Goal: Task Accomplishment & Management: Manage account settings

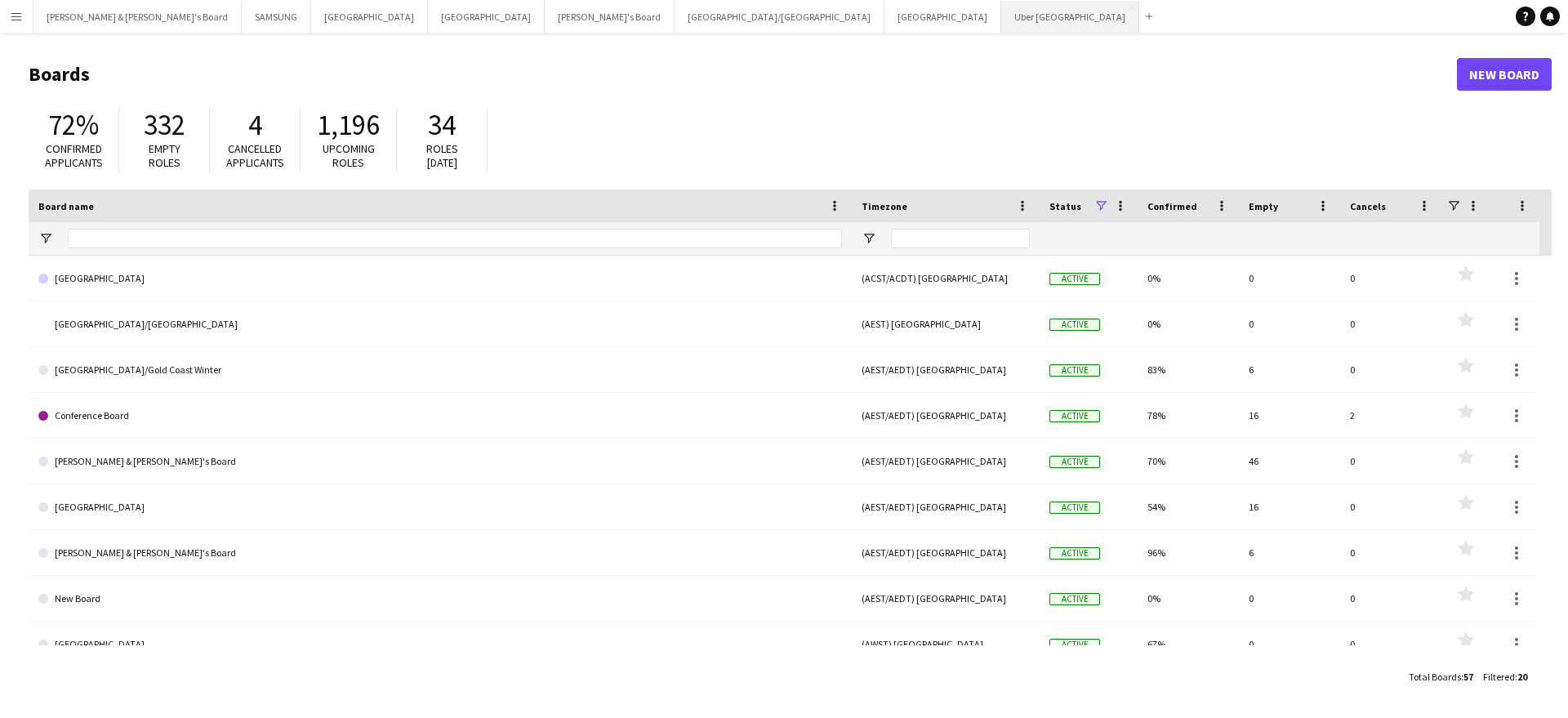
click at [1001, 22] on button "Uber Sydney Close" at bounding box center [1070, 16] width 138 height 32
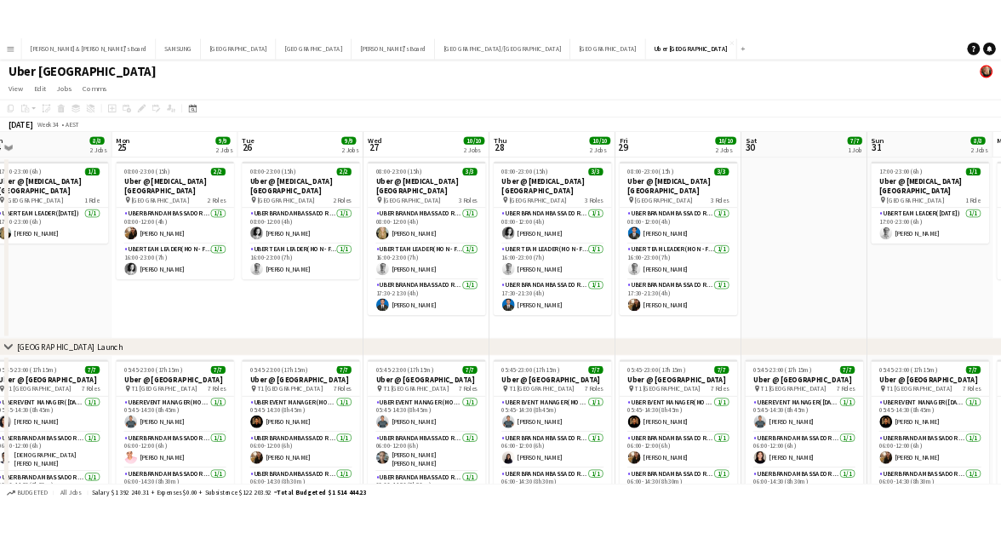
scroll to position [0, 634]
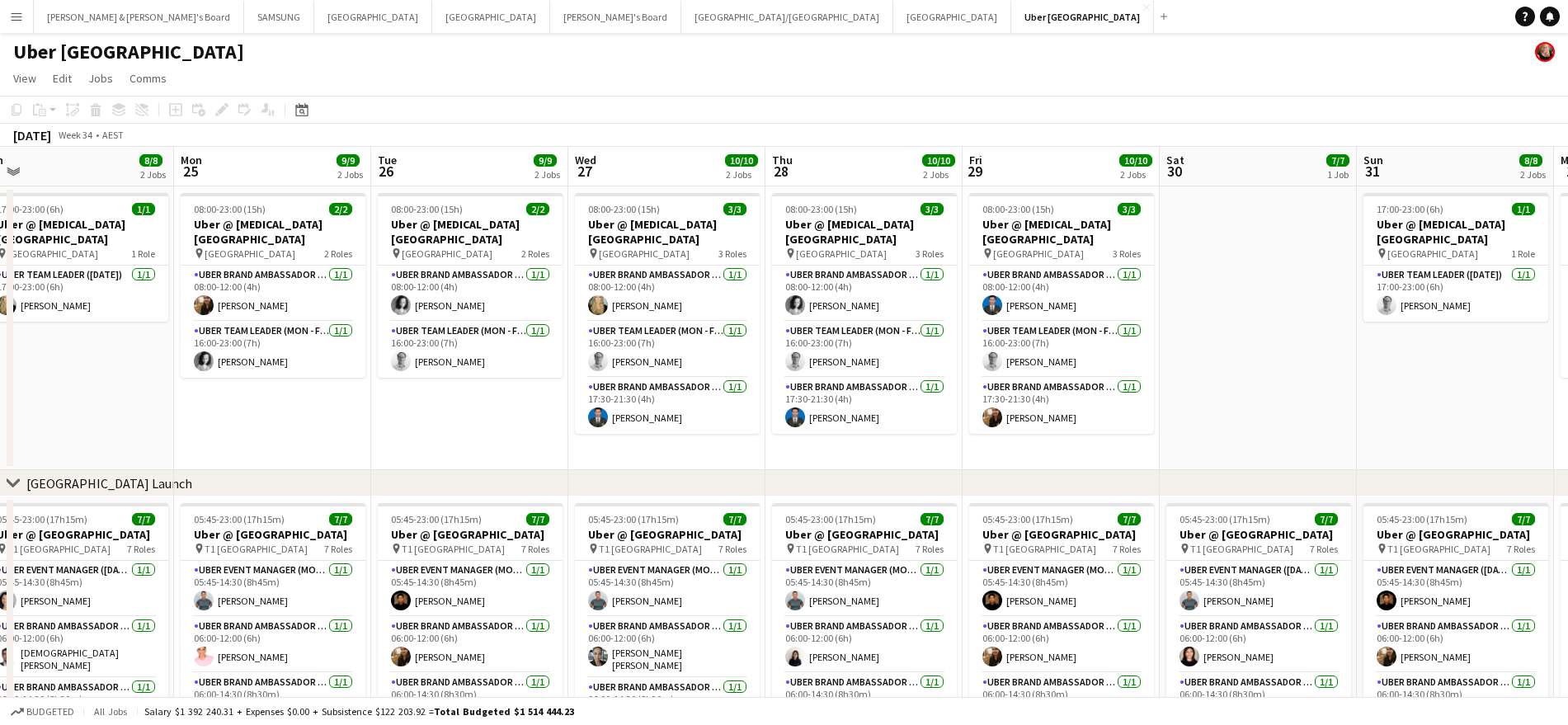
drag, startPoint x: 777, startPoint y: 452, endPoint x: 163, endPoint y: 426, distance: 614.6
click at [163, 426] on app-calendar-viewport "Thu 21 10/10 2 Jobs Fri 22 10/10 2 Jobs Sat 23 7/7 1 Job Sun 24 8/8 2 Jobs Mon …" at bounding box center [784, 462] width 1568 height 633
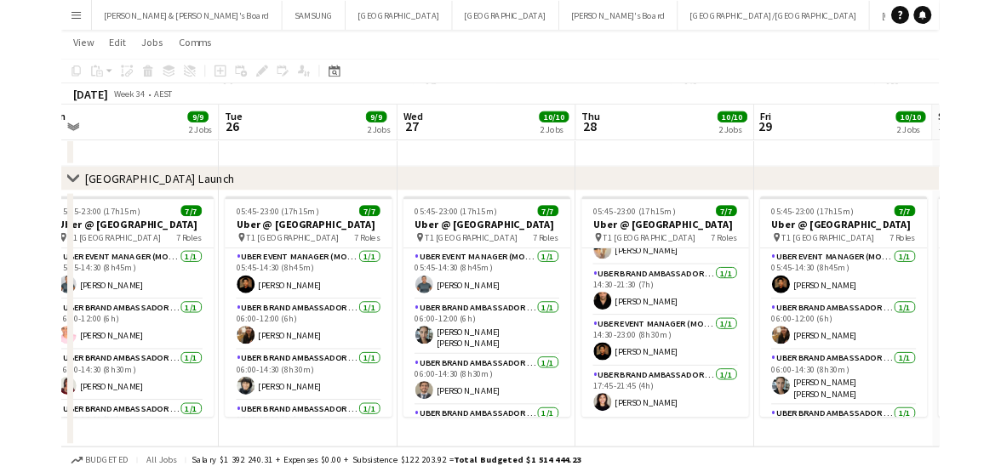
scroll to position [293, 0]
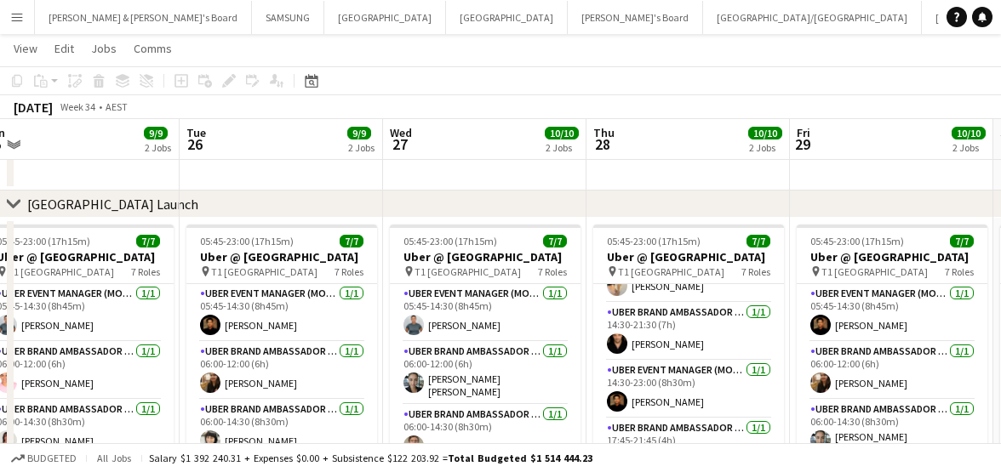
click at [591, 76] on app-toolbar "Copy Paste Paste Ctrl+V Paste with crew Ctrl+Shift+V Paste linked Job [GEOGRAPH…" at bounding box center [500, 80] width 1001 height 29
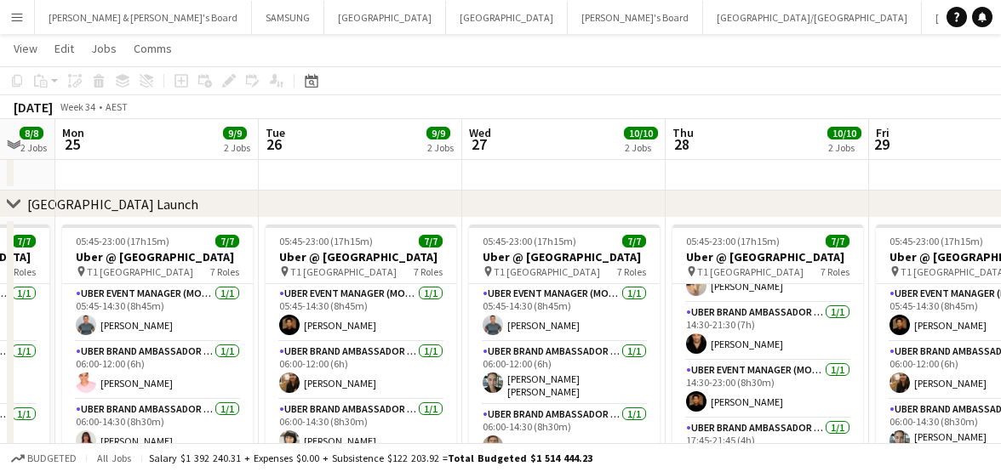
scroll to position [0, 508]
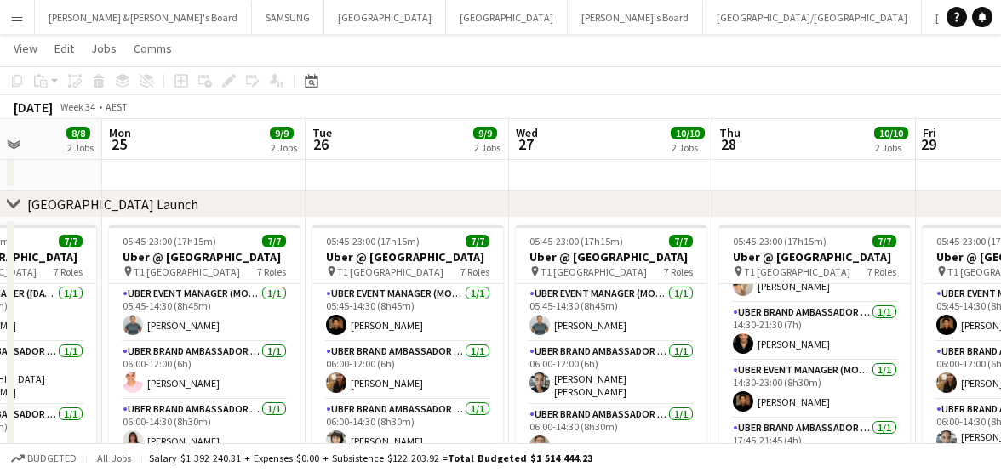
drag, startPoint x: 743, startPoint y: 274, endPoint x: 869, endPoint y: 310, distance: 130.9
click at [869, 310] on app-calendar-viewport "Fri 22 10/10 2 Jobs Sat 23 7/7 1 Job Sun 24 8/8 2 Jobs Mon 25 9/9 2 Jobs Tue 26…" at bounding box center [500, 142] width 1001 height 737
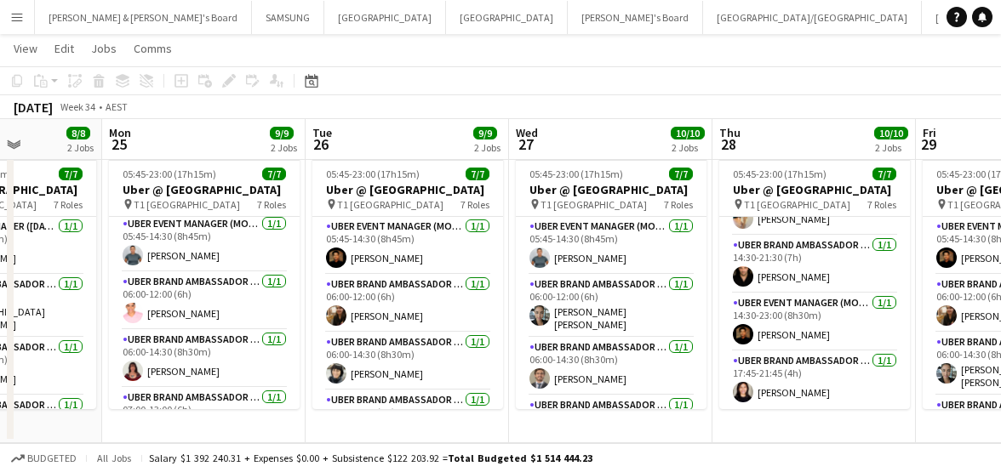
scroll to position [0, 0]
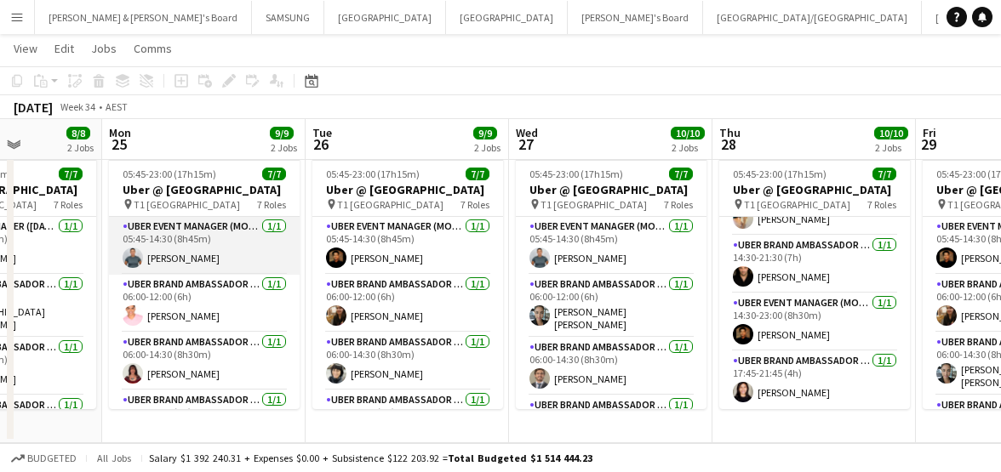
click at [168, 265] on app-card-role "UBER Event Manager (Mon - Fri) [DATE] 05:45-14:30 (8h45m) [PERSON_NAME]" at bounding box center [204, 246] width 191 height 58
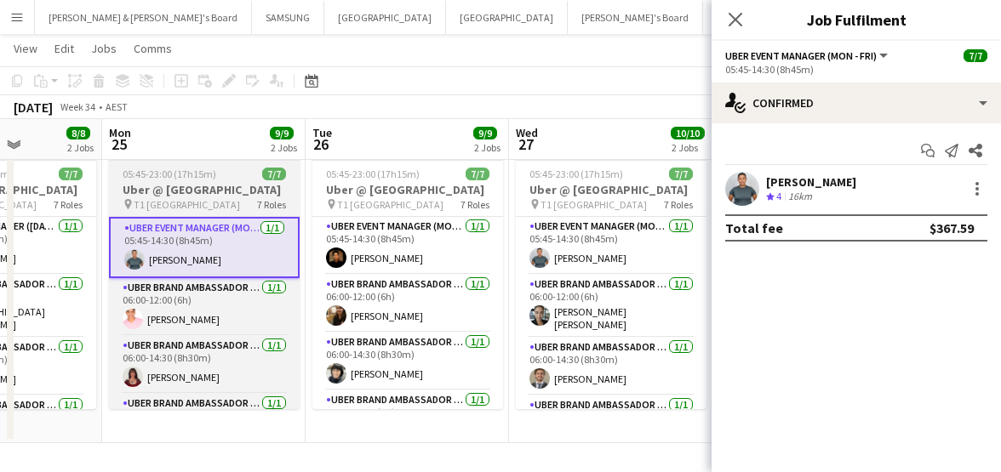
click at [173, 185] on h3 "Uber @ [GEOGRAPHIC_DATA]" at bounding box center [204, 189] width 191 height 15
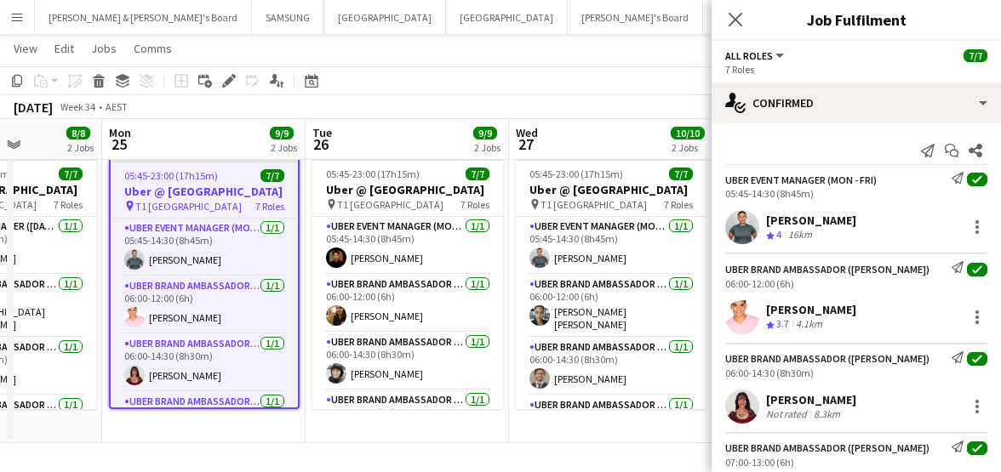
drag, startPoint x: 767, startPoint y: 222, endPoint x: 840, endPoint y: 221, distance: 73.2
click at [840, 221] on div "[PERSON_NAME]" at bounding box center [811, 220] width 90 height 15
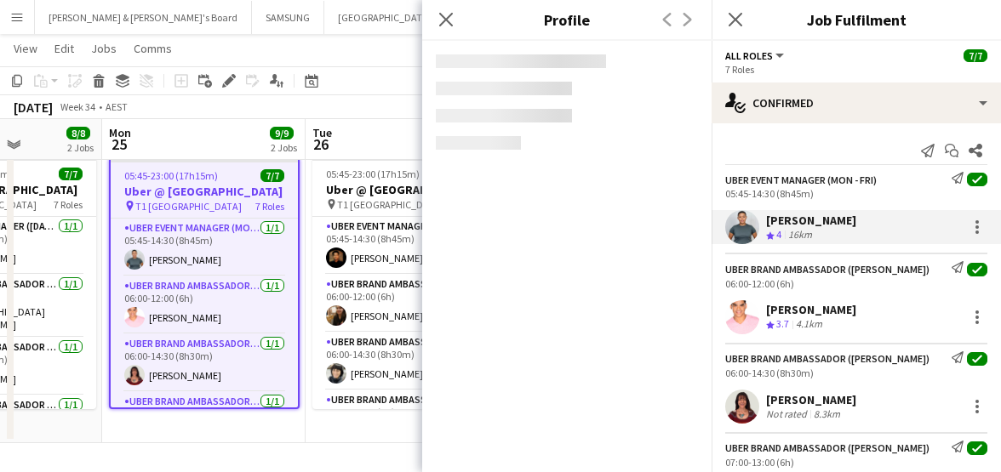
copy div "[PERSON_NAME]"
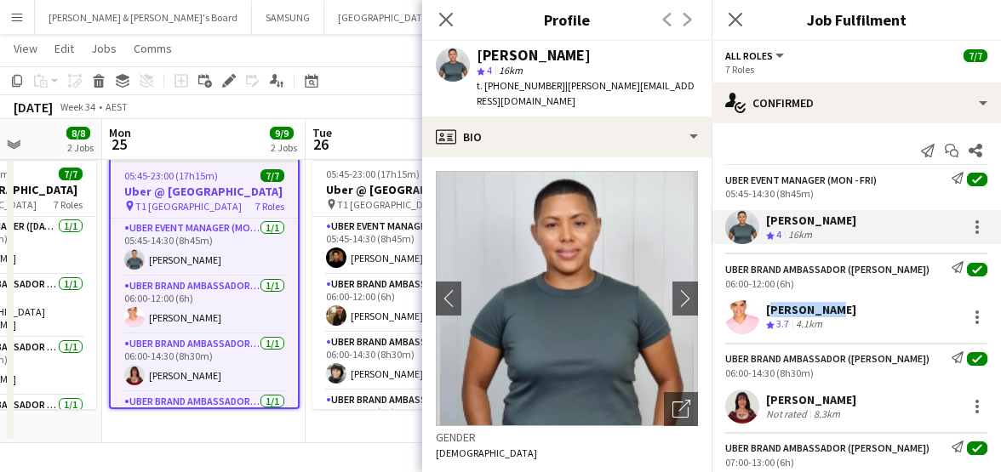
drag, startPoint x: 767, startPoint y: 310, endPoint x: 824, endPoint y: 312, distance: 57.1
click at [824, 312] on div "[PERSON_NAME]" at bounding box center [811, 309] width 90 height 15
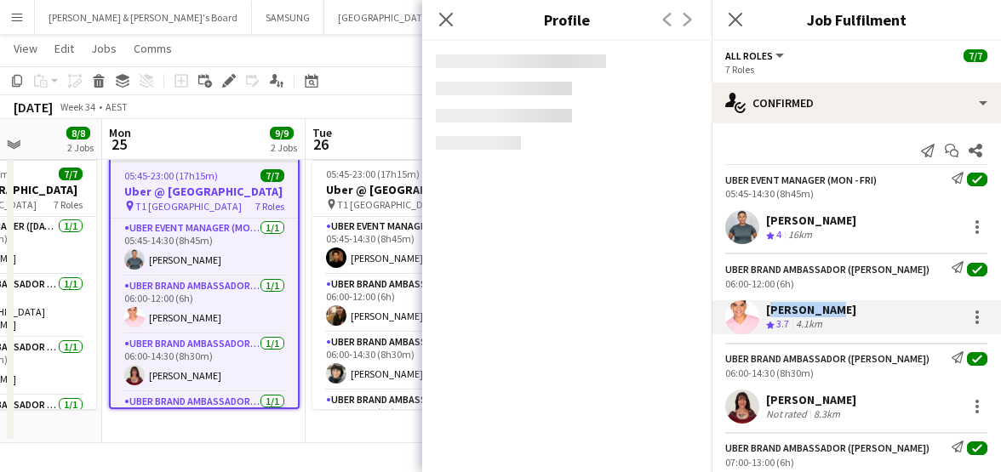
copy div "[PERSON_NAME]"
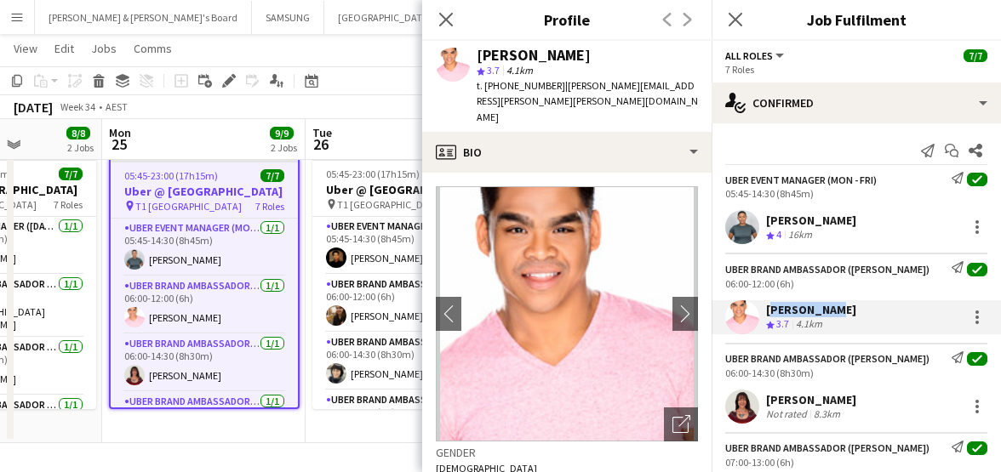
drag, startPoint x: 763, startPoint y: 401, endPoint x: 840, endPoint y: 402, distance: 76.6
click at [840, 402] on div "[PERSON_NAME] Not rated 8.3km" at bounding box center [855, 407] width 289 height 34
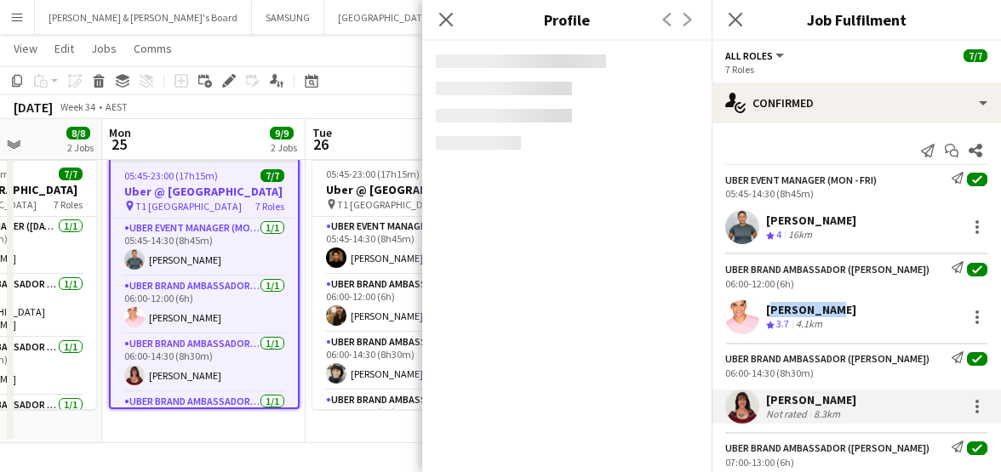
copy div "[PERSON_NAME]"
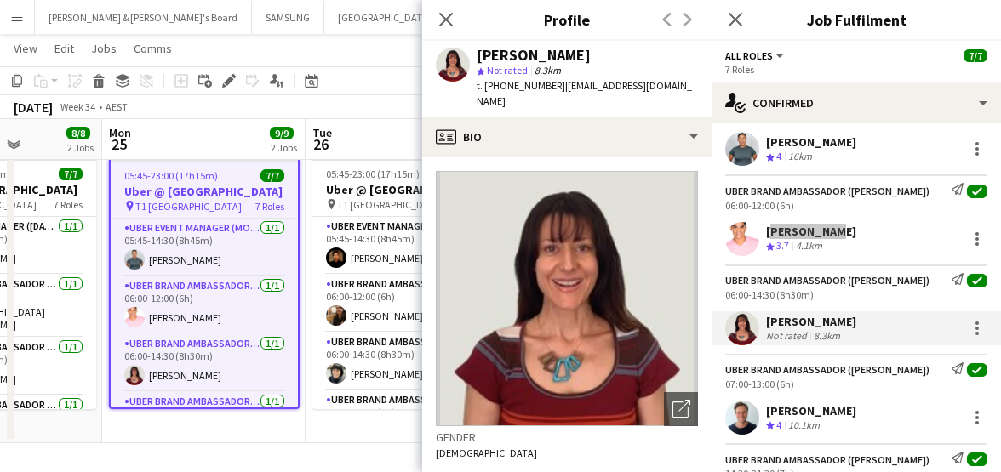
scroll to position [106, 0]
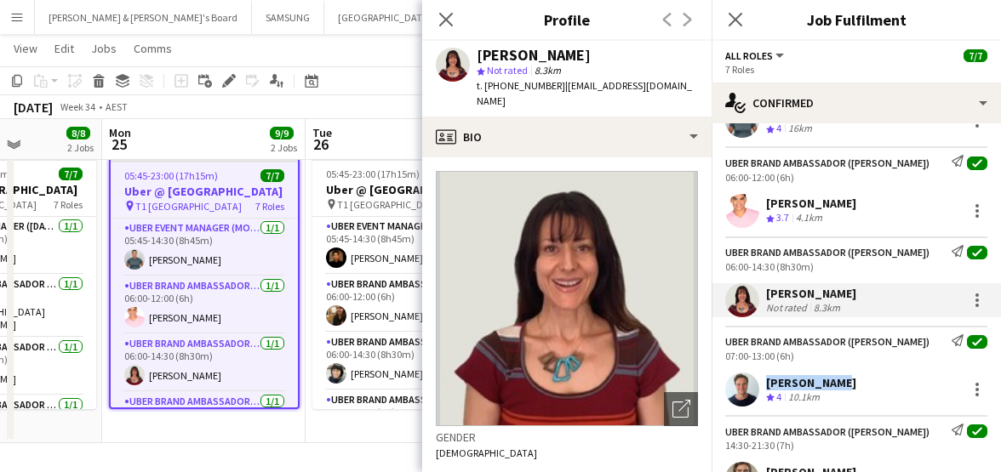
drag, startPoint x: 762, startPoint y: 379, endPoint x: 830, endPoint y: 387, distance: 69.4
click at [830, 387] on div "[PERSON_NAME] Crew rating 4 10.1km" at bounding box center [855, 390] width 289 height 34
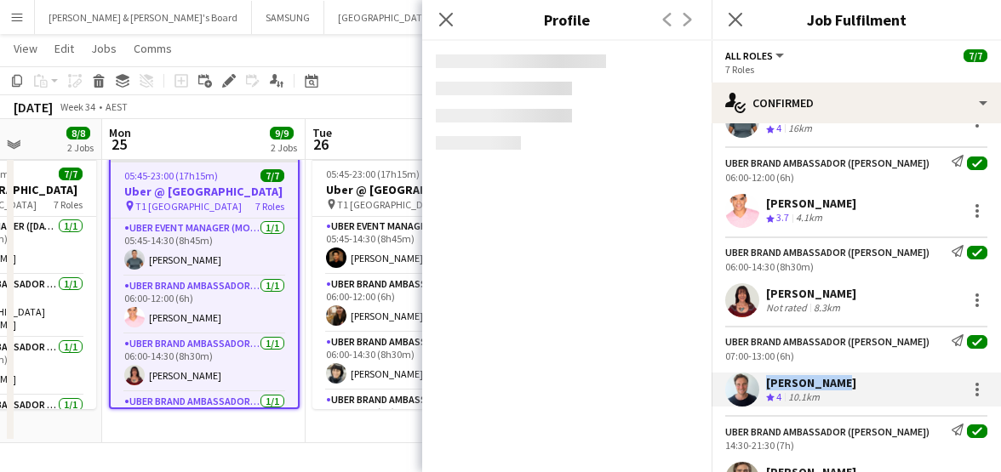
copy div "[PERSON_NAME]"
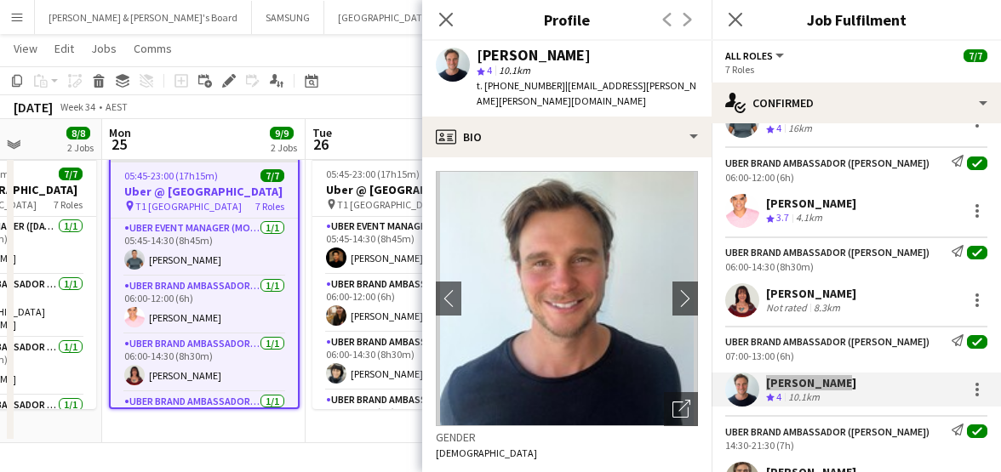
scroll to position [213, 0]
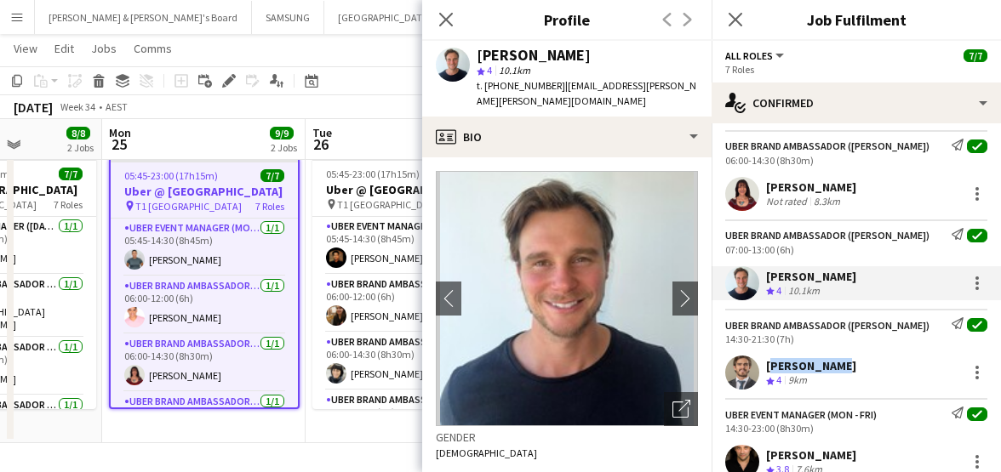
drag, startPoint x: 767, startPoint y: 363, endPoint x: 834, endPoint y: 370, distance: 67.6
click at [834, 370] on div "[PERSON_NAME]" at bounding box center [811, 365] width 90 height 15
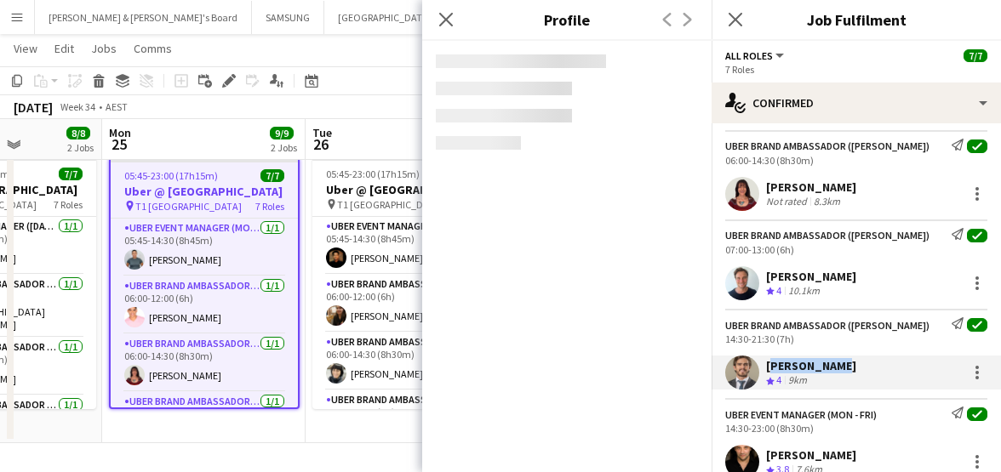
copy div "[PERSON_NAME]"
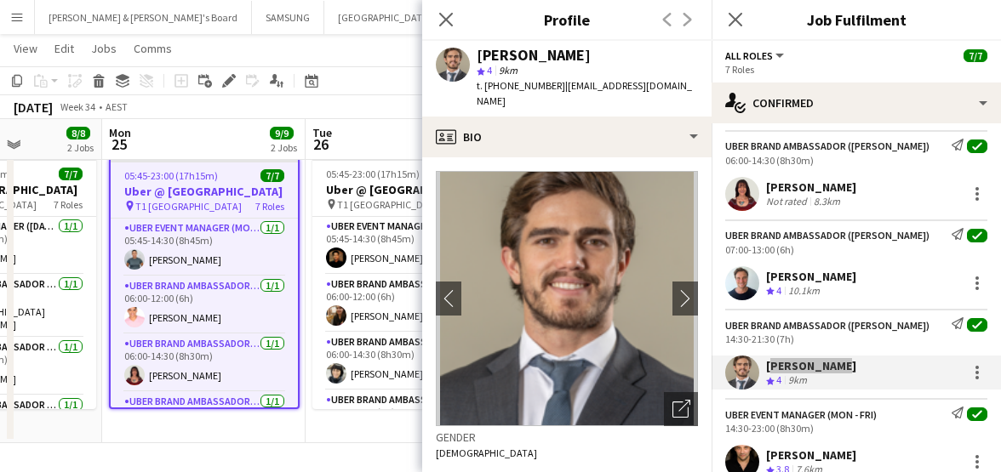
scroll to position [319, 0]
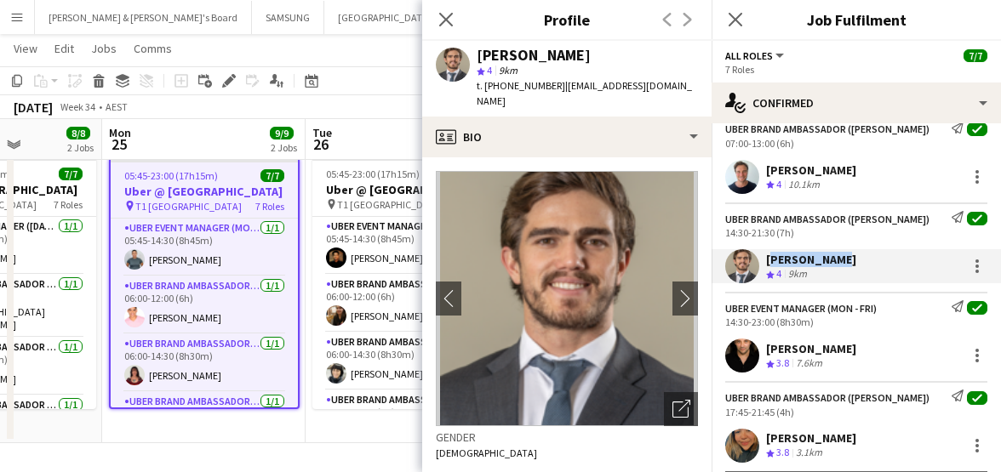
drag, startPoint x: 767, startPoint y: 348, endPoint x: 886, endPoint y: 355, distance: 119.3
click at [856, 355] on div "[PERSON_NAME]" at bounding box center [811, 348] width 90 height 15
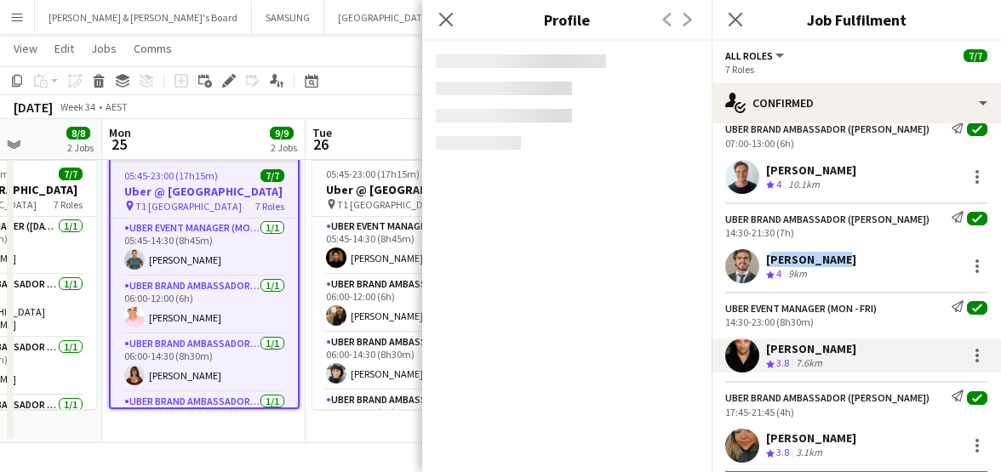
copy div "[PERSON_NAME]"
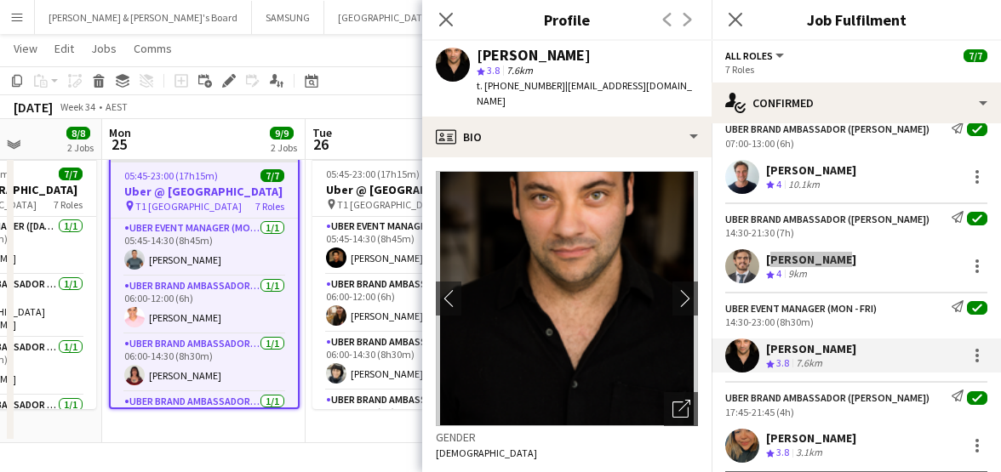
scroll to position [358, 0]
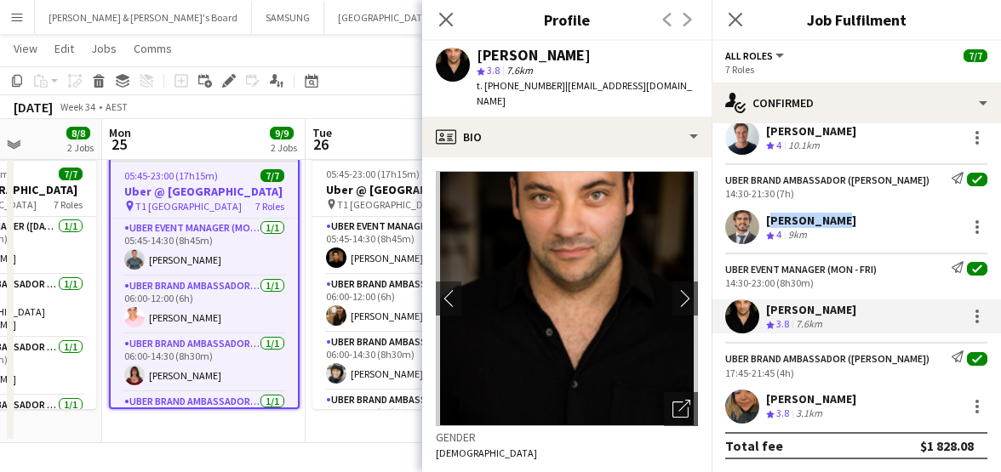
drag, startPoint x: 767, startPoint y: 396, endPoint x: 911, endPoint y: 404, distance: 144.9
click at [911, 404] on div "[PERSON_NAME] Crew rating 3.8 3.1km" at bounding box center [855, 407] width 289 height 34
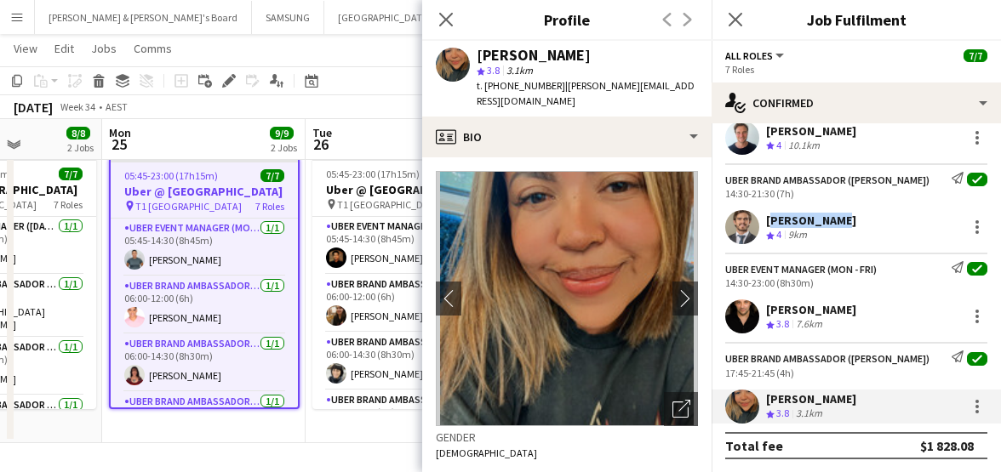
copy div "[PERSON_NAME]"
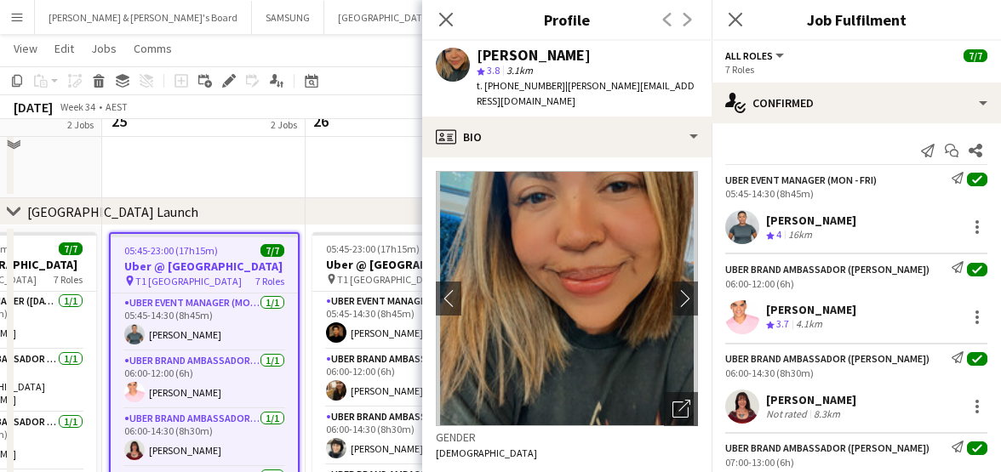
scroll to position [254, 0]
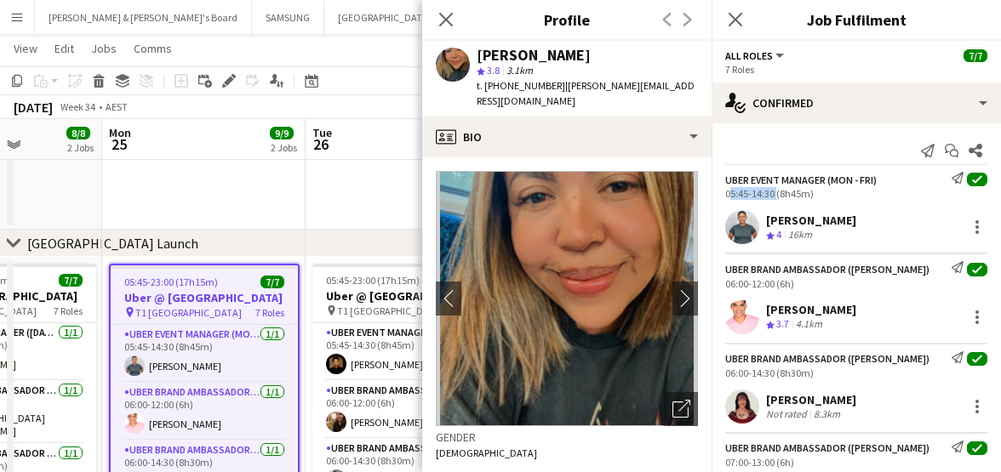
drag, startPoint x: 726, startPoint y: 191, endPoint x: 774, endPoint y: 199, distance: 49.1
click at [774, 199] on div "05:45-14:30 (8h45m)" at bounding box center [856, 193] width 262 height 13
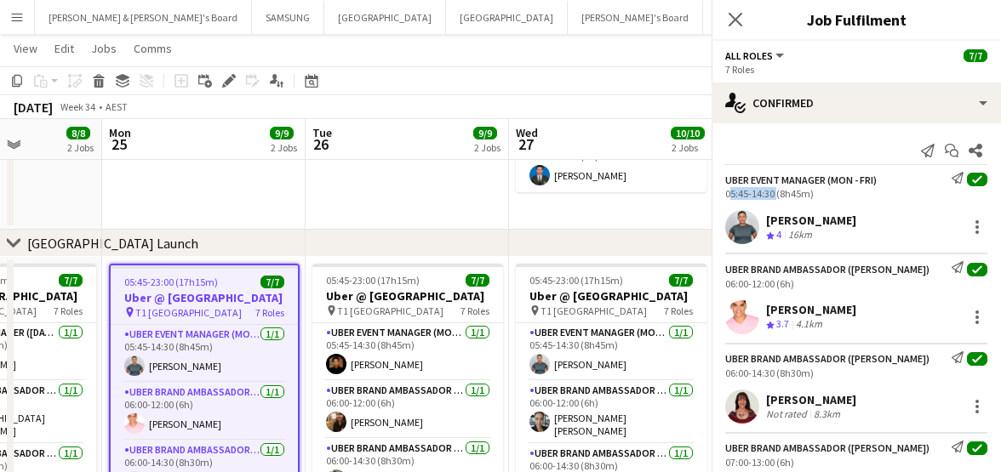
copy div "05:45-14:30"
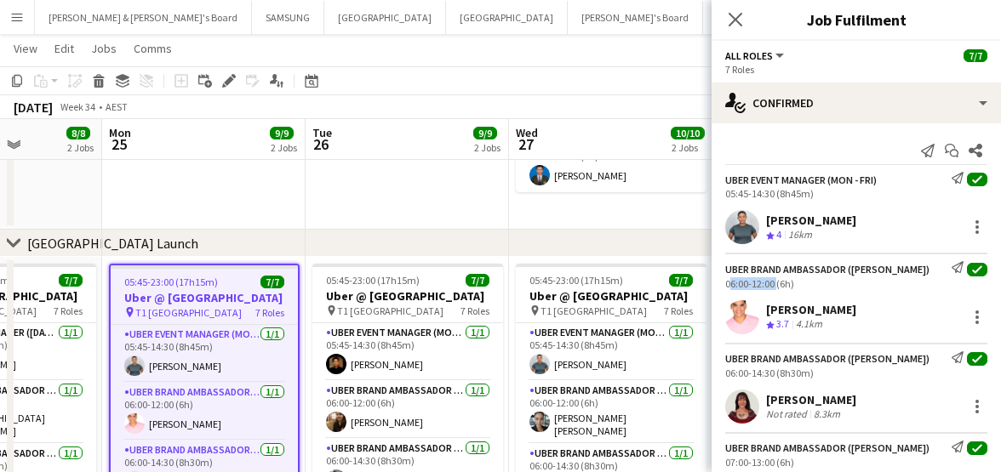
drag, startPoint x: 724, startPoint y: 288, endPoint x: 773, endPoint y: 285, distance: 48.6
click at [773, 285] on div "UBER Brand Ambassador ([PERSON_NAME]) Send notification check 06:00-12:00 (6h)" at bounding box center [855, 275] width 289 height 28
copy div "06:00-12:00"
drag, startPoint x: 723, startPoint y: 378, endPoint x: 772, endPoint y: 372, distance: 48.9
click at [772, 372] on div "UBER Brand Ambassador ([PERSON_NAME]) Send notification check 06:00-14:30 (8h30…" at bounding box center [855, 365] width 289 height 28
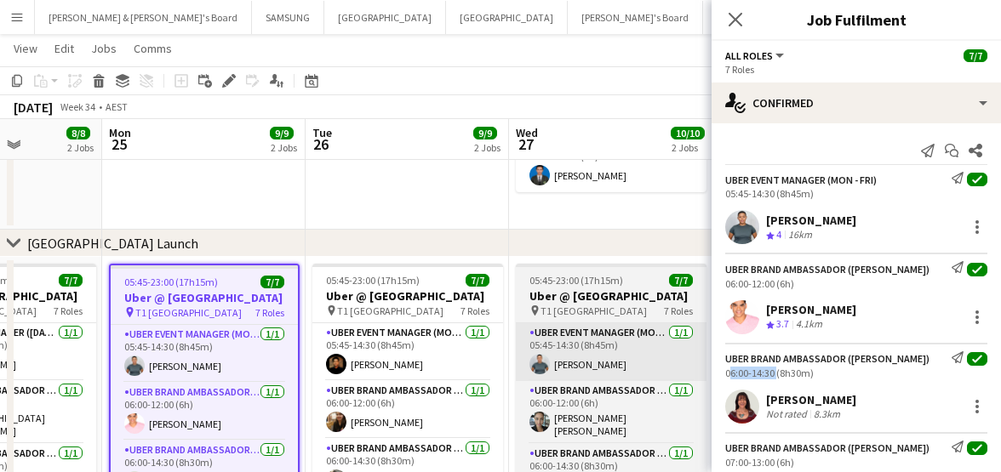
copy div "06:00-14:30"
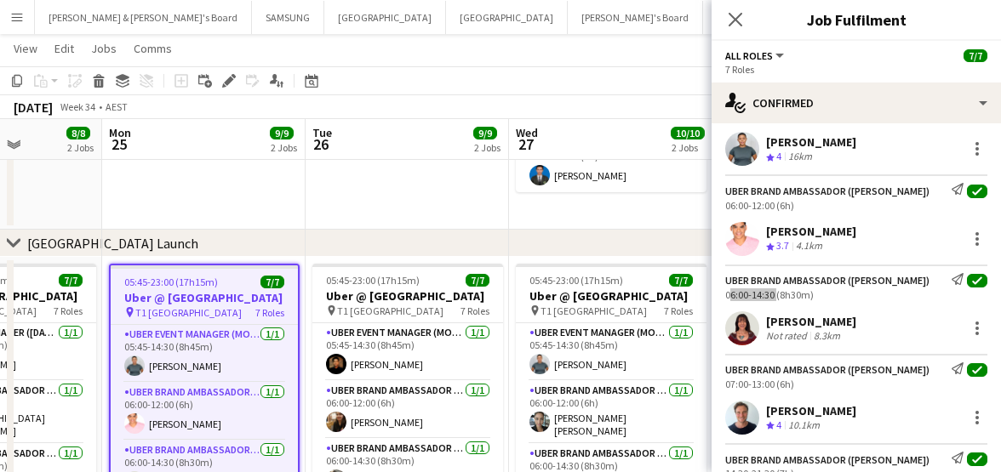
scroll to position [106, 0]
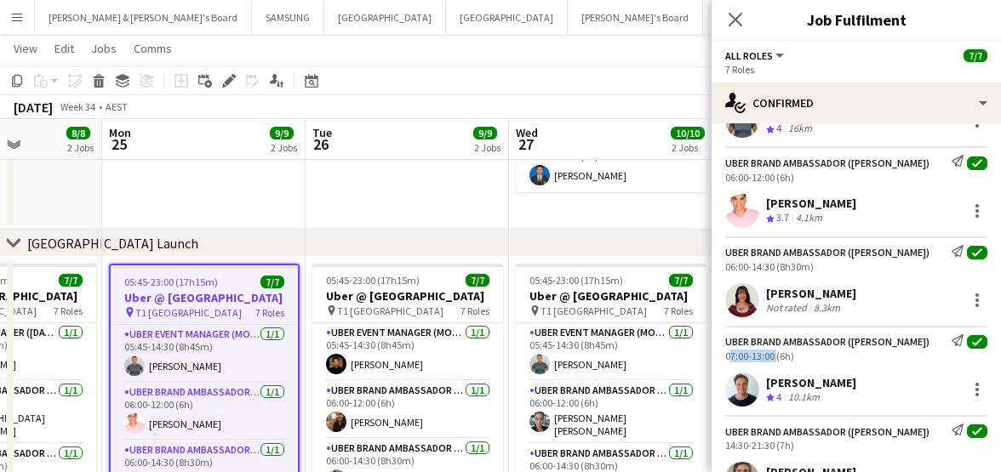
drag, startPoint x: 727, startPoint y: 357, endPoint x: 773, endPoint y: 358, distance: 46.0
click at [773, 358] on div "UBER Brand Ambassador ([PERSON_NAME]) Send notification check 07:00-13:00 (6h)" at bounding box center [855, 348] width 289 height 28
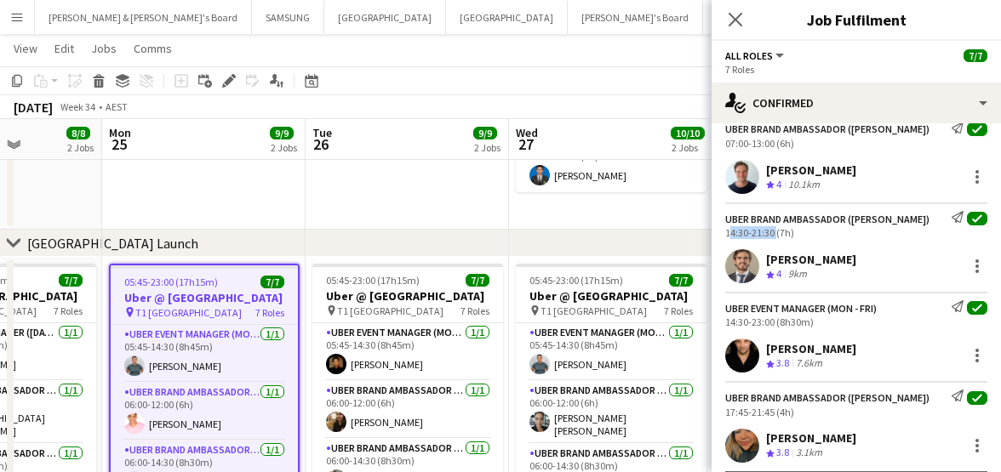
drag, startPoint x: 724, startPoint y: 230, endPoint x: 772, endPoint y: 235, distance: 47.9
click at [772, 235] on div "UBER Brand Ambassador ([PERSON_NAME]) Send notification check 14:30-21:30 (7h)" at bounding box center [855, 225] width 289 height 28
drag, startPoint x: 725, startPoint y: 321, endPoint x: 773, endPoint y: 328, distance: 48.1
click at [773, 328] on div "UBER Event Manager (Mon - Fri) Send notification check 14:30-23:00 (8h30m)" at bounding box center [855, 314] width 289 height 28
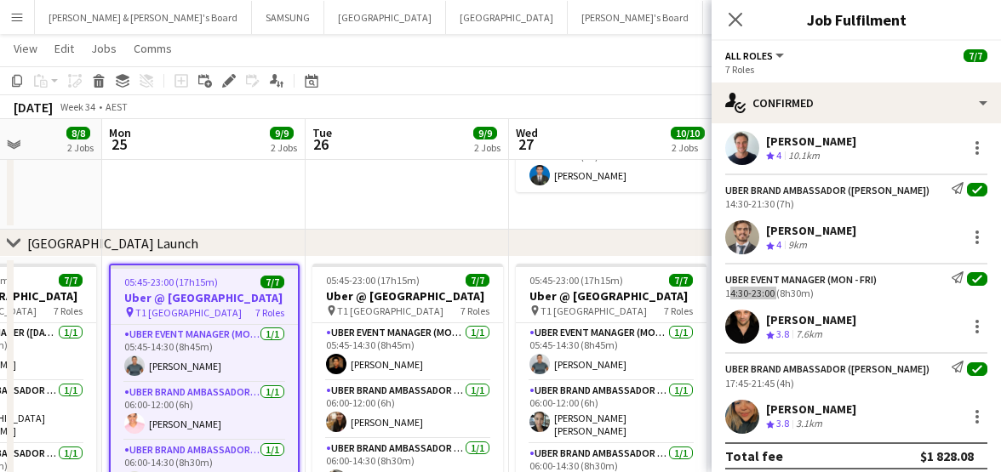
scroll to position [358, 0]
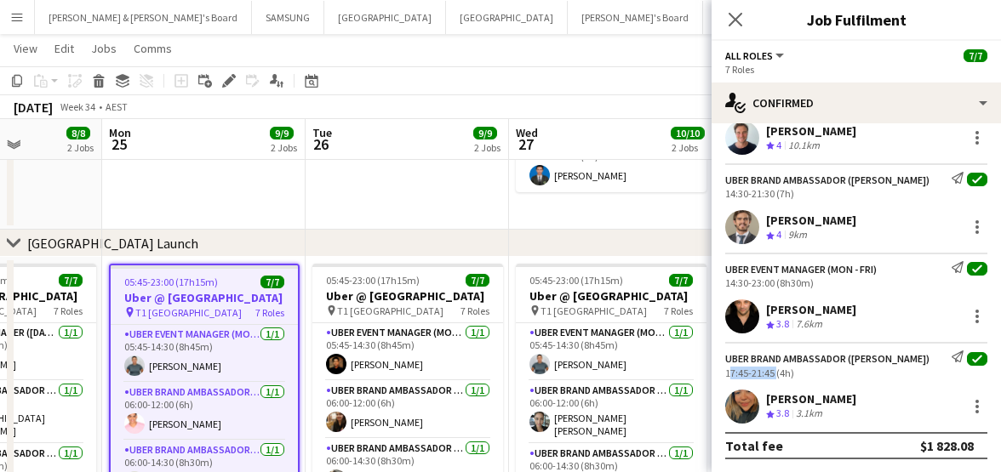
drag, startPoint x: 724, startPoint y: 372, endPoint x: 772, endPoint y: 377, distance: 47.9
click at [772, 377] on div "UBER Brand Ambassador ([PERSON_NAME]) Send notification check 17:45-21:45 (4h)" at bounding box center [855, 365] width 289 height 28
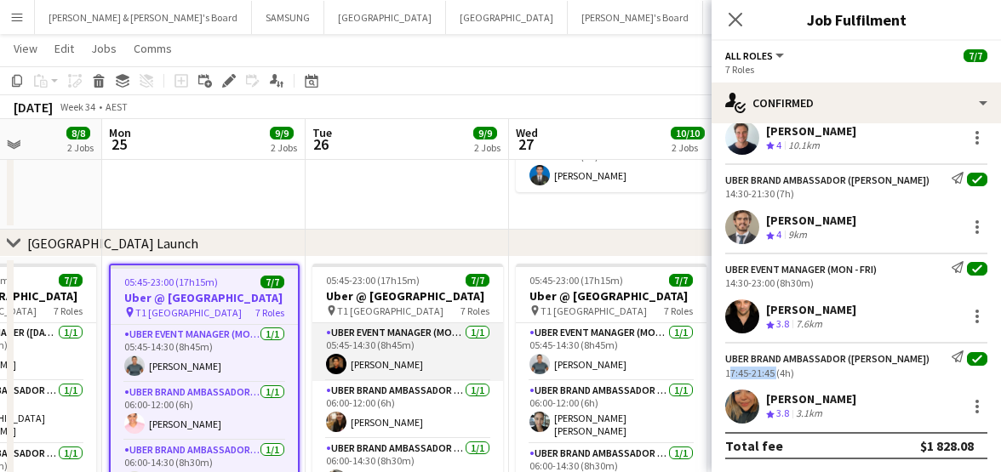
click at [399, 364] on app-card-role "UBER Event Manager (Mon - Fri) [DATE] 05:45-14:30 (8h45m) [PERSON_NAME]" at bounding box center [407, 352] width 191 height 58
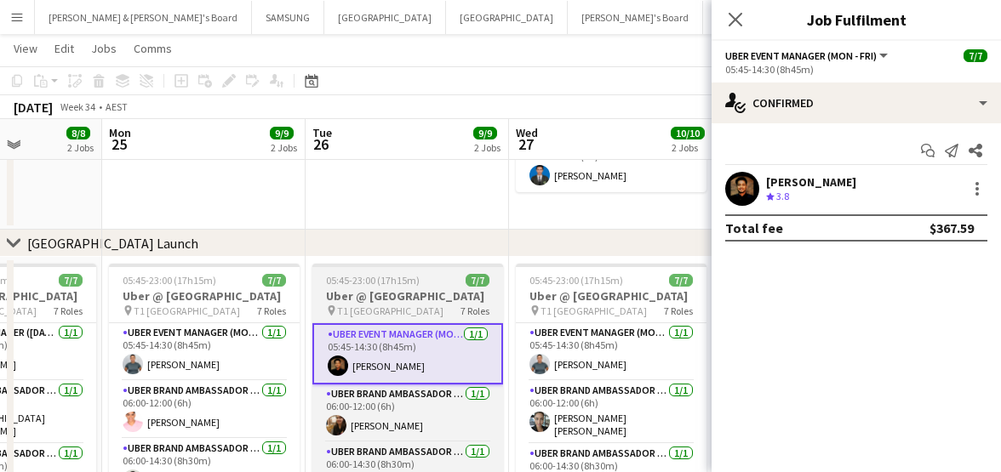
click at [389, 302] on h3 "Uber @ [GEOGRAPHIC_DATA]" at bounding box center [407, 295] width 191 height 15
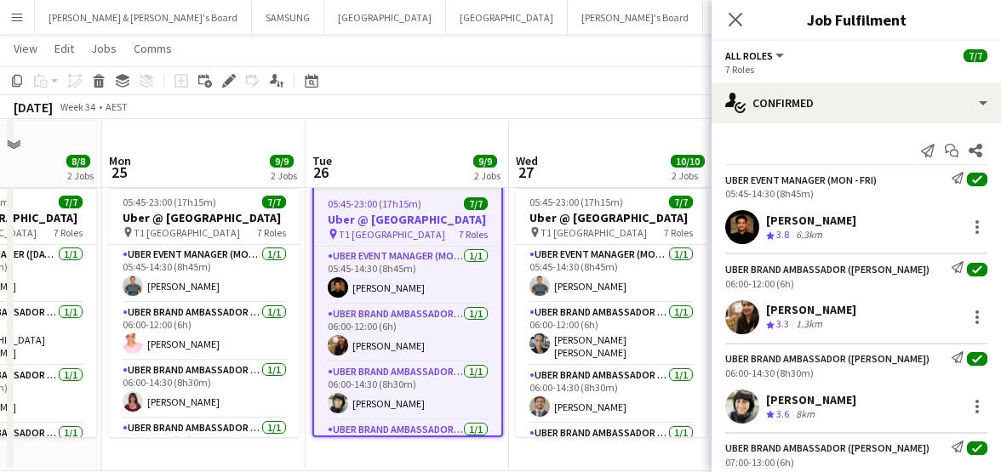
scroll to position [360, 0]
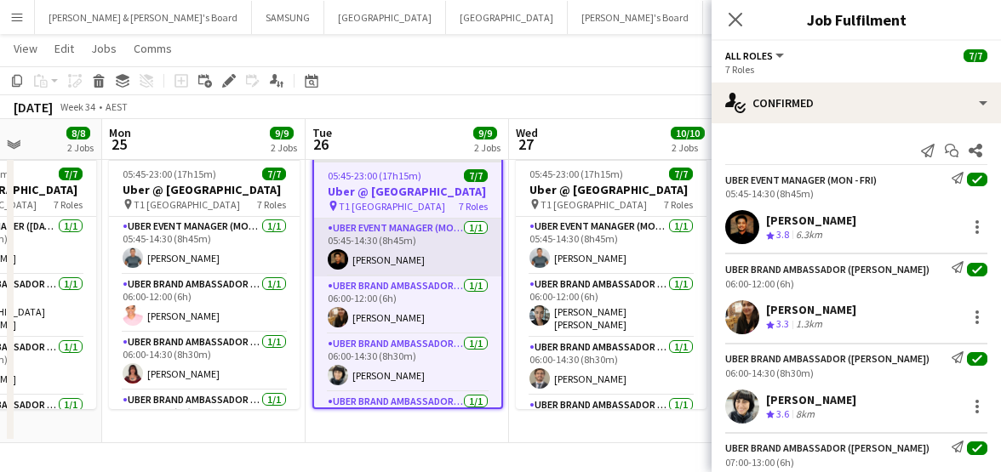
click at [382, 256] on app-card-role "UBER Event Manager (Mon - Fri) [DATE] 05:45-14:30 (8h45m) [PERSON_NAME]" at bounding box center [407, 248] width 187 height 58
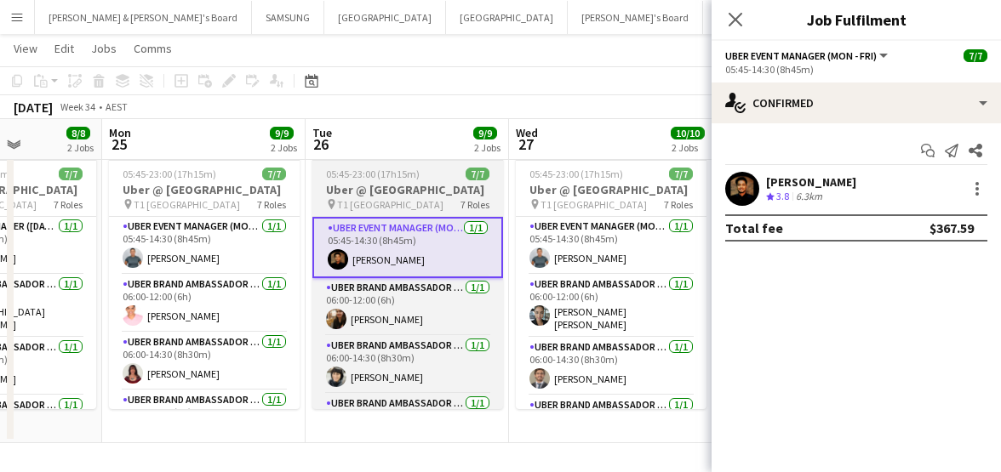
click at [389, 185] on h3 "Uber @ [GEOGRAPHIC_DATA]" at bounding box center [407, 189] width 191 height 15
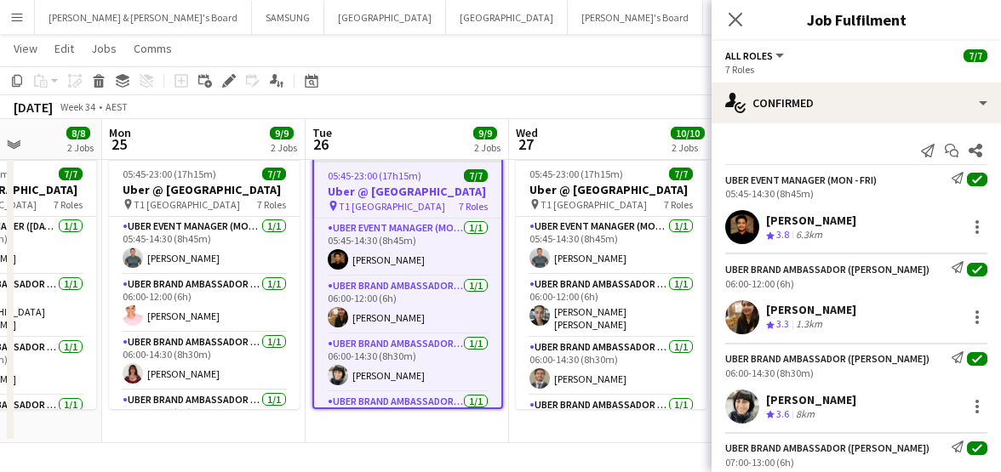
drag, startPoint x: 763, startPoint y: 220, endPoint x: 861, endPoint y: 222, distance: 97.9
click at [861, 222] on div "[PERSON_NAME] Crew rating 3.8 6.3km" at bounding box center [855, 227] width 289 height 34
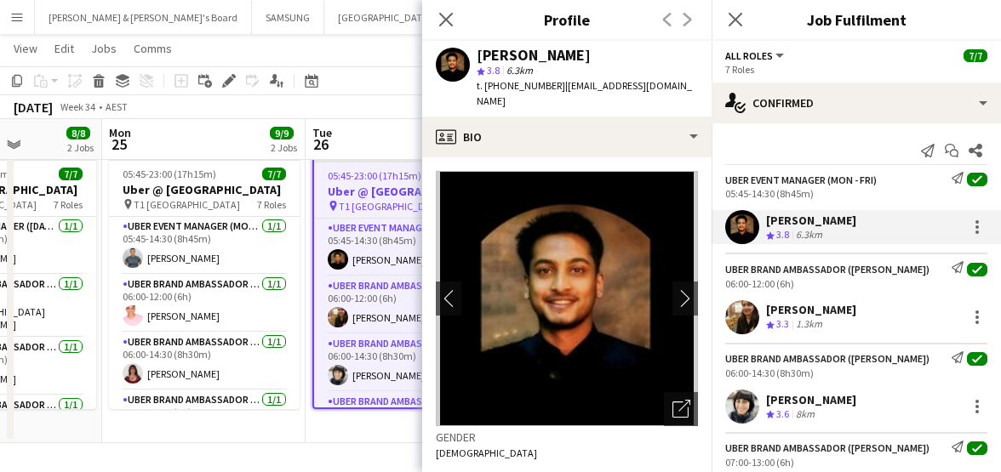
drag, startPoint x: 767, startPoint y: 308, endPoint x: 846, endPoint y: 312, distance: 79.2
click at [846, 312] on div "[PERSON_NAME]" at bounding box center [811, 309] width 90 height 15
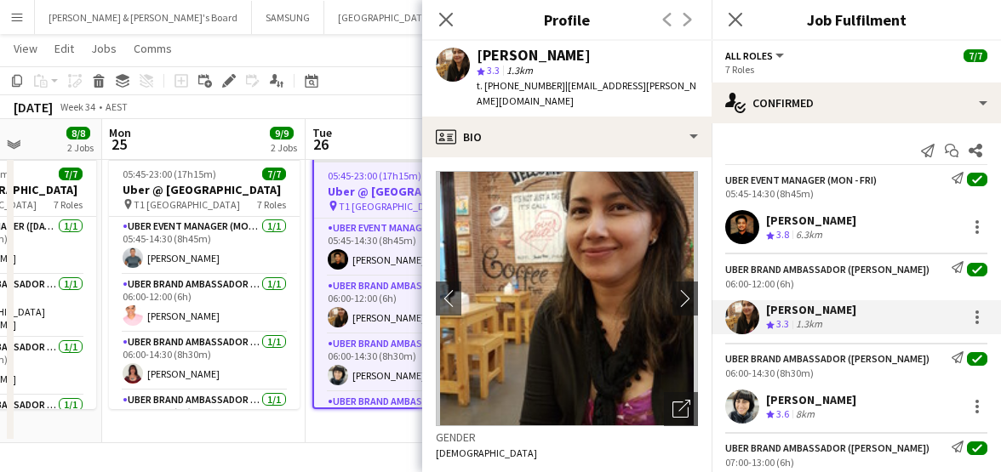
drag, startPoint x: 765, startPoint y: 403, endPoint x: 843, endPoint y: 404, distance: 78.3
click at [844, 404] on div "[PERSON_NAME] Crew rating 3.6 8km" at bounding box center [855, 407] width 289 height 34
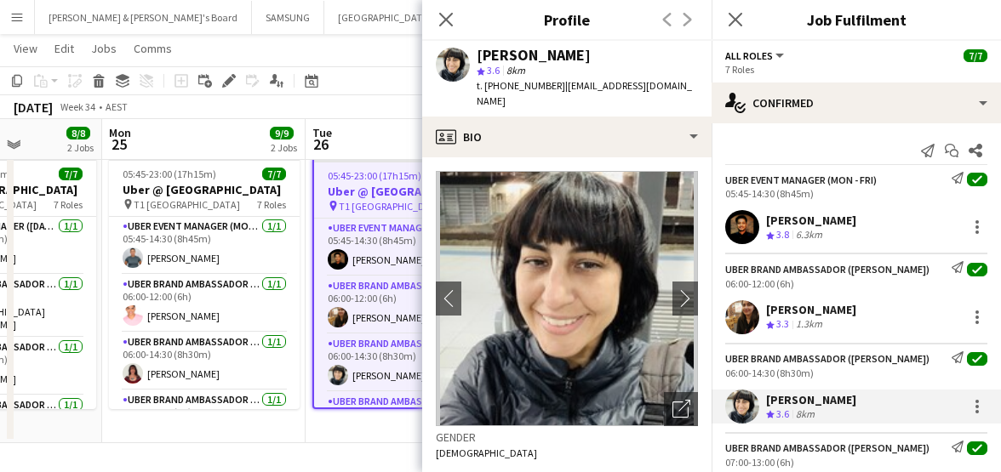
scroll to position [106, 0]
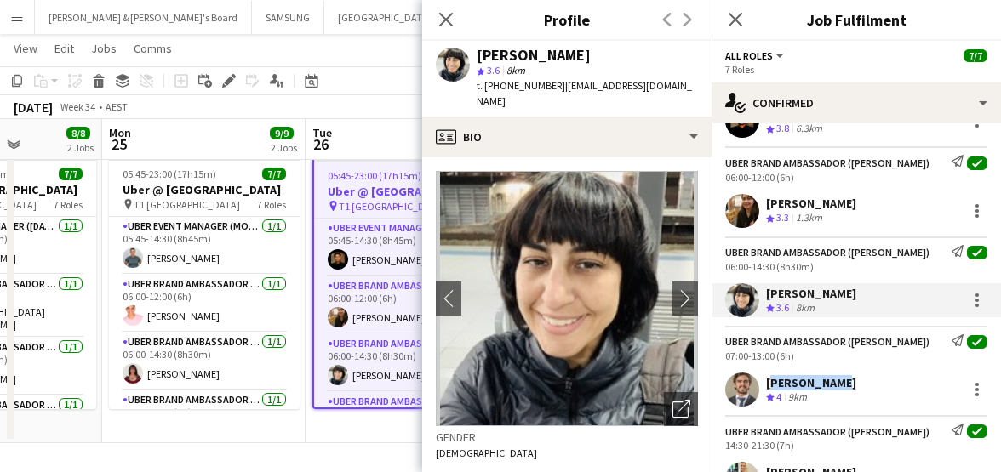
drag, startPoint x: 767, startPoint y: 385, endPoint x: 833, endPoint y: 385, distance: 65.5
click at [833, 385] on div "[PERSON_NAME]" at bounding box center [811, 382] width 90 height 15
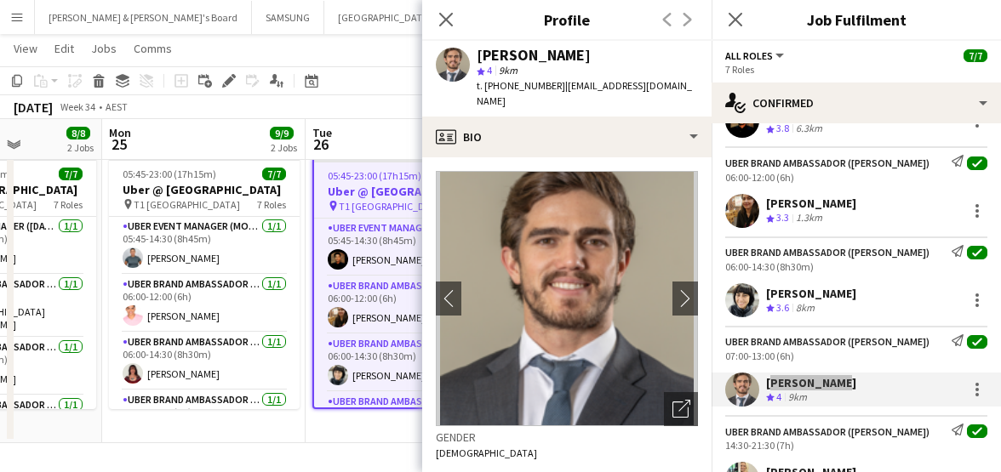
scroll to position [213, 0]
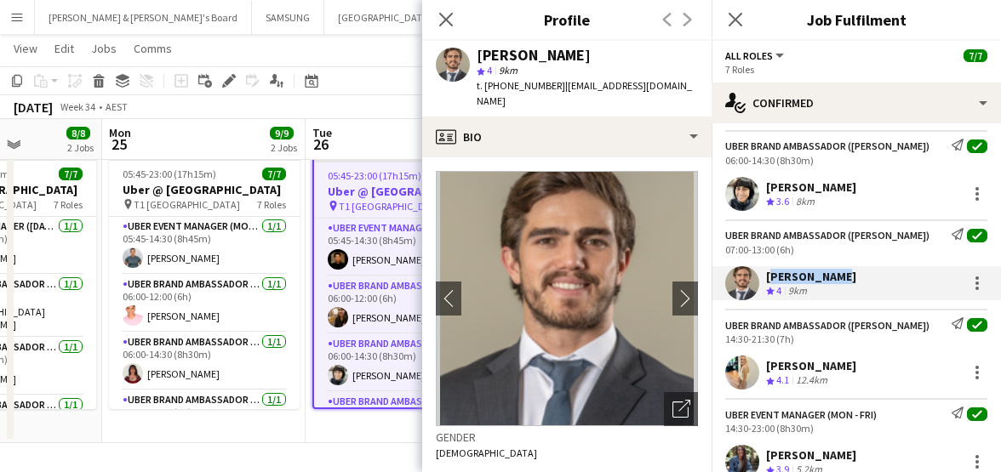
drag, startPoint x: 763, startPoint y: 367, endPoint x: 841, endPoint y: 372, distance: 77.6
click at [841, 372] on div "[PERSON_NAME] Crew rating 4.1 12.4km" at bounding box center [855, 373] width 289 height 34
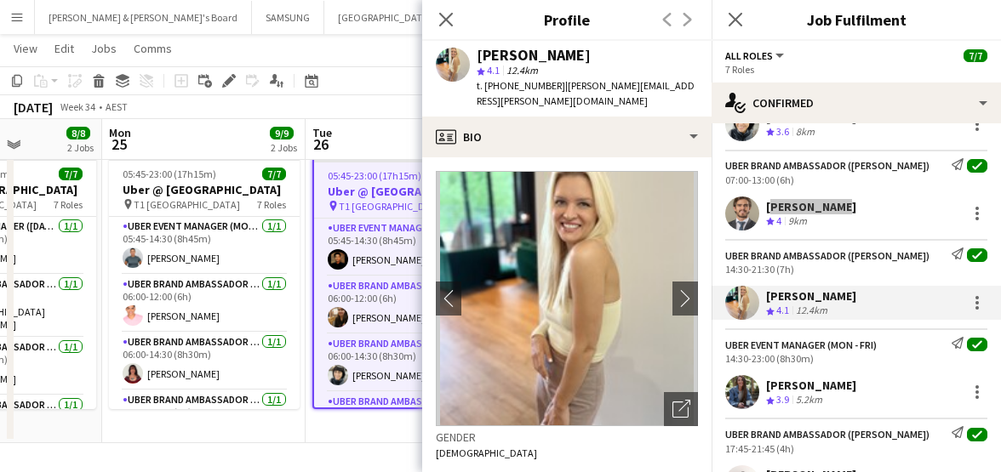
scroll to position [358, 0]
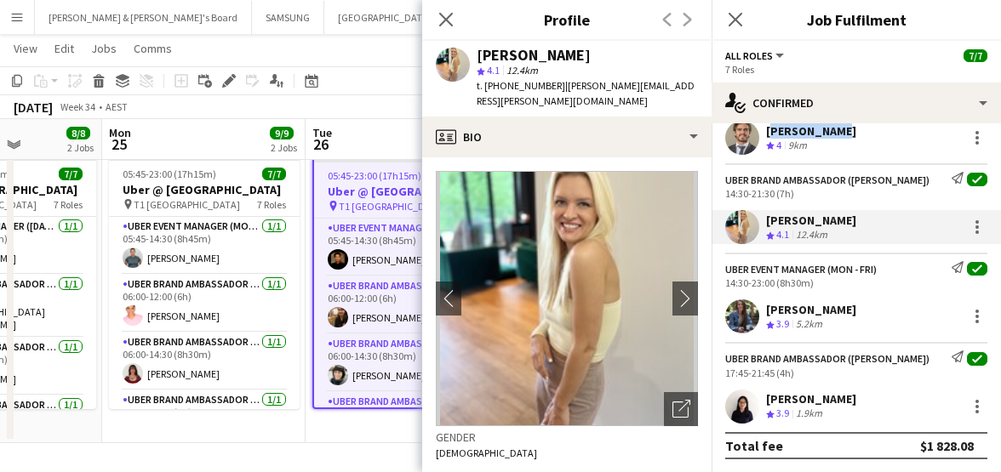
drag, startPoint x: 767, startPoint y: 310, endPoint x: 869, endPoint y: 311, distance: 102.1
click at [869, 311] on div "[PERSON_NAME] Crew rating 3.9 5.2km" at bounding box center [855, 317] width 289 height 34
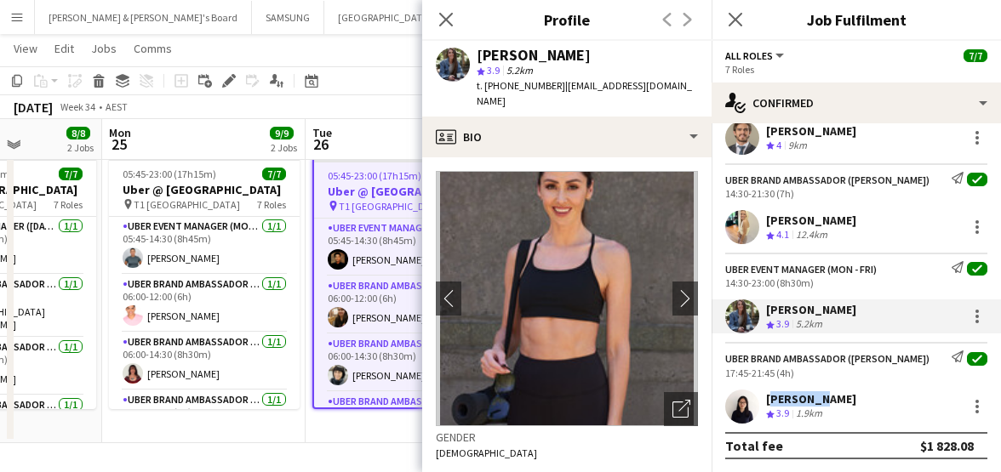
drag, startPoint x: 766, startPoint y: 396, endPoint x: 813, endPoint y: 400, distance: 47.8
click at [813, 400] on div "[PERSON_NAME]" at bounding box center [811, 398] width 90 height 15
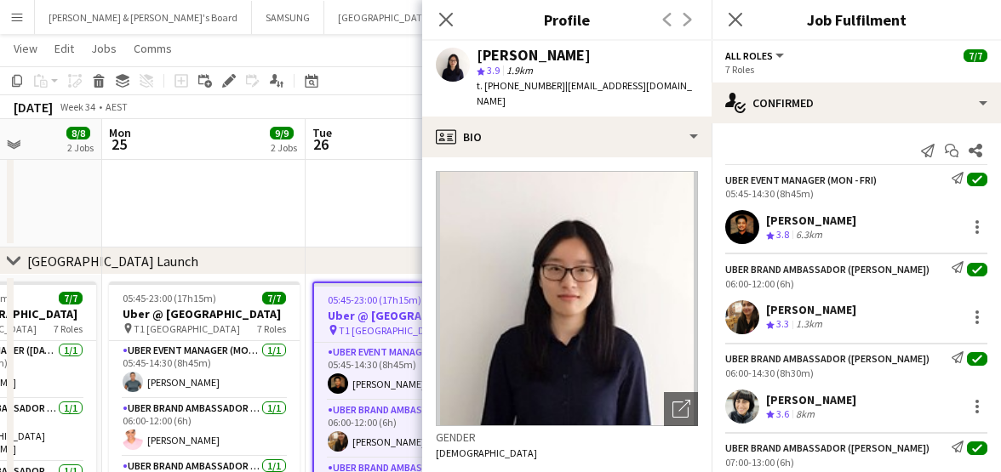
scroll to position [360, 0]
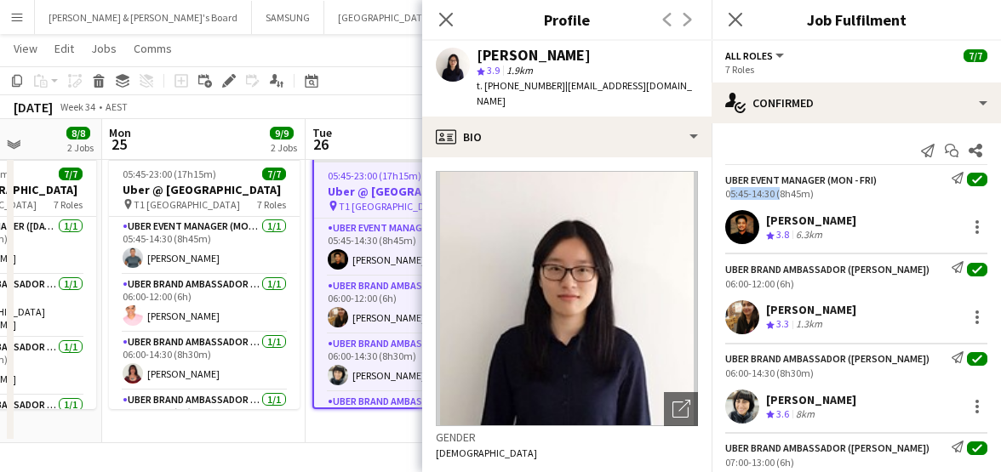
drag, startPoint x: 731, startPoint y: 194, endPoint x: 775, endPoint y: 197, distance: 44.4
click at [775, 197] on div "05:45-14:30 (8h45m)" at bounding box center [856, 193] width 262 height 13
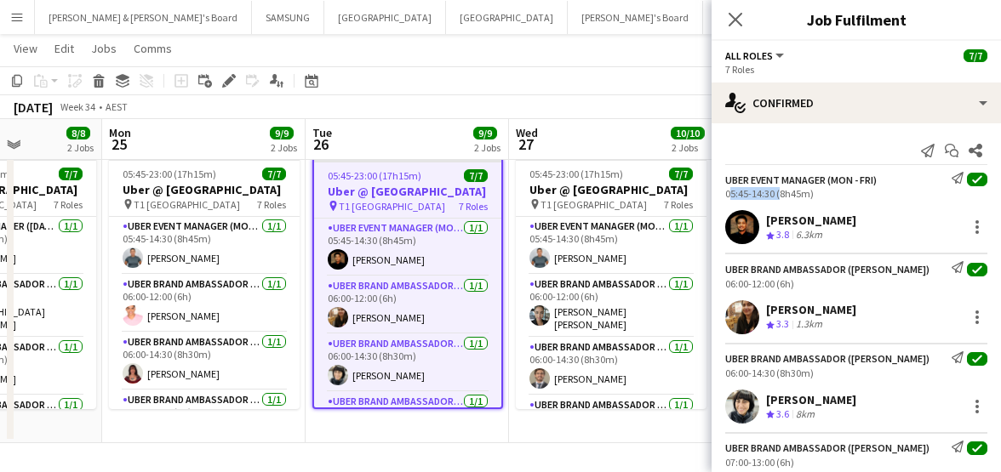
click at [747, 192] on div "05:45-14:30 (8h45m)" at bounding box center [856, 193] width 262 height 13
drag, startPoint x: 724, startPoint y: 194, endPoint x: 773, endPoint y: 195, distance: 48.5
click at [773, 195] on div "UBER Event Manager (Mon - Fri) Send notification check 05:45-14:30 (8h45m)" at bounding box center [855, 186] width 289 height 28
drag, startPoint x: 718, startPoint y: 280, endPoint x: 773, endPoint y: 287, distance: 54.9
click at [773, 287] on div "UBER Brand Ambassador ([PERSON_NAME]) Send notification check 06:00-12:00 (6h)" at bounding box center [855, 275] width 289 height 28
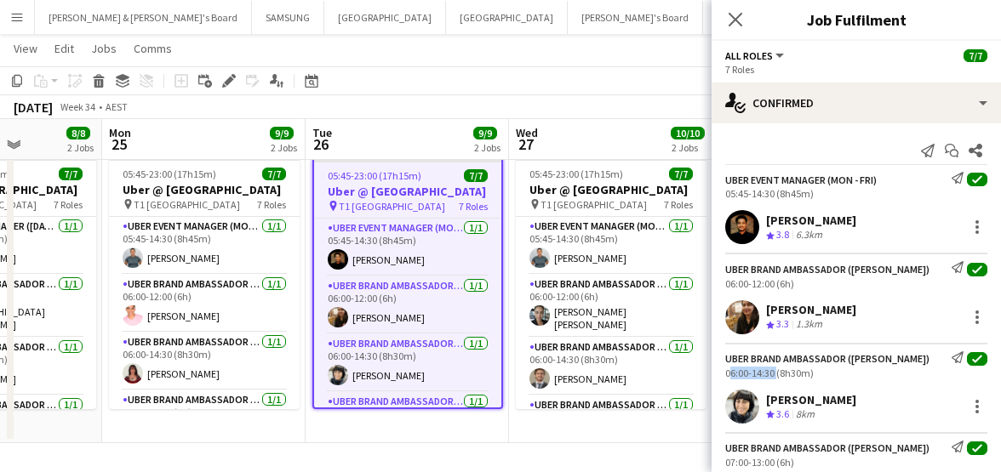
drag, startPoint x: 727, startPoint y: 374, endPoint x: 772, endPoint y: 378, distance: 45.3
click at [772, 378] on div "UBER Brand Ambassador ([PERSON_NAME]) Send notification check 06:00-14:30 (8h30…" at bounding box center [855, 365] width 289 height 28
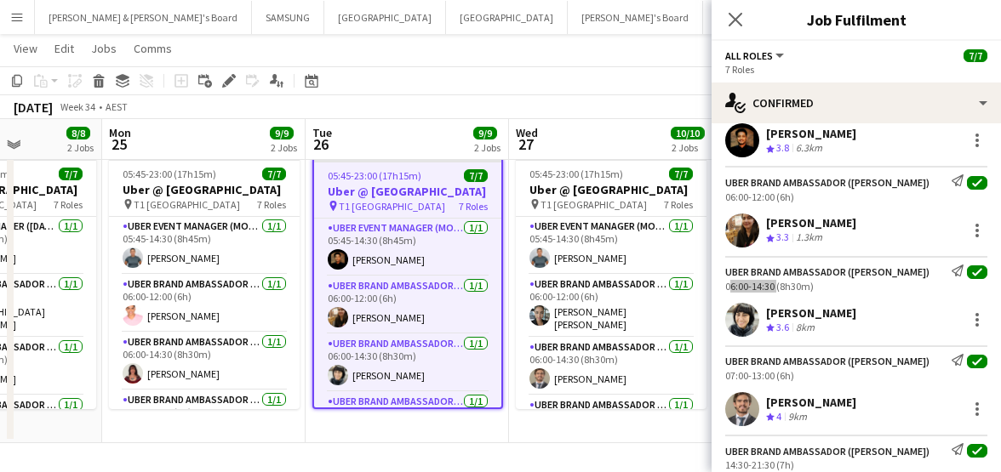
scroll to position [213, 0]
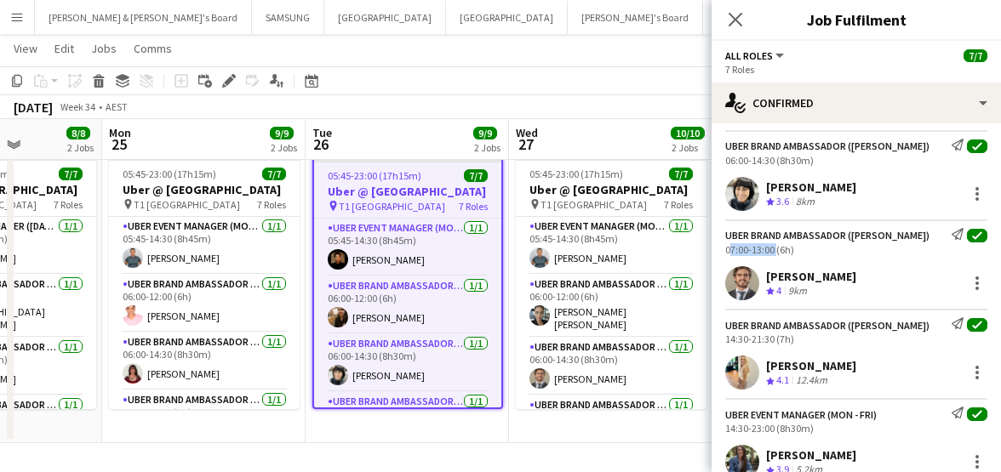
drag, startPoint x: 718, startPoint y: 250, endPoint x: 772, endPoint y: 255, distance: 53.8
click at [772, 255] on div "UBER Brand Ambassador ([PERSON_NAME]) Send notification check 07:00-13:00 (6h)" at bounding box center [855, 242] width 289 height 28
drag, startPoint x: 727, startPoint y: 343, endPoint x: 773, endPoint y: 342, distance: 46.0
click at [773, 342] on div "UBER Brand Ambassador ([PERSON_NAME]) Send notification check 14:30-21:30 (7h)" at bounding box center [855, 331] width 289 height 28
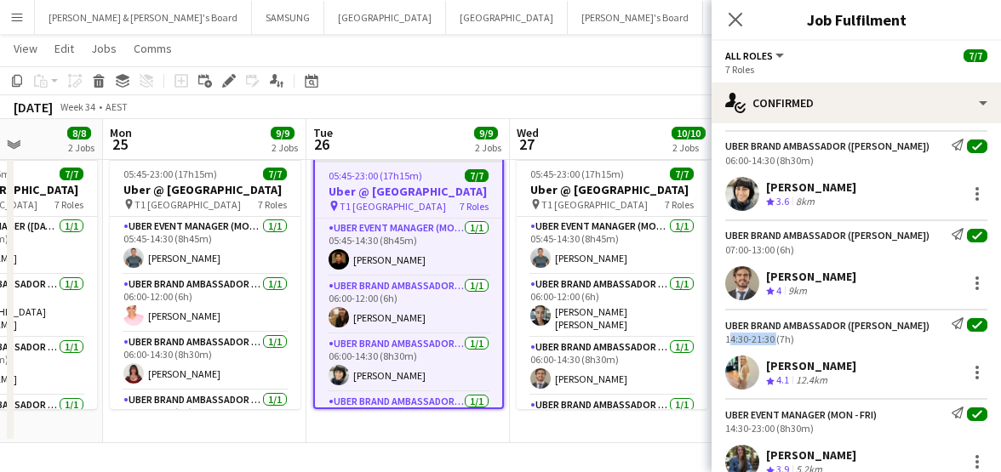
drag, startPoint x: 713, startPoint y: 429, endPoint x: 756, endPoint y: 429, distance: 42.5
click at [756, 429] on body "Menu Boards Boards Boards All jobs Status Workforce Workforce My Workforce Recr…" at bounding box center [500, 56] width 1001 height 832
drag, startPoint x: 722, startPoint y: 429, endPoint x: 773, endPoint y: 431, distance: 51.1
click at [773, 431] on div "UBER Event Manager (Mon - Fri) Send notification check 14:30-23:00 (8h30m)" at bounding box center [855, 421] width 289 height 28
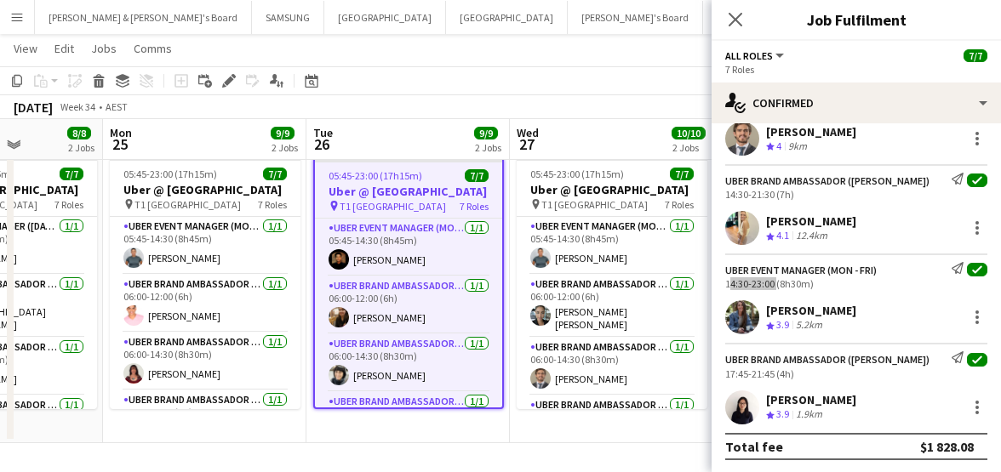
scroll to position [358, 0]
drag, startPoint x: 724, startPoint y: 369, endPoint x: 773, endPoint y: 376, distance: 49.0
click at [773, 376] on div "UBER Brand Ambassador ([PERSON_NAME]) Send notification check 17:45-21:45 (4h)" at bounding box center [855, 365] width 289 height 28
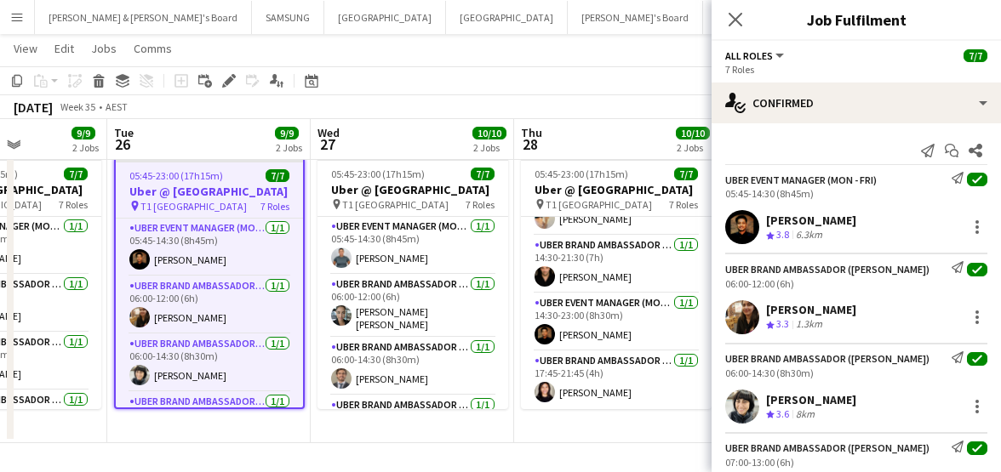
scroll to position [0, 504]
drag, startPoint x: 552, startPoint y: 269, endPoint x: 352, endPoint y: 261, distance: 200.1
click at [352, 261] on app-calendar-viewport "Sat 23 7/7 1 Job Sun 24 8/8 2 Jobs Mon 25 9/9 2 Jobs Tue 26 9/9 2 Jobs Wed 27 1…" at bounding box center [500, 74] width 1001 height 737
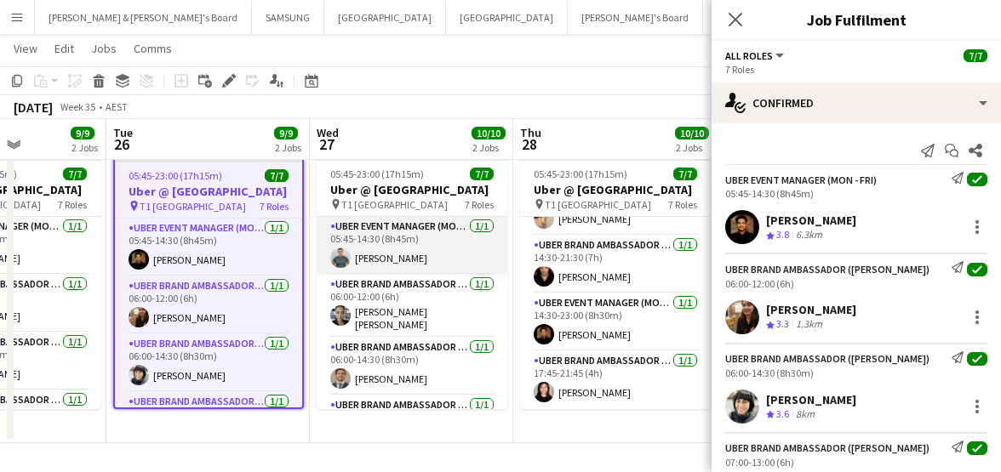
click at [422, 255] on app-card-role "UBER Event Manager (Mon - Fri) [DATE] 05:45-14:30 (8h45m) [PERSON_NAME]" at bounding box center [412, 246] width 191 height 58
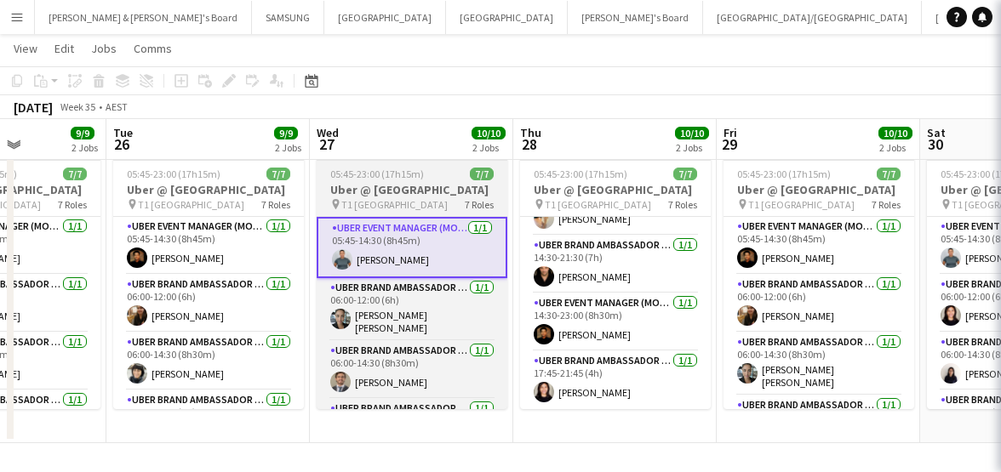
click at [359, 176] on span "05:45-23:00 (17h15m)" at bounding box center [377, 174] width 94 height 13
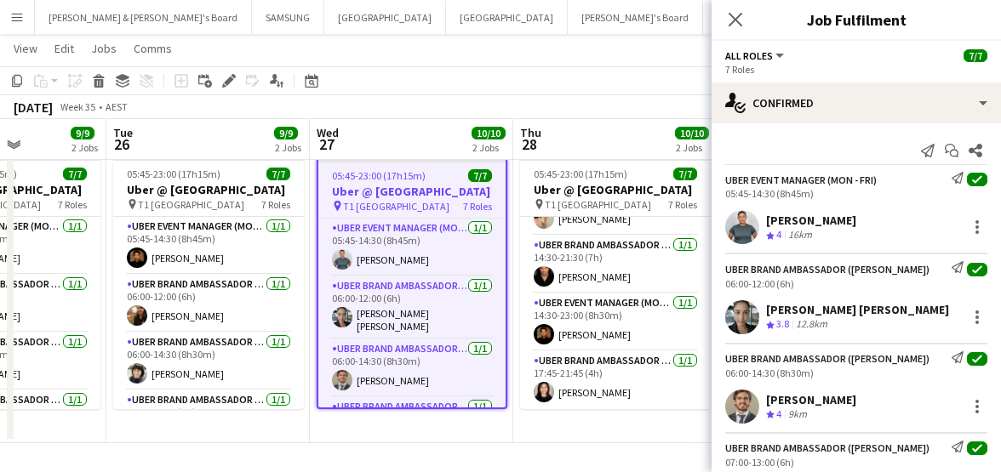
drag, startPoint x: 767, startPoint y: 215, endPoint x: 842, endPoint y: 218, distance: 75.8
click at [842, 218] on div "[PERSON_NAME] Crew rating 4 16km" at bounding box center [855, 227] width 289 height 34
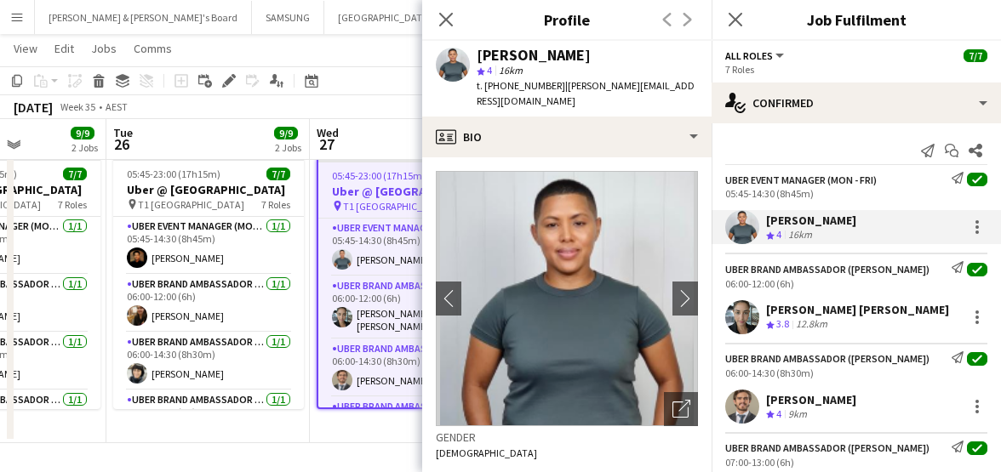
drag, startPoint x: 767, startPoint y: 305, endPoint x: 936, endPoint y: 307, distance: 169.3
click at [936, 307] on div "[PERSON_NAME] [PERSON_NAME]" at bounding box center [857, 309] width 183 height 15
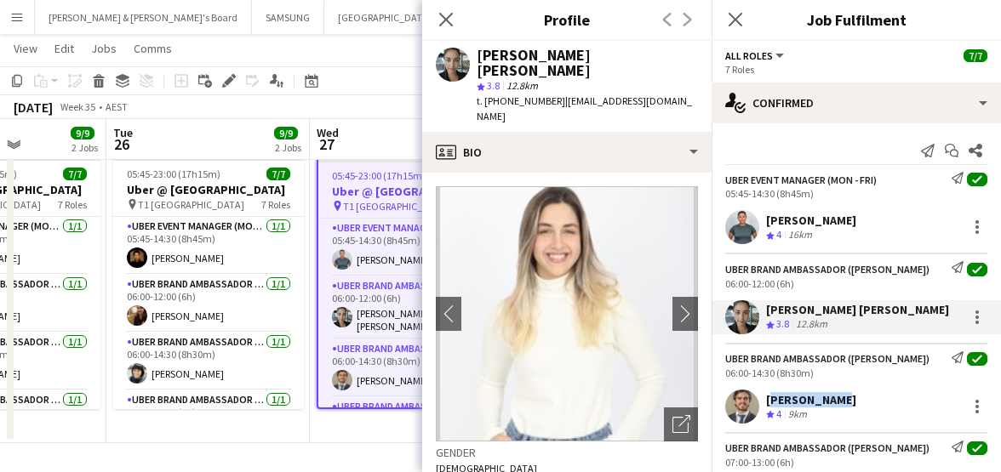
drag, startPoint x: 762, startPoint y: 394, endPoint x: 832, endPoint y: 404, distance: 71.4
click at [832, 404] on div "[PERSON_NAME] Crew rating 4 9km" at bounding box center [855, 407] width 289 height 34
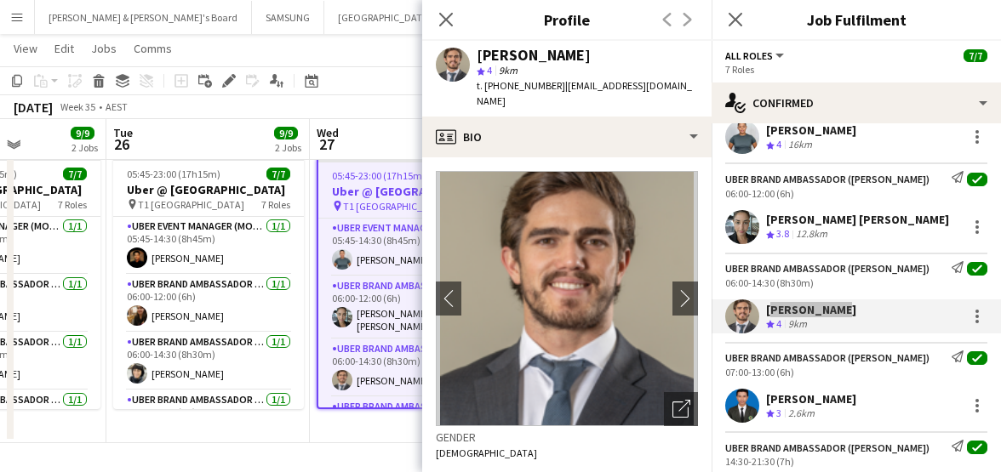
scroll to position [213, 0]
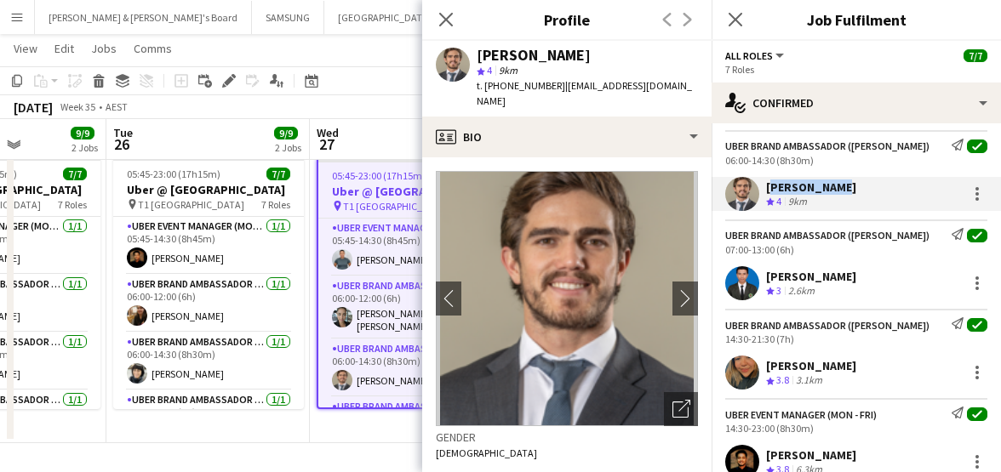
drag, startPoint x: 767, startPoint y: 282, endPoint x: 855, endPoint y: 278, distance: 88.6
click at [855, 278] on div "[PERSON_NAME]" at bounding box center [811, 276] width 90 height 15
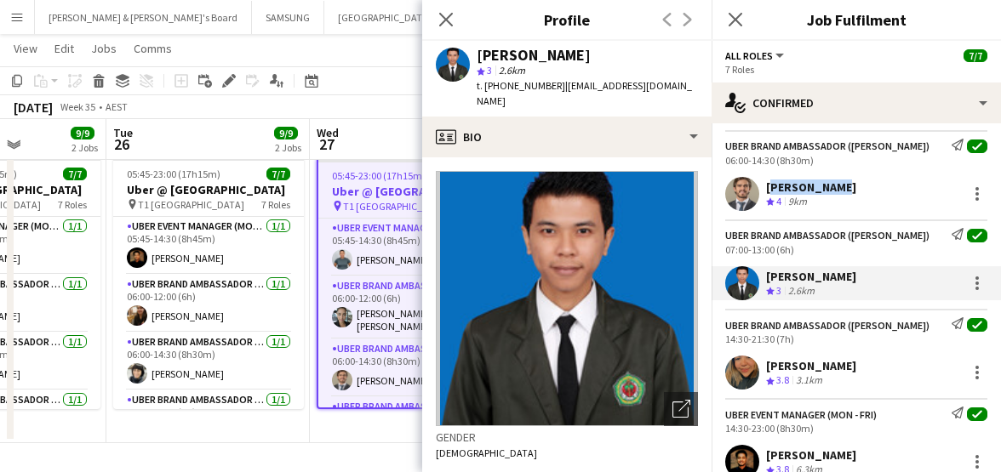
drag, startPoint x: 767, startPoint y: 362, endPoint x: 921, endPoint y: 367, distance: 154.1
click at [921, 367] on div "[PERSON_NAME] Crew rating 3.8 3.1km" at bounding box center [855, 373] width 289 height 34
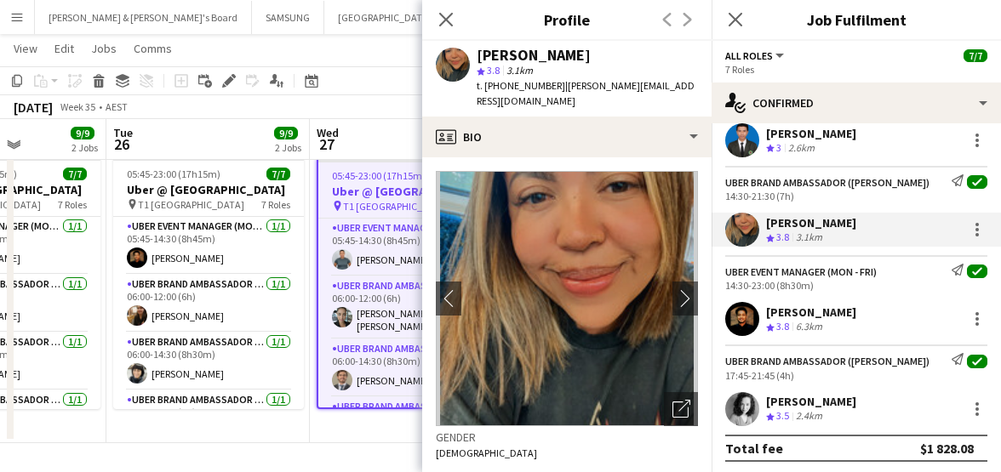
scroll to position [358, 0]
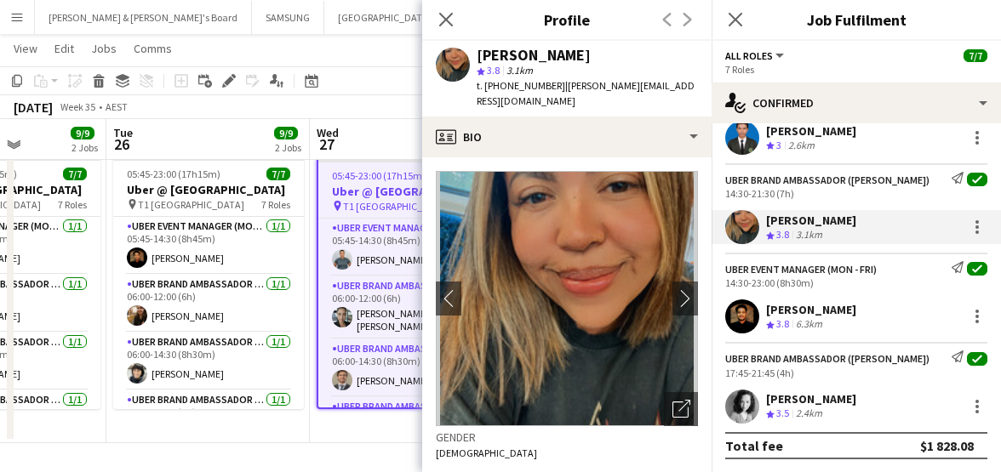
drag, startPoint x: 767, startPoint y: 306, endPoint x: 862, endPoint y: 313, distance: 95.5
click at [856, 313] on div "[PERSON_NAME]" at bounding box center [811, 309] width 90 height 15
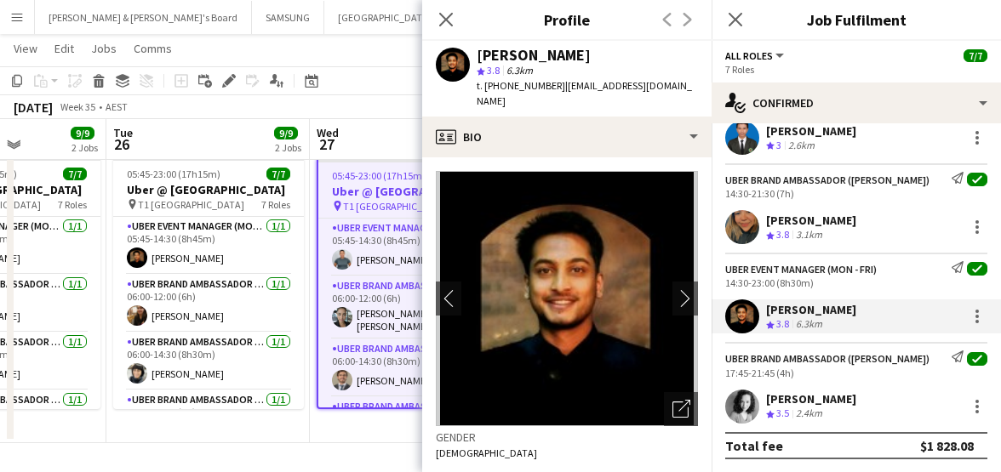
drag, startPoint x: 767, startPoint y: 399, endPoint x: 891, endPoint y: 402, distance: 124.3
click at [856, 402] on div "[PERSON_NAME]" at bounding box center [811, 398] width 90 height 15
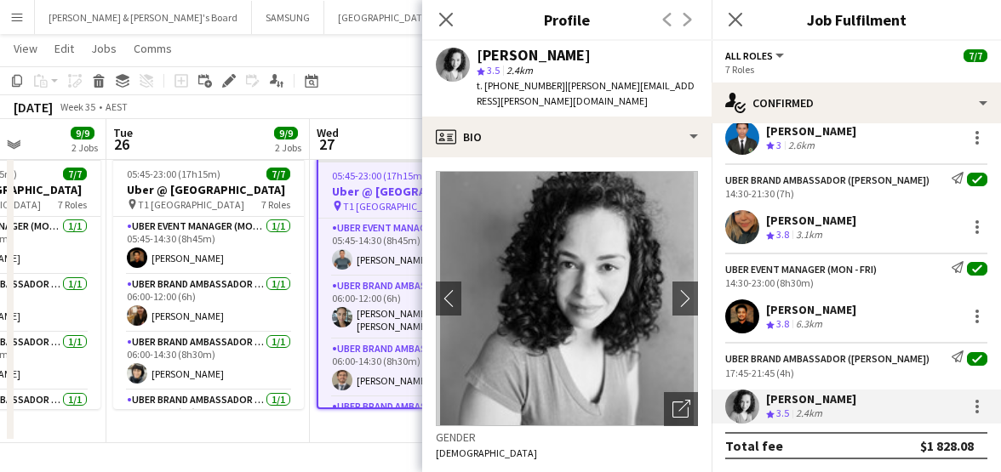
scroll to position [0, 0]
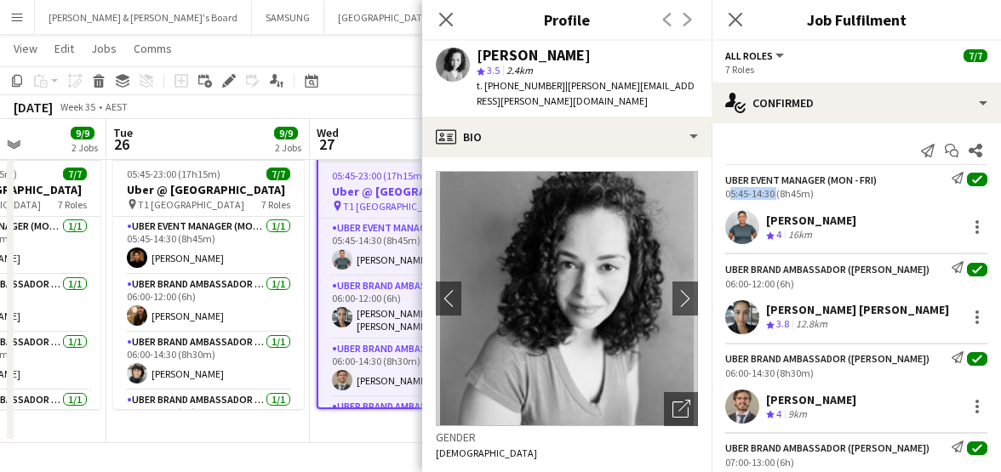
drag, startPoint x: 724, startPoint y: 191, endPoint x: 773, endPoint y: 194, distance: 49.4
click at [773, 194] on div "UBER Event Manager (Mon - Fri) Send notification check 05:45-14:30 (8h45m)" at bounding box center [855, 186] width 289 height 28
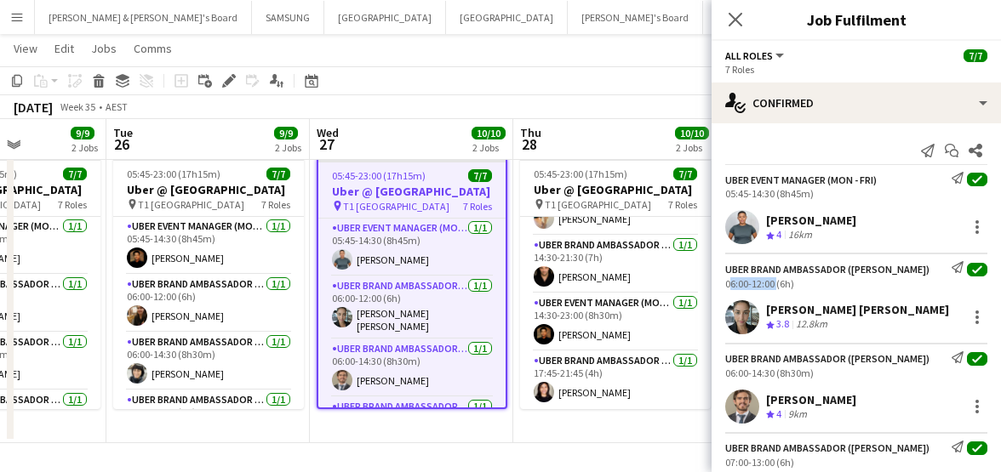
drag, startPoint x: 718, startPoint y: 284, endPoint x: 774, endPoint y: 288, distance: 56.3
click at [774, 288] on div "UBER Brand Ambassador ([PERSON_NAME]) Send notification check 06:00-12:00 (6h)" at bounding box center [855, 275] width 289 height 28
drag, startPoint x: 721, startPoint y: 371, endPoint x: 773, endPoint y: 374, distance: 52.9
click at [773, 374] on div "UBER Brand Ambassador ([PERSON_NAME]) Send notification check 06:00-14:30 (8h30…" at bounding box center [855, 365] width 289 height 28
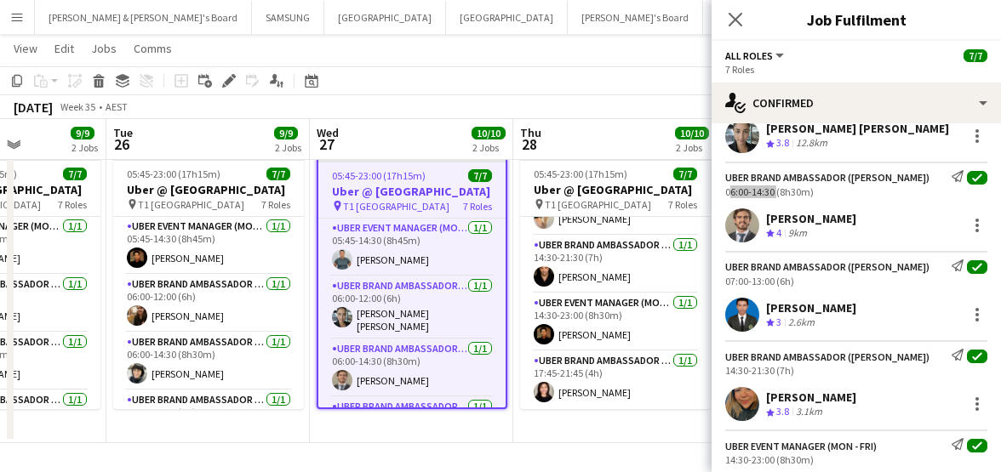
scroll to position [213, 0]
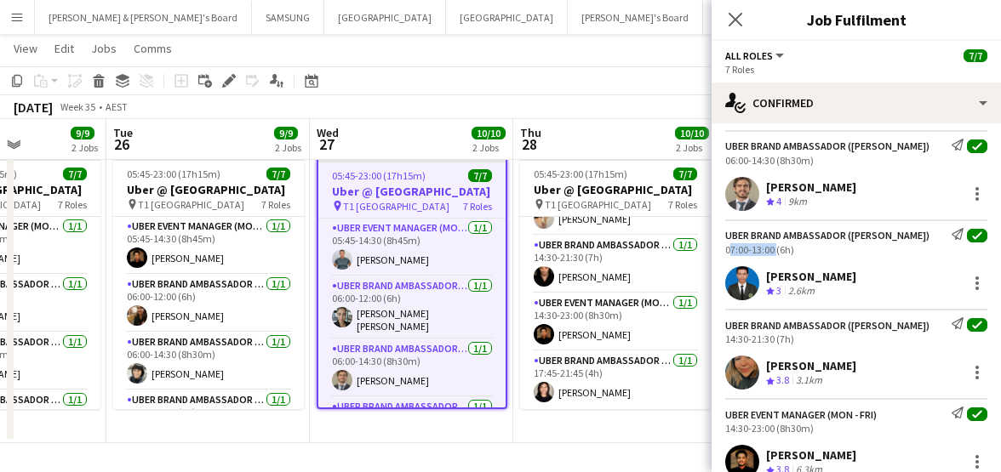
drag, startPoint x: 724, startPoint y: 249, endPoint x: 773, endPoint y: 253, distance: 49.5
click at [773, 253] on div "UBER Brand Ambassador ([PERSON_NAME]) Send notification check 07:00-13:00 (6h)" at bounding box center [855, 242] width 289 height 28
drag, startPoint x: 722, startPoint y: 341, endPoint x: 773, endPoint y: 343, distance: 50.2
click at [773, 343] on div "UBER Brand Ambassador ([PERSON_NAME]) Send notification check 14:30-21:30 (7h)" at bounding box center [855, 331] width 289 height 28
drag, startPoint x: 727, startPoint y: 428, endPoint x: 773, endPoint y: 429, distance: 46.0
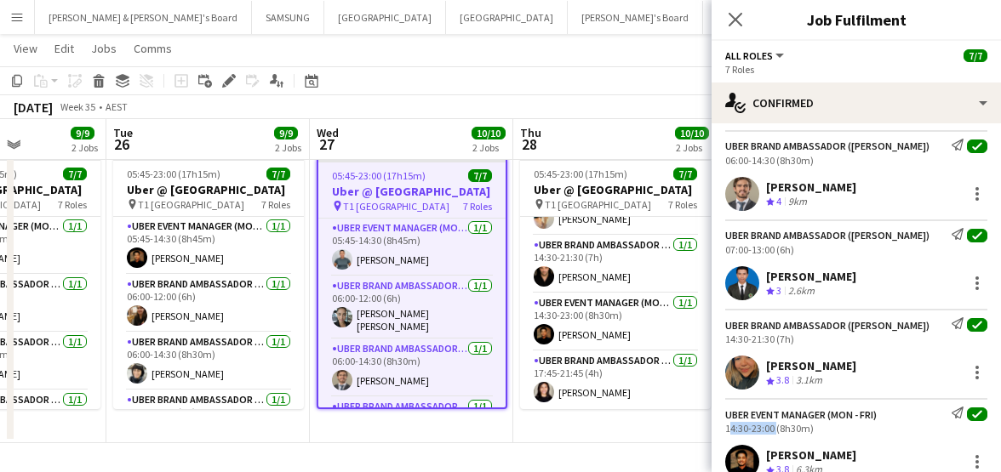
click at [773, 429] on div "14:30-23:00 (8h30m)" at bounding box center [856, 428] width 262 height 13
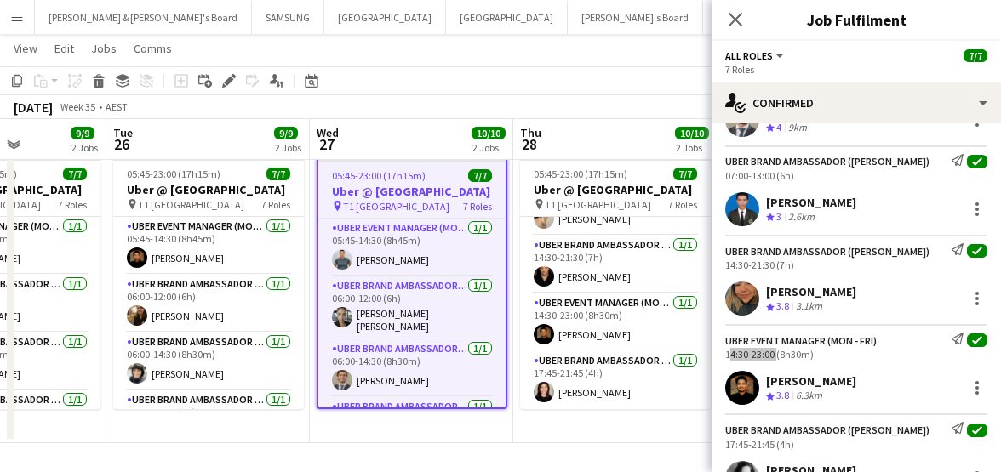
scroll to position [358, 0]
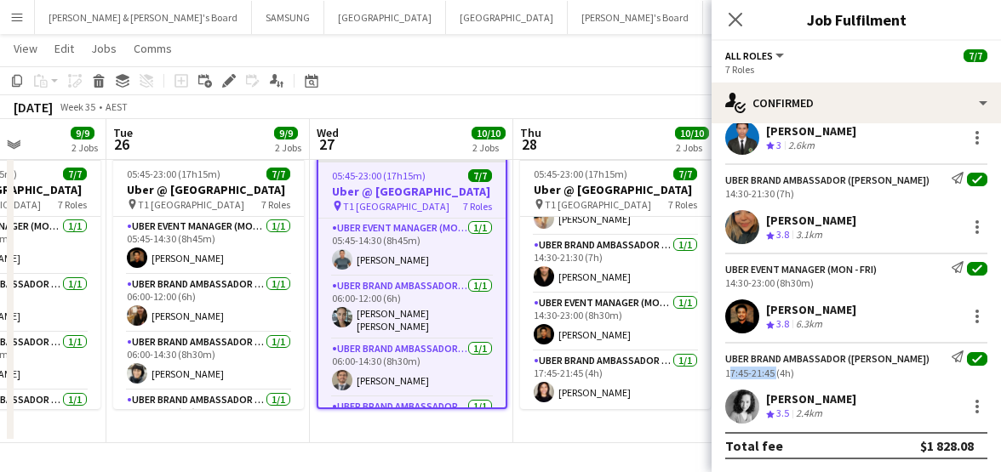
drag, startPoint x: 724, startPoint y: 373, endPoint x: 773, endPoint y: 374, distance: 48.5
click at [773, 374] on div "UBER Brand Ambassador ([PERSON_NAME]) Send notification check 17:45-21:45 (4h)" at bounding box center [855, 365] width 289 height 28
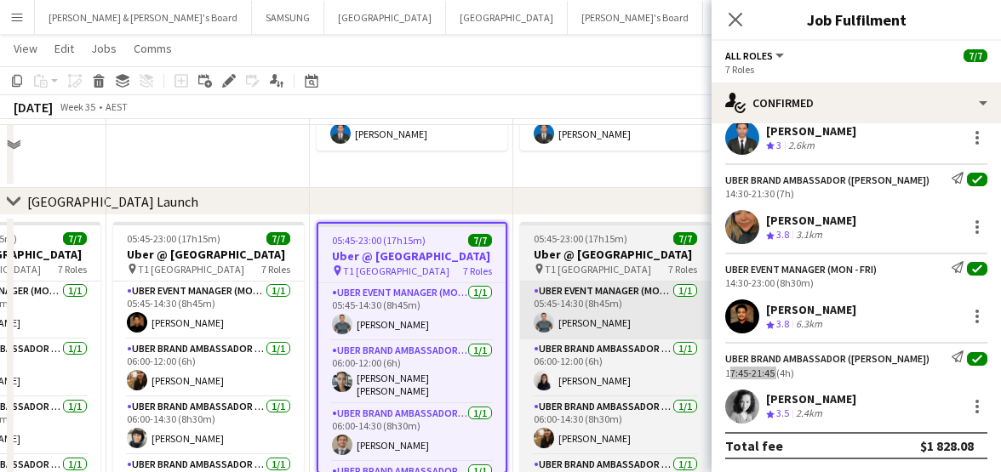
scroll to position [360, 0]
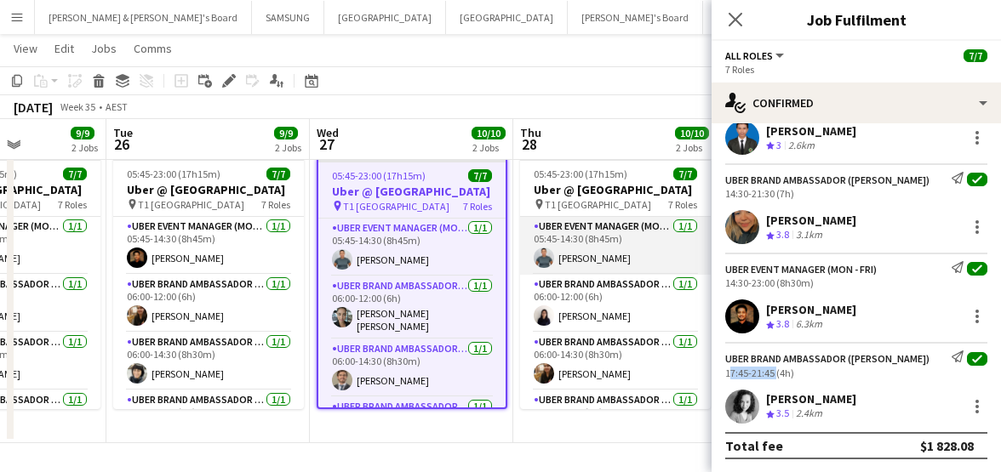
click at [598, 263] on app-card-role "UBER Event Manager (Mon - Fri) [DATE] 05:45-14:30 (8h45m) [PERSON_NAME]" at bounding box center [615, 246] width 191 height 58
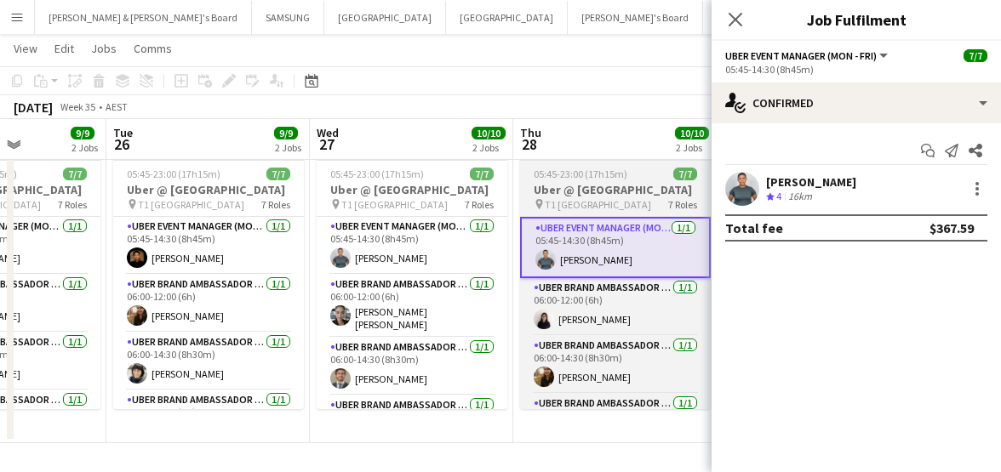
click at [593, 197] on h3 "Uber @ [GEOGRAPHIC_DATA]" at bounding box center [615, 189] width 191 height 15
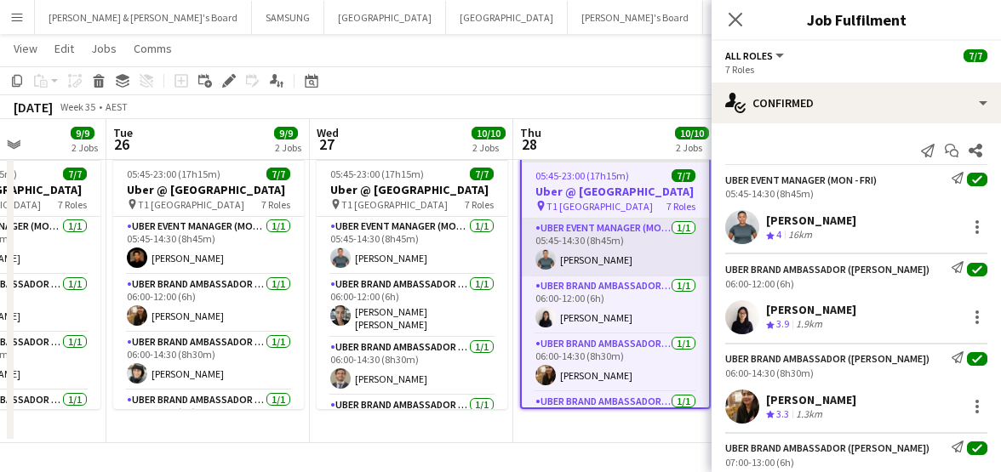
click at [558, 256] on app-card-role "UBER Event Manager (Mon - Fri) [DATE] 05:45-14:30 (8h45m) [PERSON_NAME]" at bounding box center [615, 248] width 187 height 58
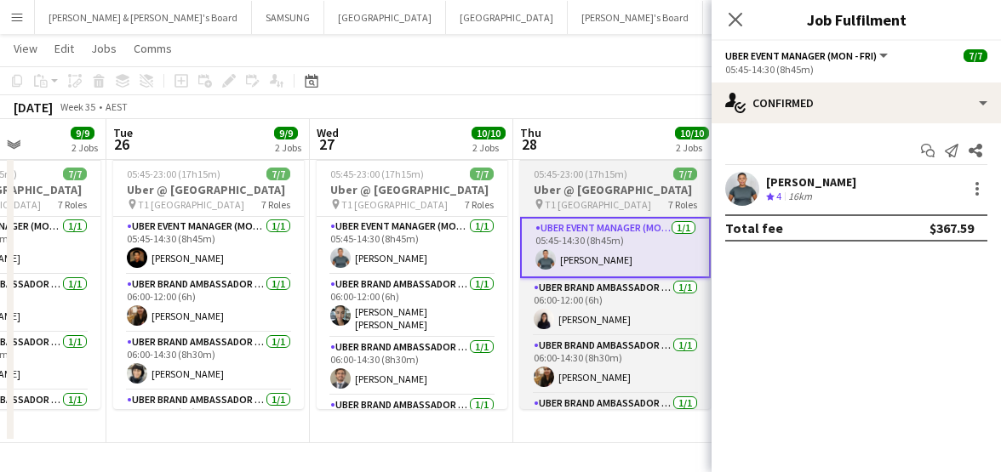
click at [582, 182] on h3 "Uber @ [GEOGRAPHIC_DATA]" at bounding box center [615, 189] width 191 height 15
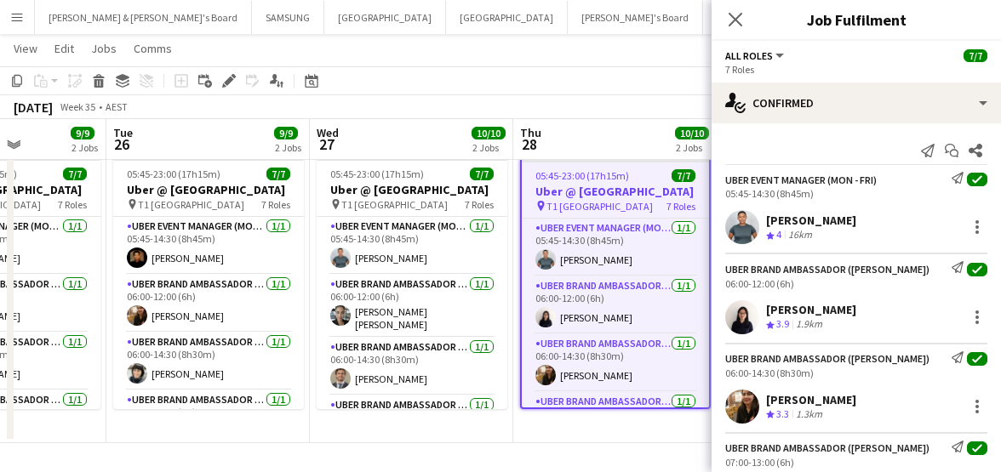
drag, startPoint x: 767, startPoint y: 218, endPoint x: 840, endPoint y: 218, distance: 73.2
click at [840, 218] on div "[PERSON_NAME]" at bounding box center [811, 220] width 90 height 15
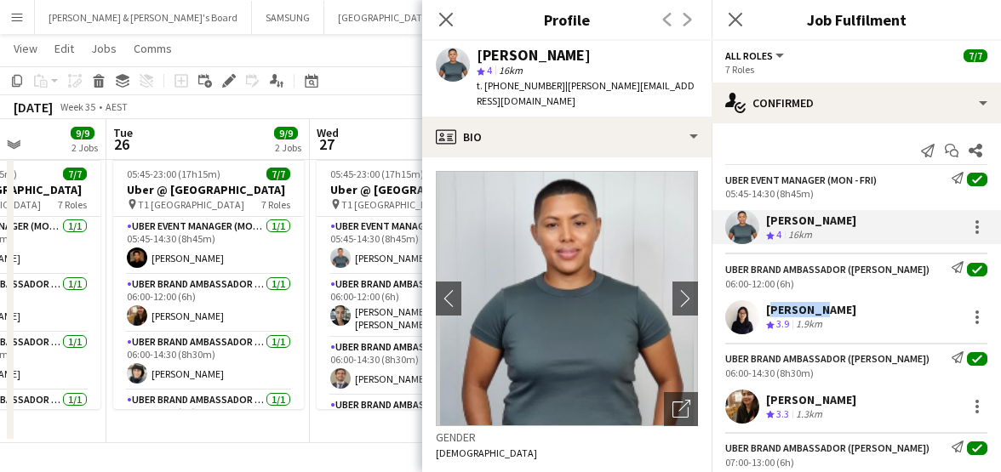
drag, startPoint x: 767, startPoint y: 304, endPoint x: 812, endPoint y: 305, distance: 45.1
click at [812, 305] on div "[PERSON_NAME]" at bounding box center [811, 309] width 90 height 15
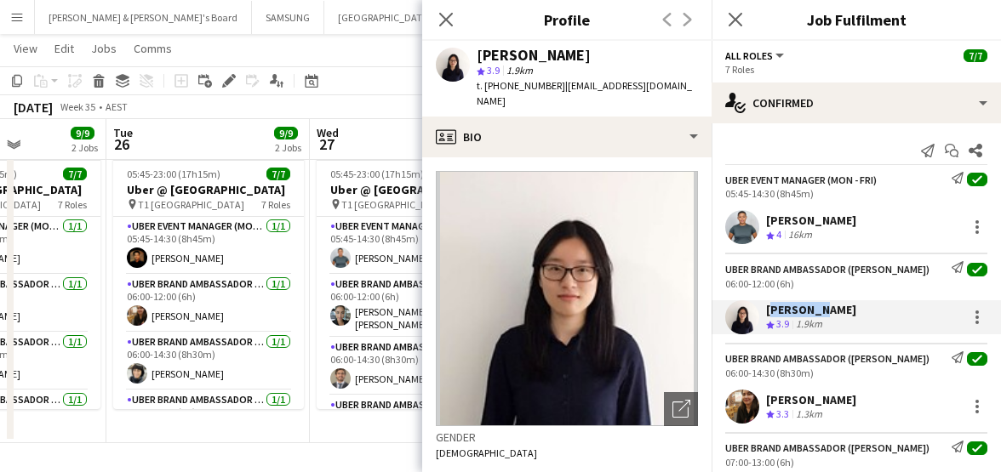
drag, startPoint x: 764, startPoint y: 398, endPoint x: 849, endPoint y: 404, distance: 85.3
click at [849, 404] on div "[PERSON_NAME] Crew rating 3.3 1.3km" at bounding box center [855, 407] width 289 height 34
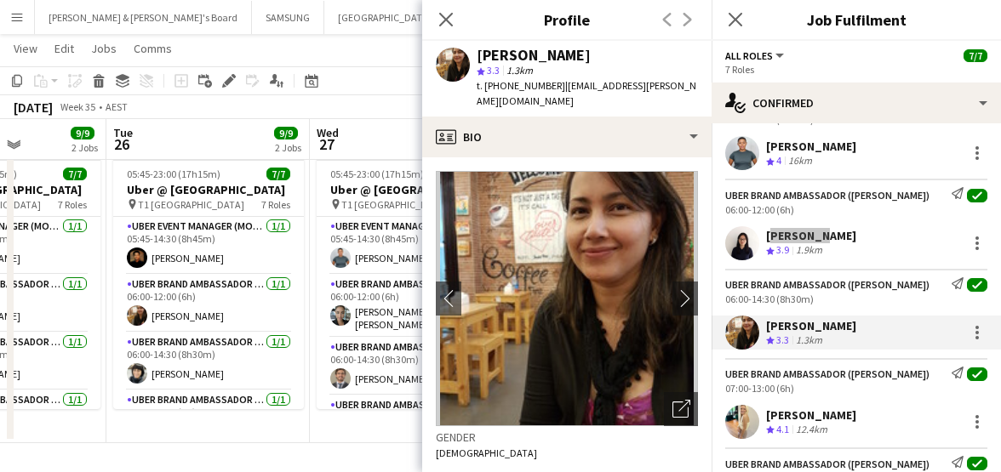
scroll to position [213, 0]
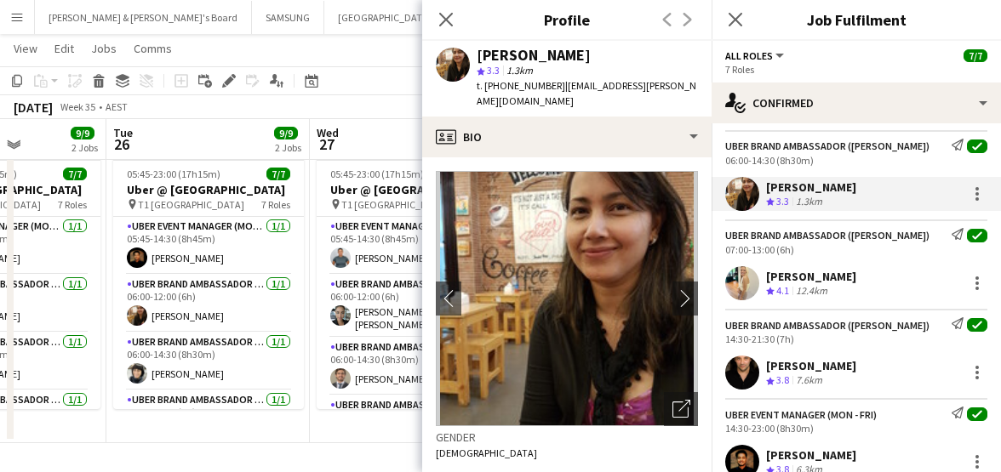
drag, startPoint x: 763, startPoint y: 269, endPoint x: 836, endPoint y: 282, distance: 74.3
click at [836, 282] on div "[PERSON_NAME] Crew rating 4.1 12.4km" at bounding box center [855, 283] width 289 height 34
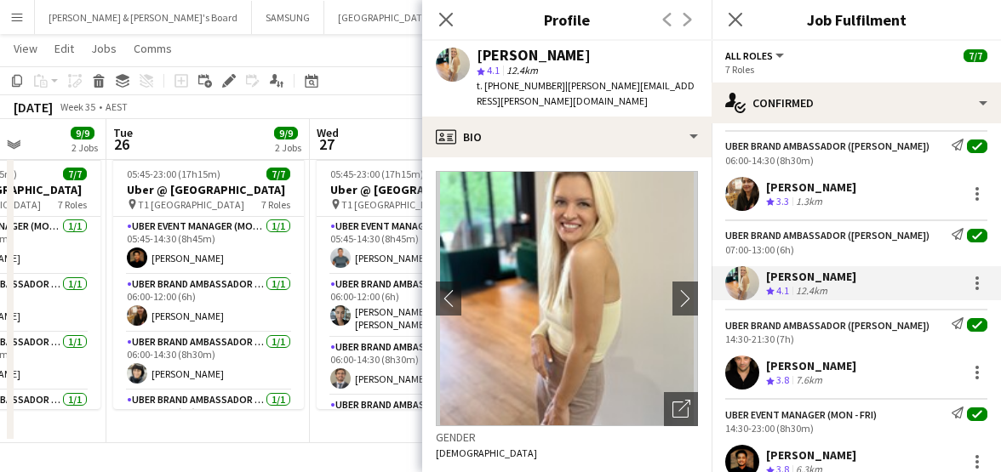
drag, startPoint x: 765, startPoint y: 361, endPoint x: 888, endPoint y: 369, distance: 123.7
click at [888, 369] on div "[PERSON_NAME] Crew rating 3.8 7.6km" at bounding box center [855, 373] width 289 height 34
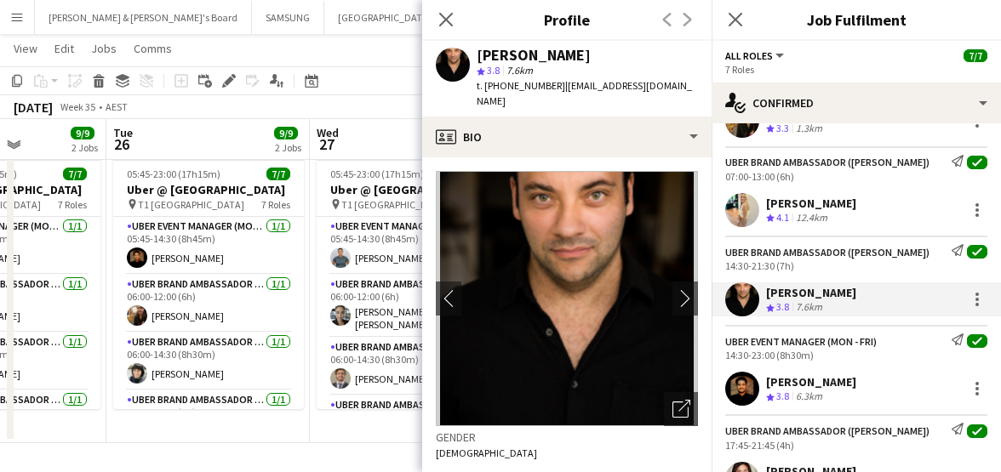
scroll to position [319, 0]
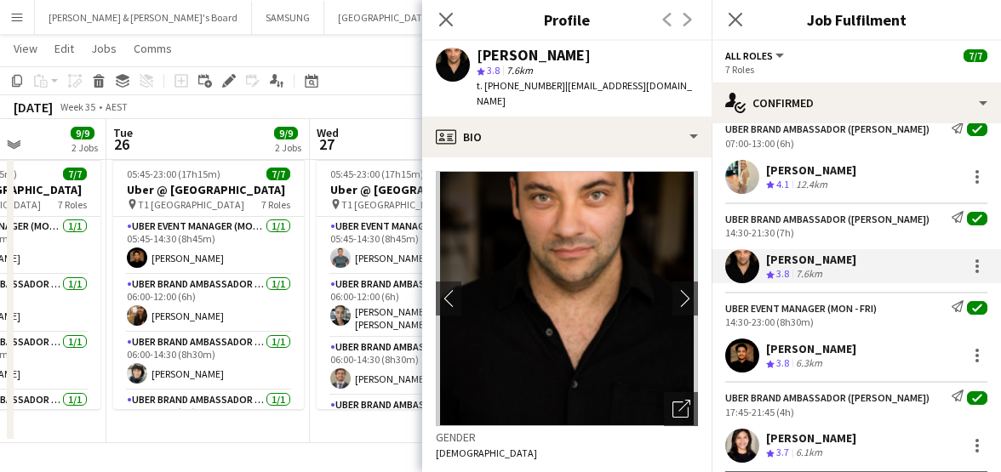
drag, startPoint x: 763, startPoint y: 347, endPoint x: 860, endPoint y: 349, distance: 97.0
click at [860, 349] on div "[PERSON_NAME] Crew rating 3.8 6.3km" at bounding box center [855, 356] width 289 height 34
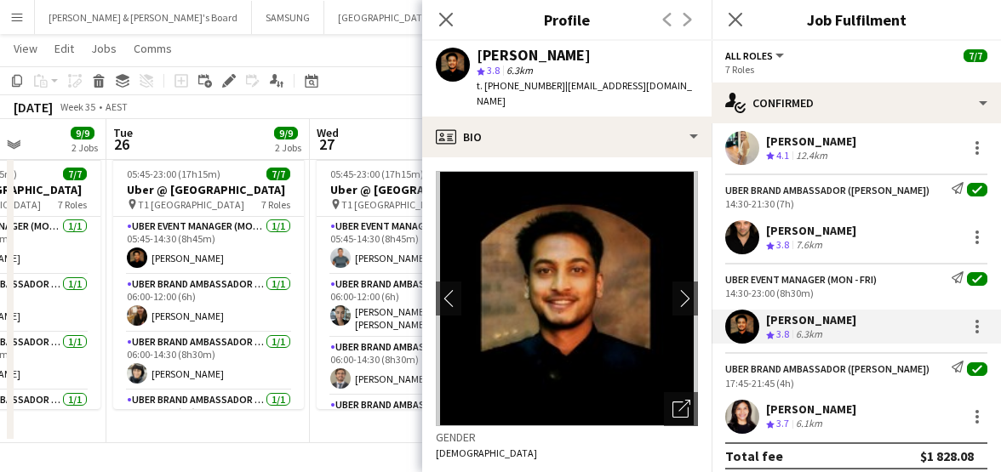
scroll to position [358, 0]
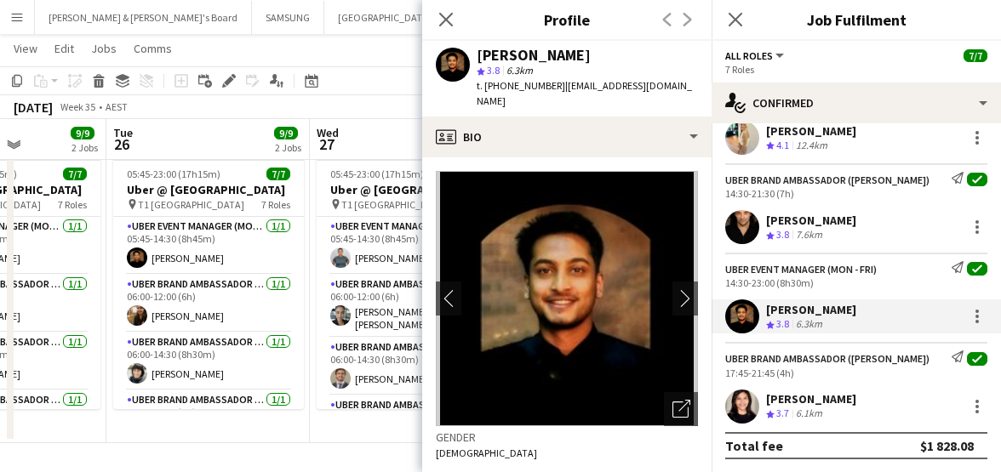
drag, startPoint x: 767, startPoint y: 397, endPoint x: 845, endPoint y: 403, distance: 77.7
click at [845, 403] on div "[PERSON_NAME]" at bounding box center [811, 398] width 90 height 15
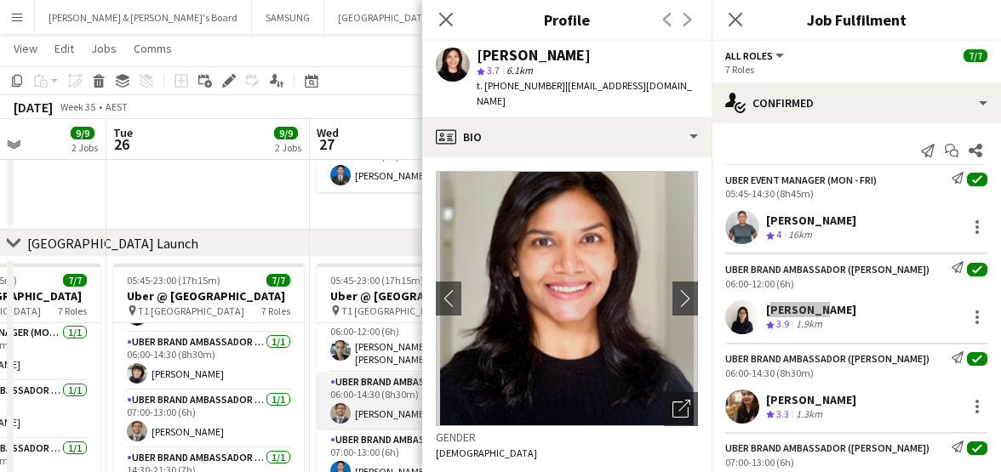
scroll to position [106, 0]
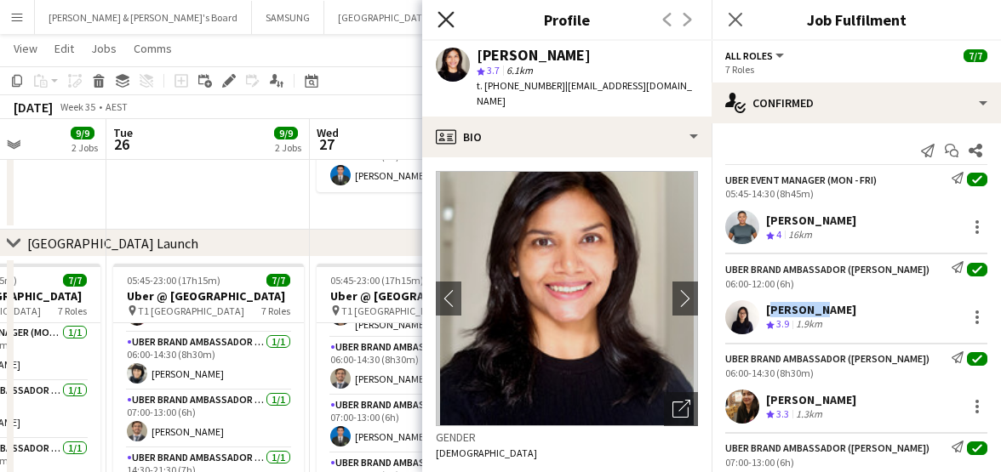
click at [448, 20] on icon at bounding box center [445, 19] width 16 height 16
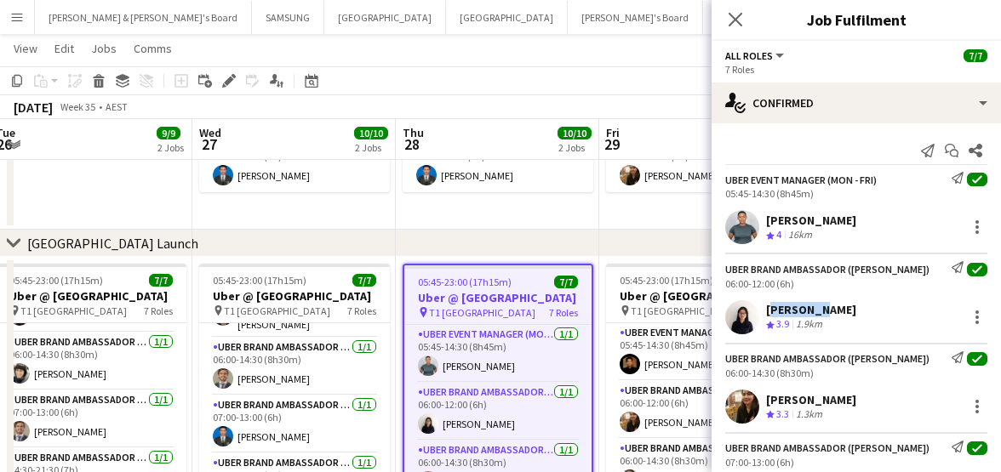
drag, startPoint x: 575, startPoint y: 351, endPoint x: 459, endPoint y: 345, distance: 116.7
click at [457, 346] on app-calendar-viewport "Sat 23 7/7 1 Job Sun 24 8/8 2 Jobs Mon 25 9/9 2 Jobs Tue 26 9/9 2 Jobs Wed 27 1…" at bounding box center [500, 181] width 1001 height 737
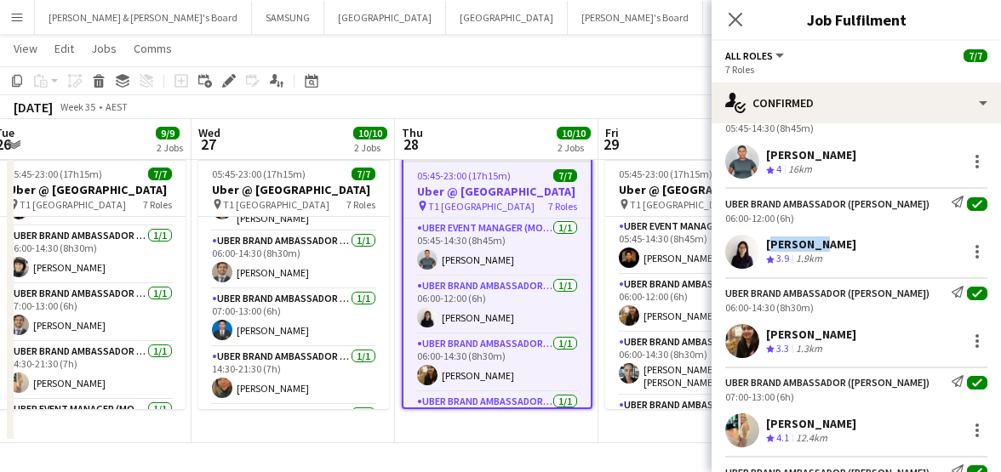
scroll to position [0, 0]
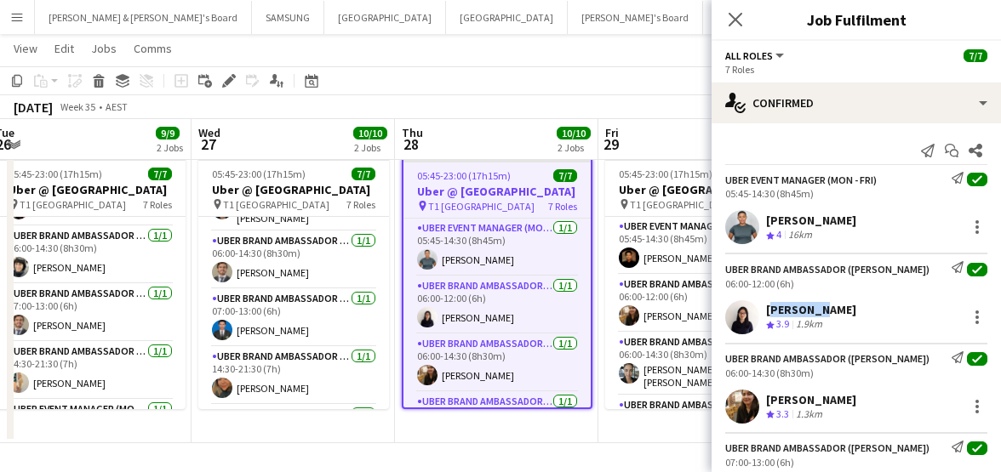
drag, startPoint x: 767, startPoint y: 220, endPoint x: 842, endPoint y: 222, distance: 75.7
click at [842, 222] on div "[PERSON_NAME] Crew rating 4 16km" at bounding box center [855, 227] width 289 height 34
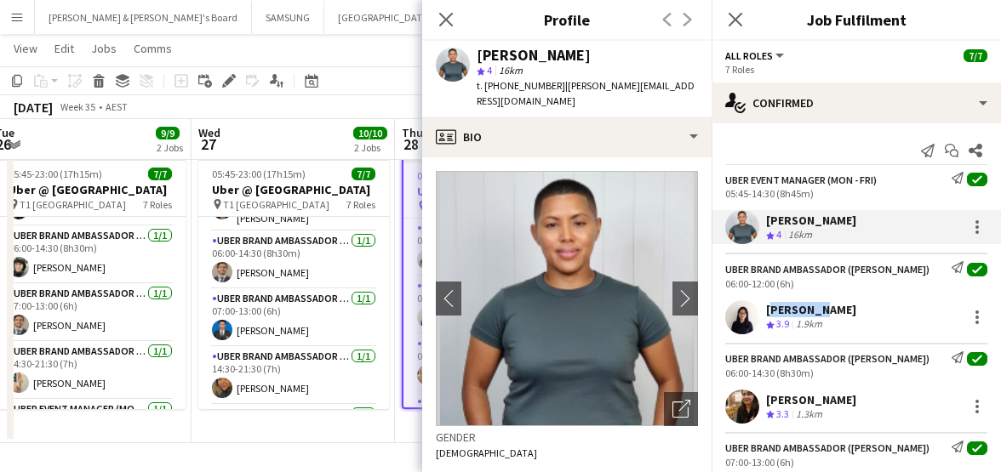
drag, startPoint x: 766, startPoint y: 310, endPoint x: 811, endPoint y: 314, distance: 45.3
click at [811, 314] on div "[PERSON_NAME]" at bounding box center [811, 309] width 90 height 15
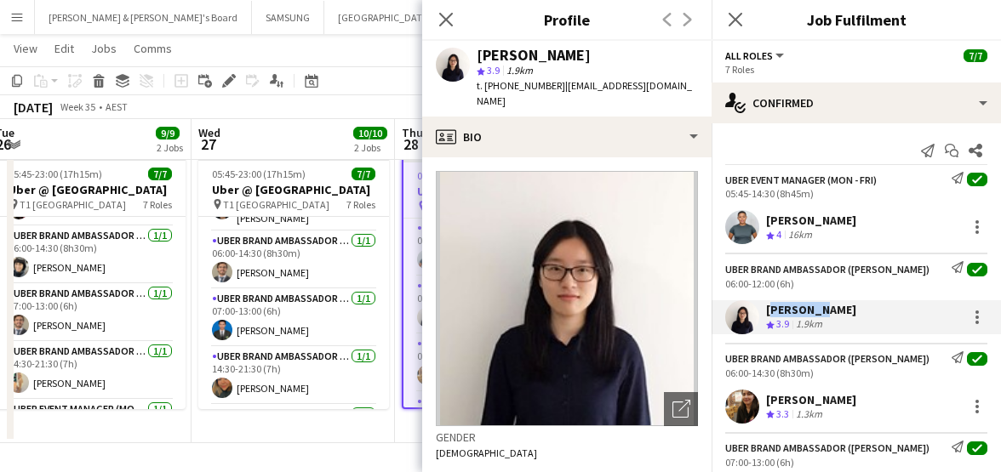
drag, startPoint x: 763, startPoint y: 397, endPoint x: 851, endPoint y: 402, distance: 87.8
click at [851, 402] on div "[PERSON_NAME] Crew rating 3.3 1.3km" at bounding box center [855, 407] width 289 height 34
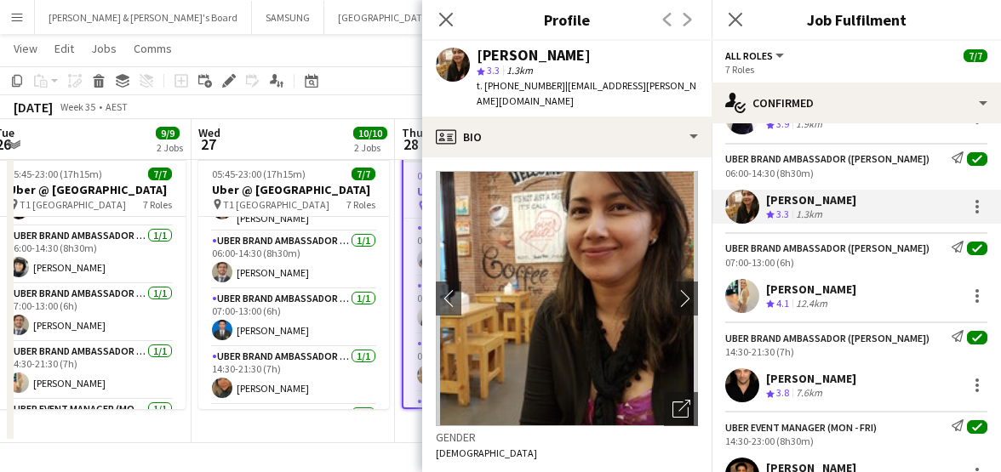
scroll to position [213, 0]
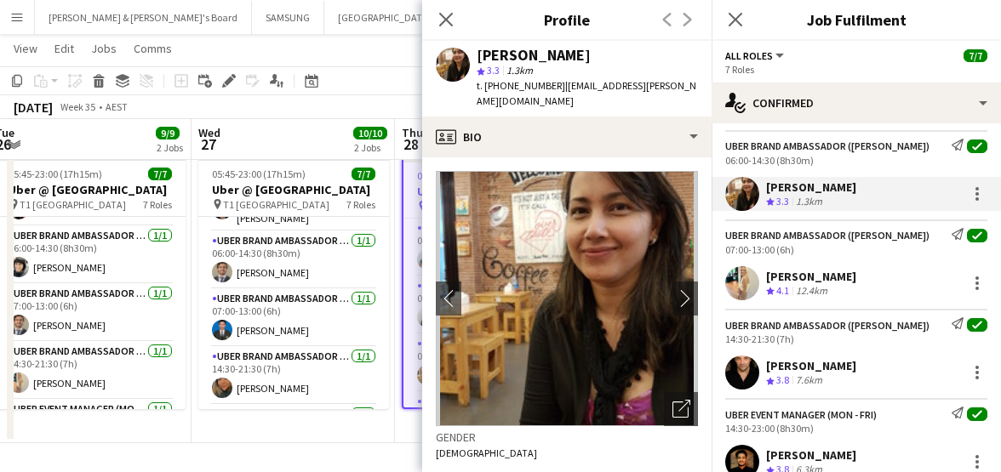
drag, startPoint x: 767, startPoint y: 272, endPoint x: 836, endPoint y: 277, distance: 70.0
click at [836, 277] on div "[PERSON_NAME]" at bounding box center [811, 276] width 90 height 15
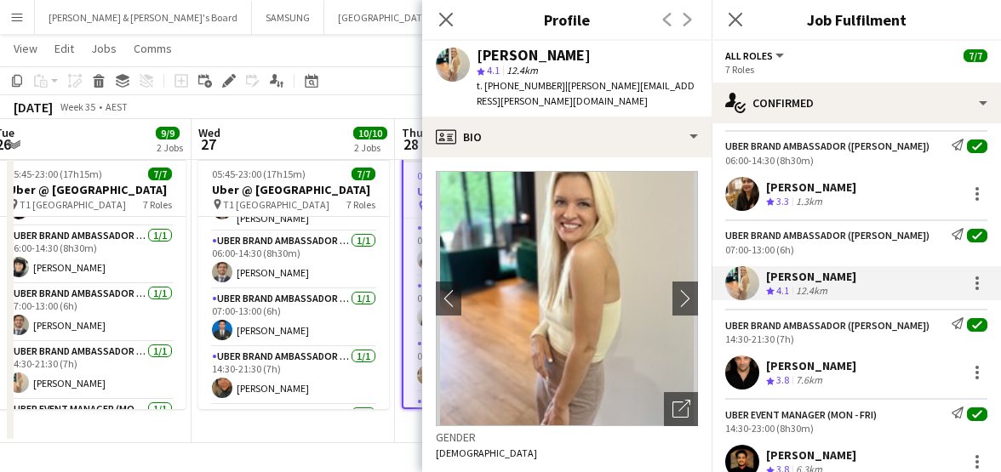
drag, startPoint x: 765, startPoint y: 363, endPoint x: 887, endPoint y: 363, distance: 121.7
click at [887, 363] on div "[PERSON_NAME] Crew rating 3.8 7.6km" at bounding box center [855, 373] width 289 height 34
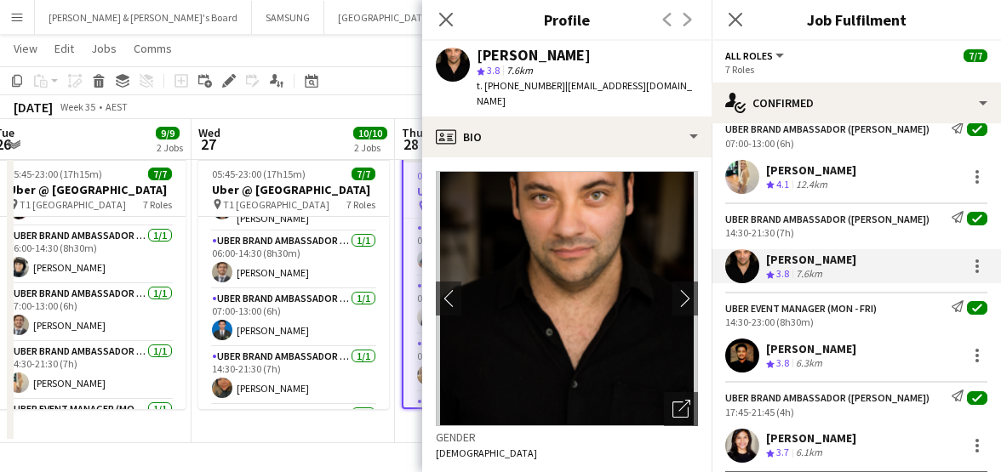
scroll to position [358, 0]
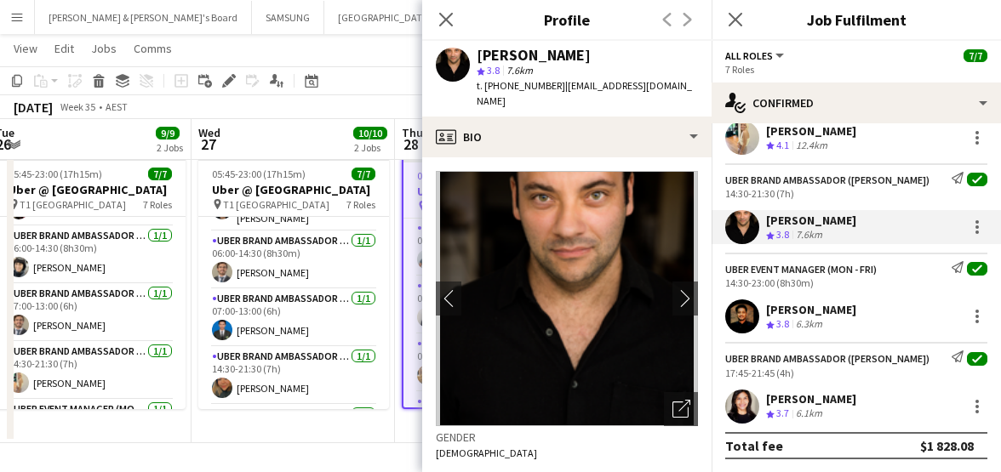
drag, startPoint x: 767, startPoint y: 306, endPoint x: 863, endPoint y: 317, distance: 96.7
click at [856, 317] on div "[PERSON_NAME]" at bounding box center [811, 309] width 90 height 15
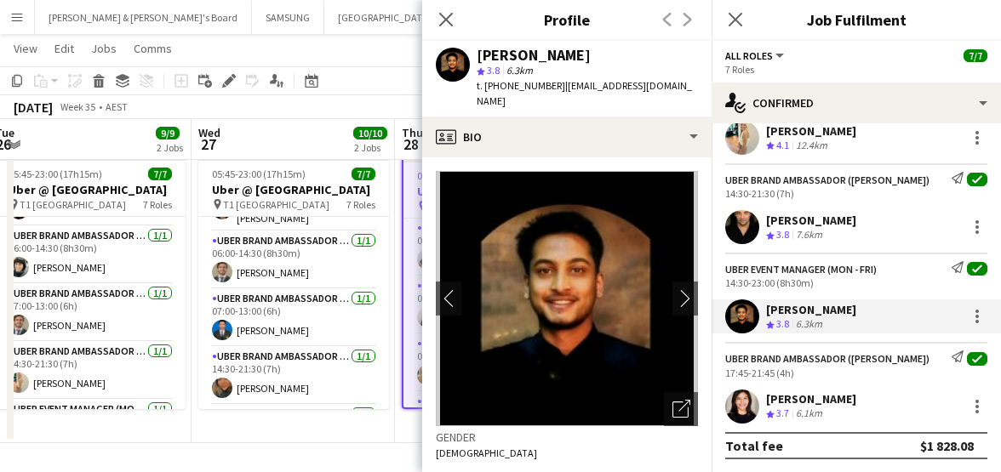
drag, startPoint x: 767, startPoint y: 393, endPoint x: 845, endPoint y: 402, distance: 78.8
click at [845, 402] on div "[PERSON_NAME]" at bounding box center [811, 398] width 90 height 15
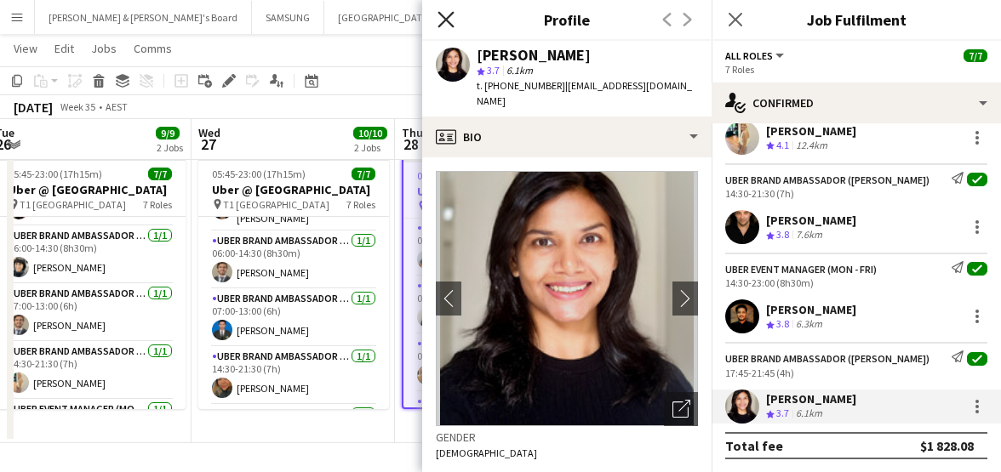
click at [448, 18] on icon "Close pop-in" at bounding box center [445, 19] width 16 height 16
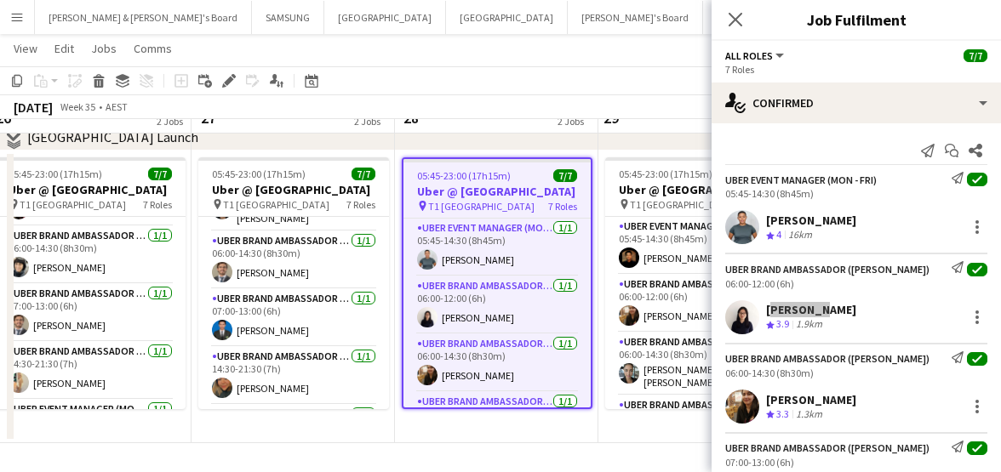
scroll to position [254, 0]
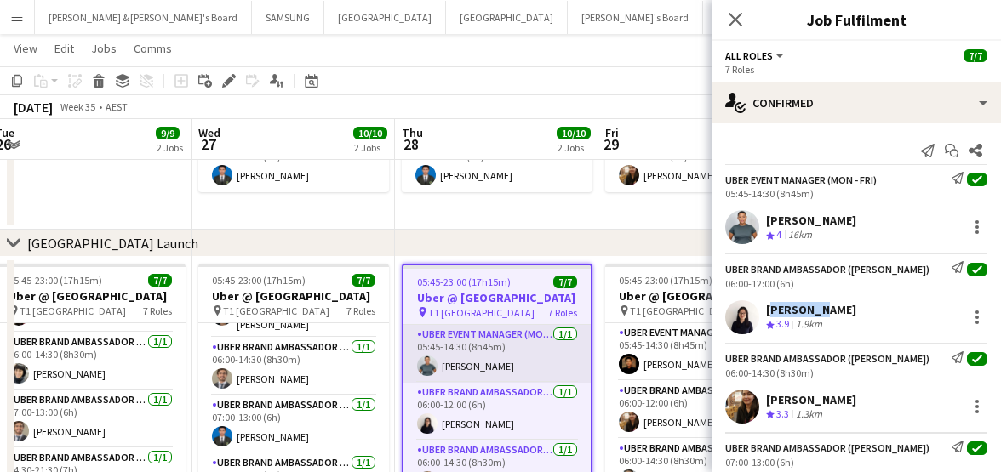
click at [443, 377] on app-card-role "UBER Event Manager (Mon - Fri) [DATE] 05:45-14:30 (8h45m) [PERSON_NAME]" at bounding box center [496, 354] width 187 height 58
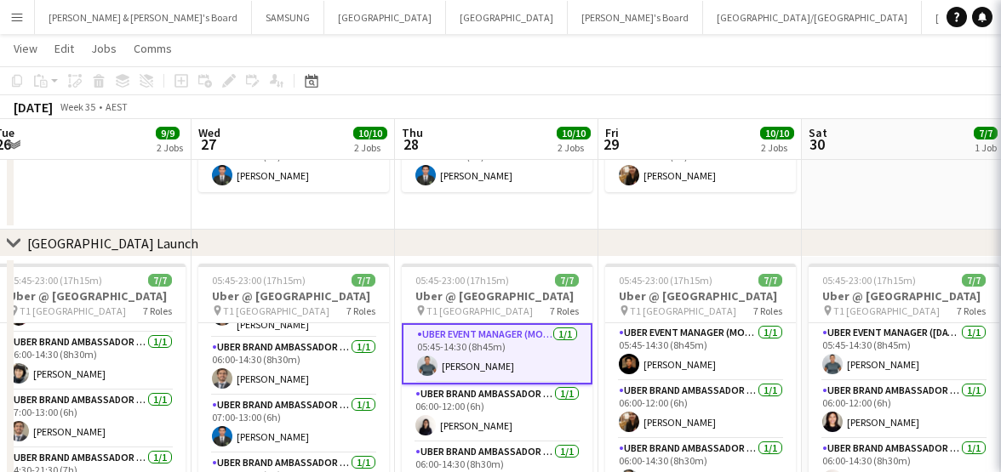
scroll to position [0, 619]
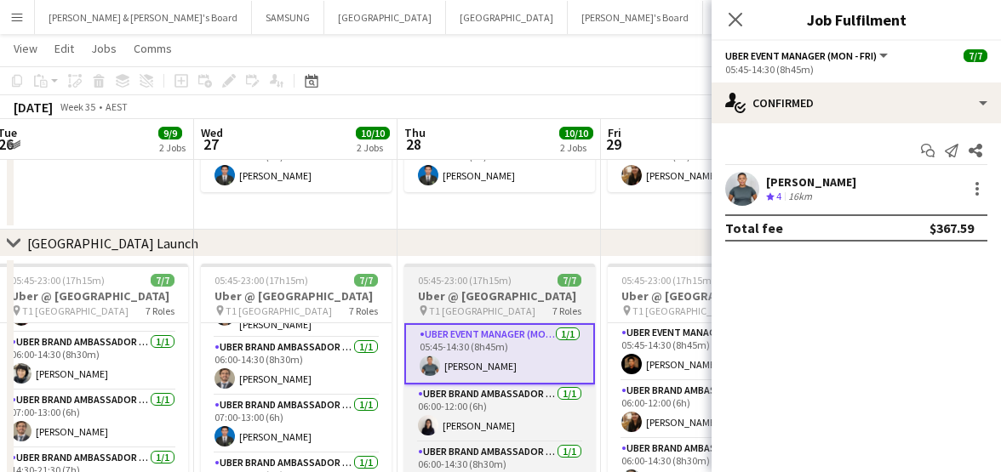
click at [482, 317] on span "T1 [GEOGRAPHIC_DATA]" at bounding box center [482, 311] width 106 height 13
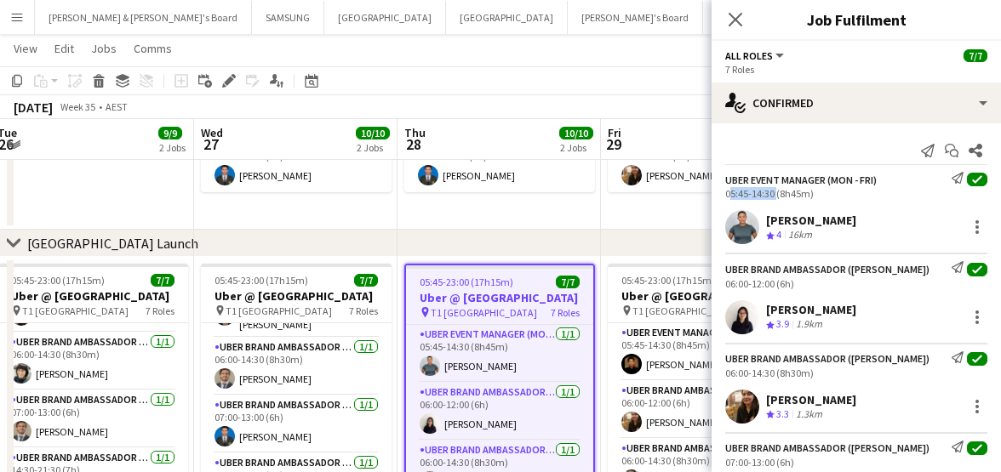
drag, startPoint x: 726, startPoint y: 191, endPoint x: 773, endPoint y: 192, distance: 47.7
click at [773, 192] on div "05:45-14:30 (8h45m)" at bounding box center [856, 193] width 262 height 13
drag, startPoint x: 724, startPoint y: 282, endPoint x: 773, endPoint y: 285, distance: 49.5
click at [773, 285] on div "UBER Brand Ambassador ([PERSON_NAME]) Send notification check 06:00-12:00 (6h)" at bounding box center [855, 275] width 289 height 28
drag, startPoint x: 724, startPoint y: 376, endPoint x: 773, endPoint y: 370, distance: 49.7
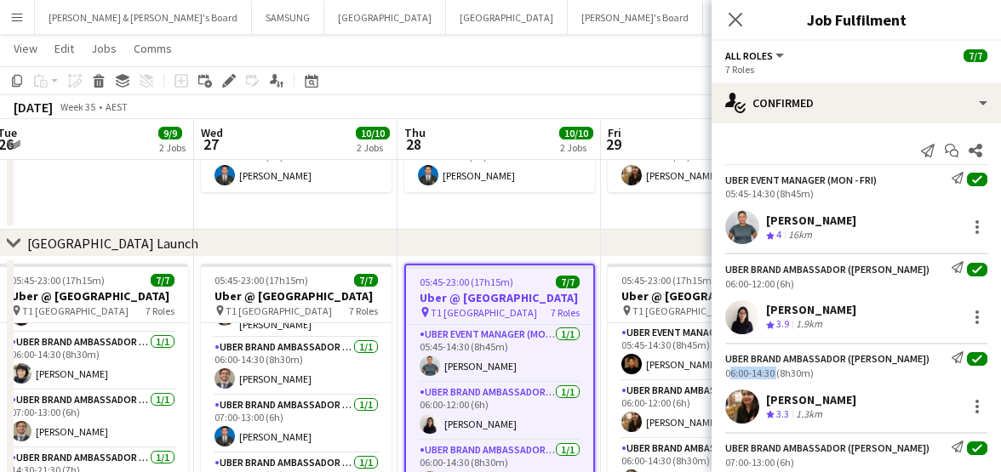
click at [773, 370] on div "UBER Brand Ambassador ([PERSON_NAME]) Send notification check 06:00-14:30 (8h30…" at bounding box center [855, 365] width 289 height 28
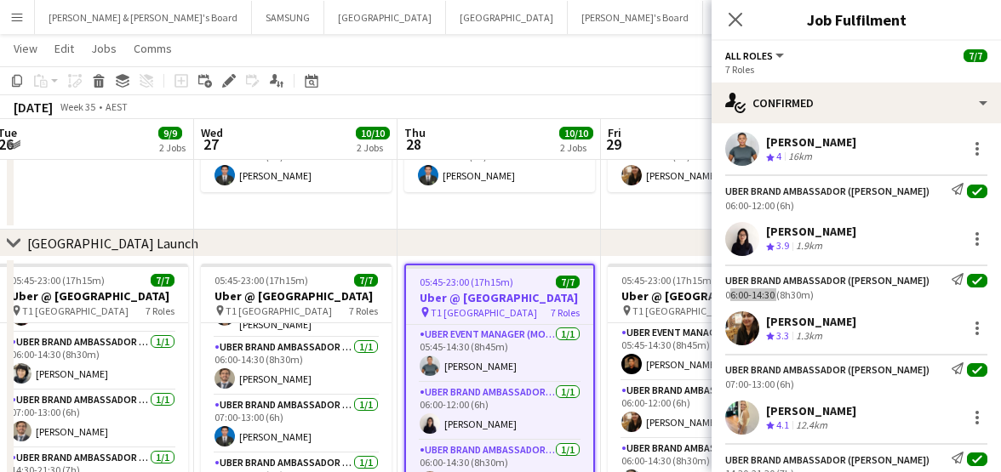
scroll to position [106, 0]
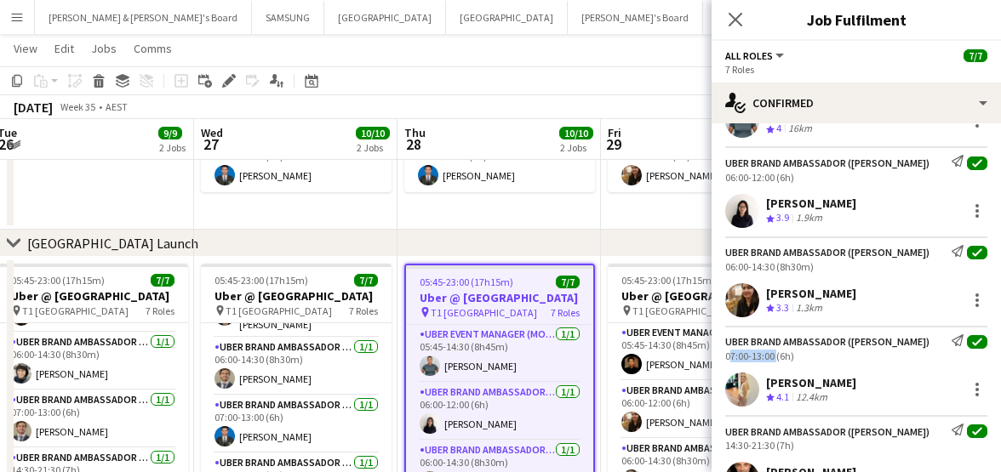
drag, startPoint x: 720, startPoint y: 357, endPoint x: 773, endPoint y: 362, distance: 52.9
click at [773, 362] on div "UBER Brand Ambassador ([PERSON_NAME]) Send notification check 07:00-13:00 (6h)" at bounding box center [855, 348] width 289 height 28
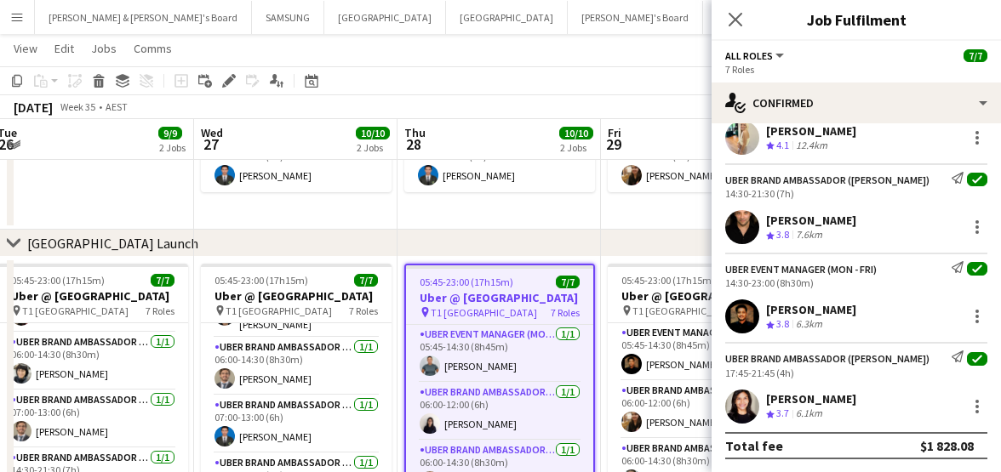
scroll to position [253, 0]
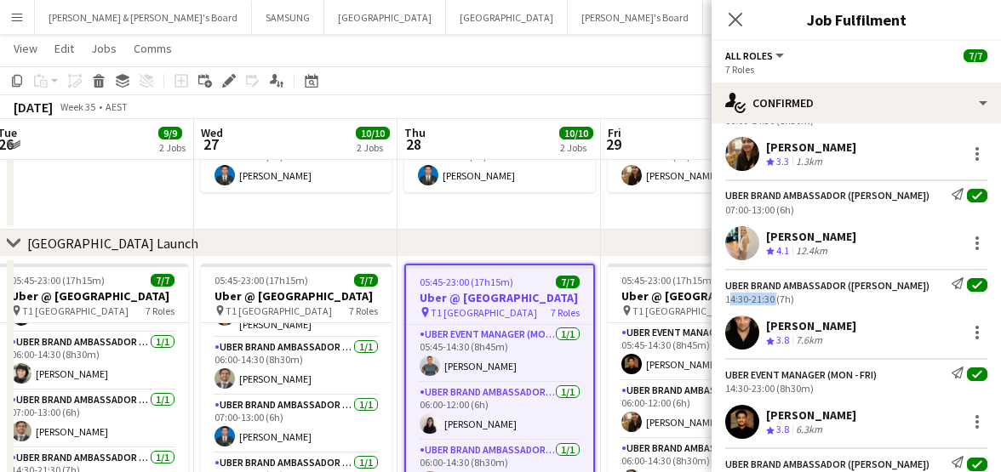
drag, startPoint x: 747, startPoint y: 298, endPoint x: 774, endPoint y: 298, distance: 27.2
click at [774, 298] on div "UBER Brand Ambassador ([PERSON_NAME]) Send notification check 14:30-21:30 (7h)" at bounding box center [855, 291] width 289 height 28
drag, startPoint x: 727, startPoint y: 387, endPoint x: 773, endPoint y: 388, distance: 46.0
click at [773, 388] on div "14:30-23:00 (8h30m)" at bounding box center [856, 388] width 262 height 13
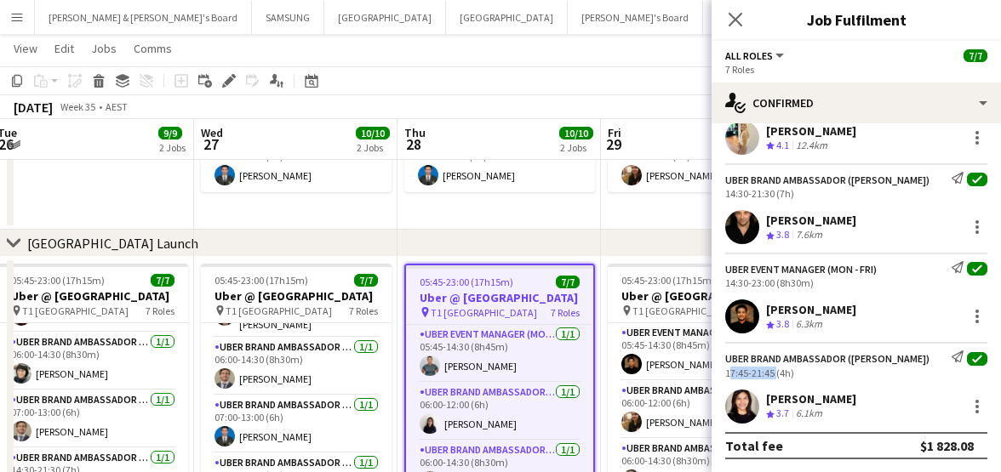
drag, startPoint x: 731, startPoint y: 373, endPoint x: 773, endPoint y: 373, distance: 41.7
click at [773, 373] on div "UBER Brand Ambassador ([PERSON_NAME]) Send notification check 17:45-21:45 (4h)" at bounding box center [855, 365] width 289 height 28
click at [573, 239] on div "chevron-right [GEOGRAPHIC_DATA] Launch" at bounding box center [500, 243] width 1001 height 27
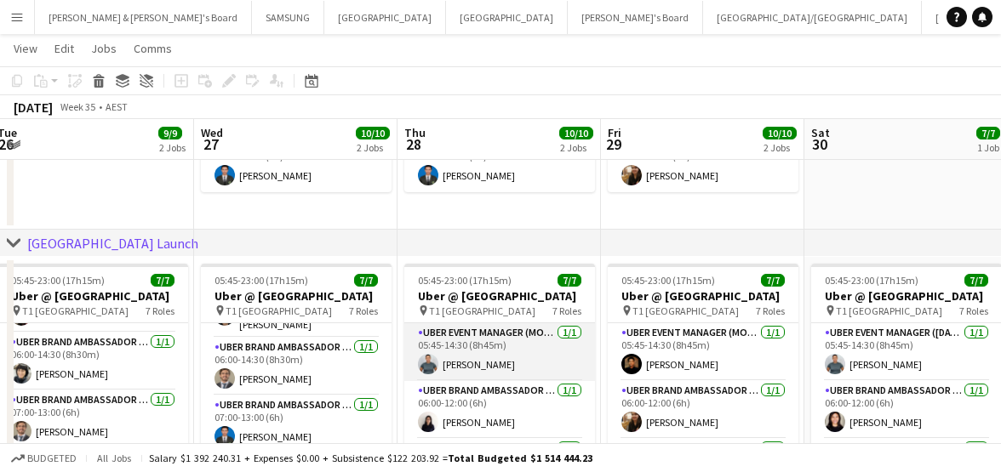
click at [517, 381] on app-card-role "UBER Event Manager (Mon - Fri) [DATE] 05:45-14:30 (8h45m) [PERSON_NAME]" at bounding box center [499, 352] width 191 height 58
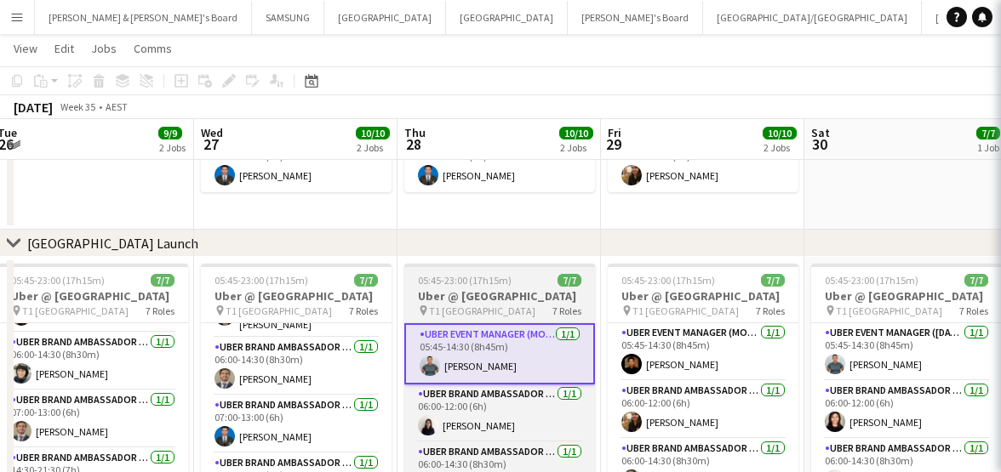
click at [478, 297] on h3 "Uber @ [GEOGRAPHIC_DATA]" at bounding box center [499, 295] width 191 height 15
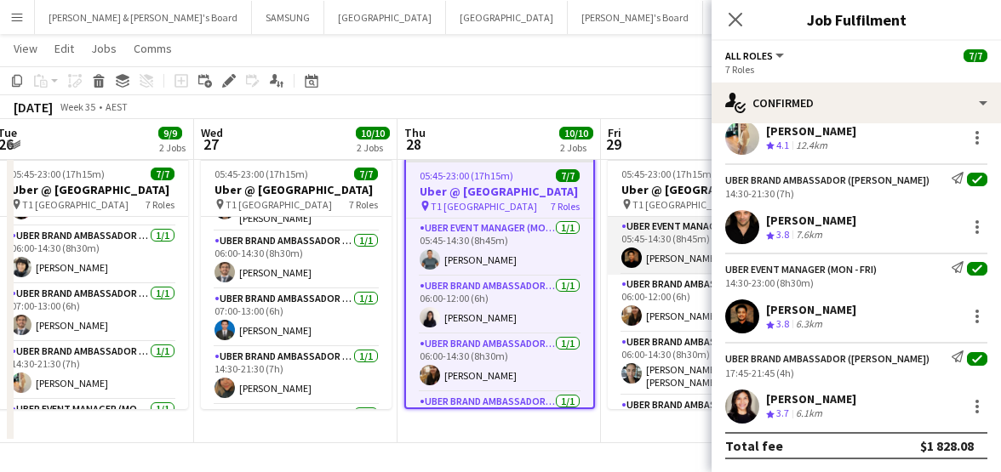
click at [667, 275] on app-card-role "UBER Event Manager (Mon - Fri) [DATE] 05:45-14:30 (8h45m) [PERSON_NAME]" at bounding box center [703, 246] width 191 height 58
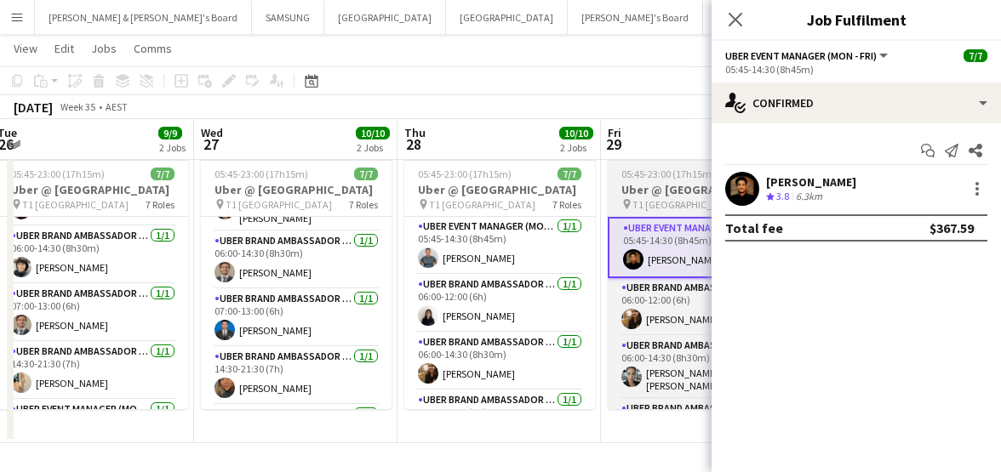
click at [650, 211] on span "T1 [GEOGRAPHIC_DATA]" at bounding box center [685, 204] width 106 height 13
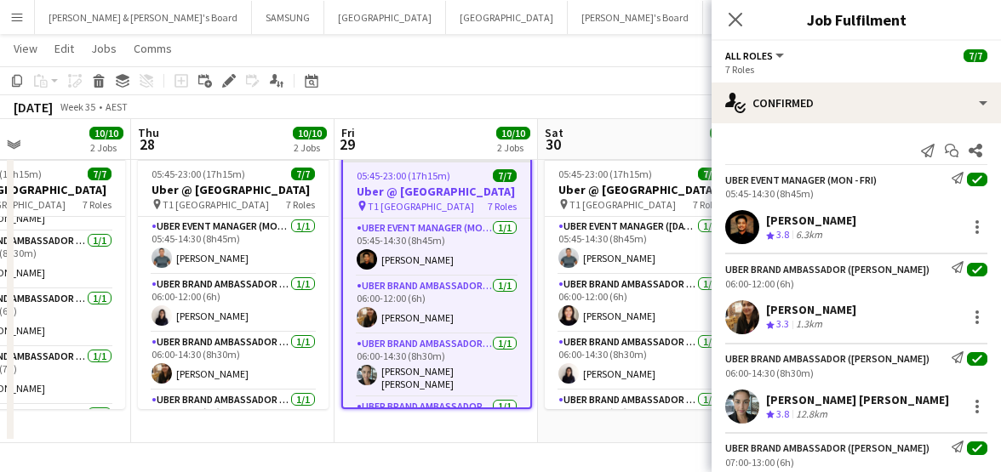
scroll to position [0, 684]
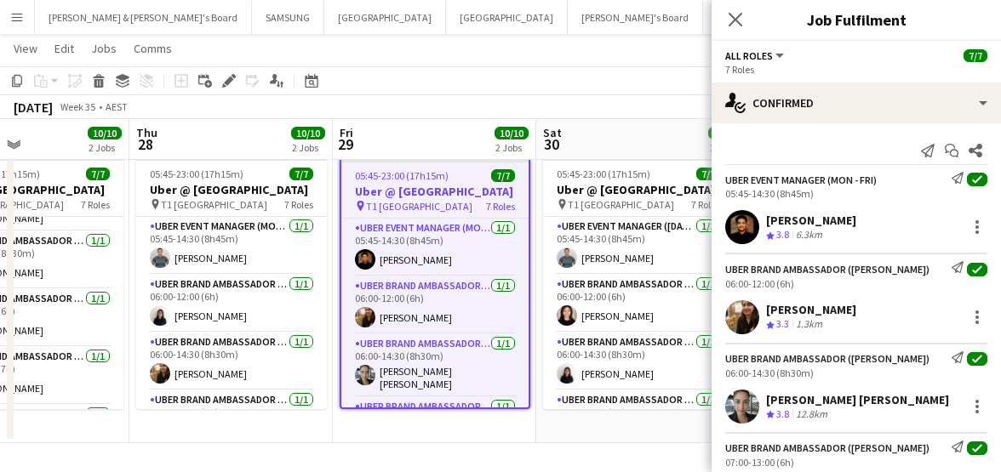
drag, startPoint x: 680, startPoint y: 230, endPoint x: 412, endPoint y: 220, distance: 268.2
click at [412, 220] on app-calendar-viewport "Sun 24 8/8 2 Jobs Mon 25 9/9 2 Jobs Tue 26 9/9 2 Jobs Wed 27 10/10 2 Jobs Thu 2…" at bounding box center [500, 74] width 1001 height 737
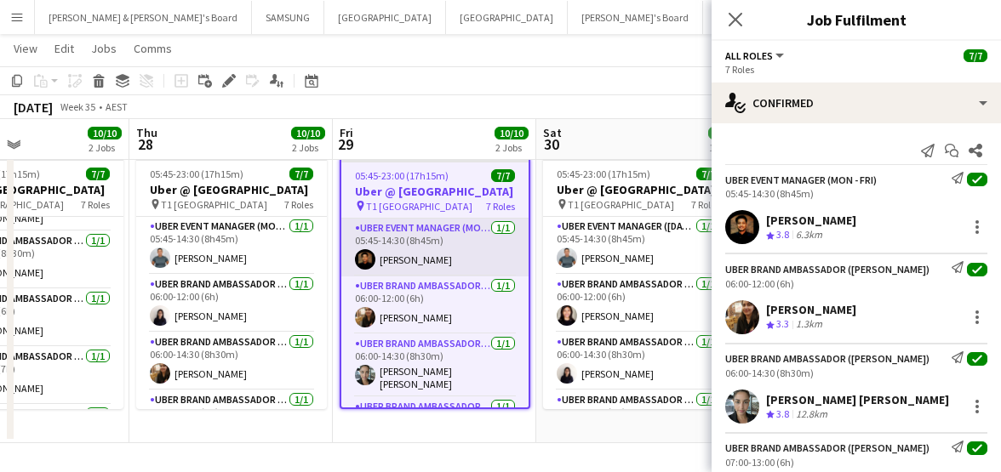
click at [439, 260] on app-card-role "UBER Event Manager (Mon - Fri) [DATE] 05:45-14:30 (8h45m) [PERSON_NAME]" at bounding box center [434, 248] width 187 height 58
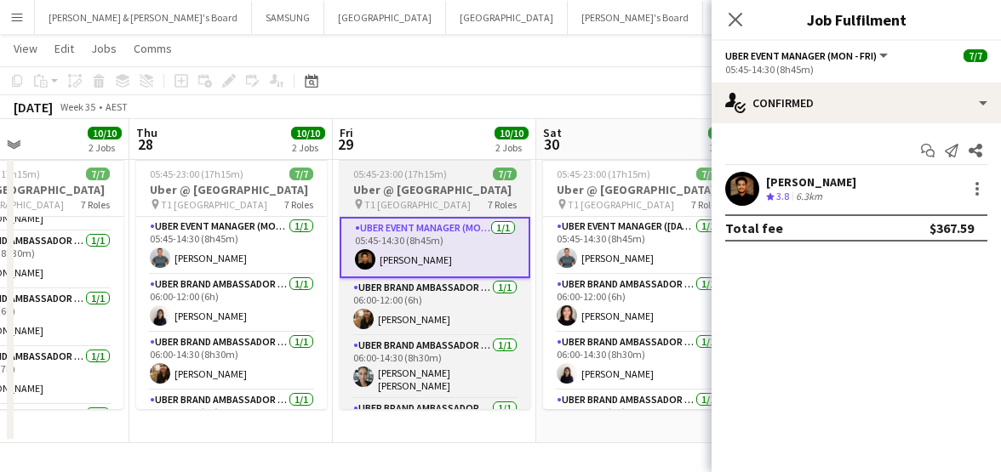
click at [407, 185] on h3 "Uber @ [GEOGRAPHIC_DATA]" at bounding box center [434, 189] width 191 height 15
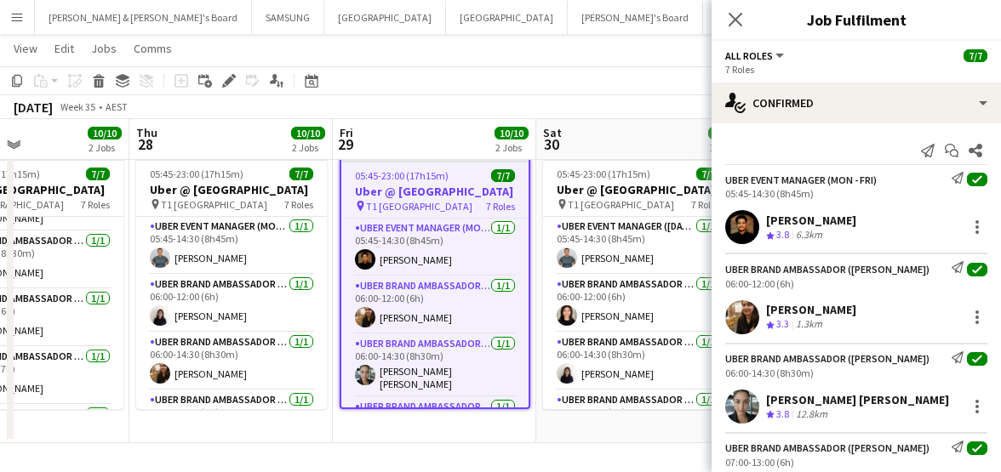
drag, startPoint x: 767, startPoint y: 213, endPoint x: 860, endPoint y: 220, distance: 93.8
click at [856, 220] on div "[PERSON_NAME]" at bounding box center [811, 220] width 90 height 15
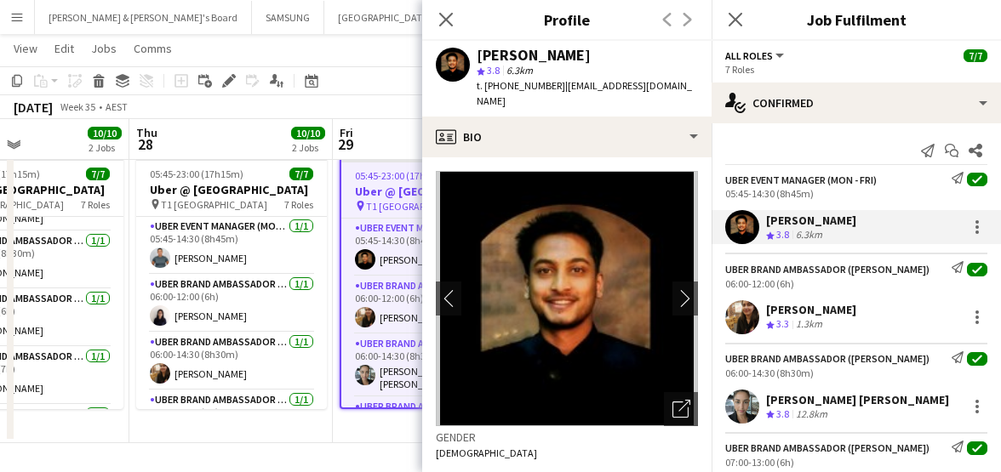
drag, startPoint x: 796, startPoint y: 312, endPoint x: 847, endPoint y: 316, distance: 51.2
click at [847, 316] on div "[PERSON_NAME] Crew rating 3.3 1.3km" at bounding box center [855, 317] width 289 height 34
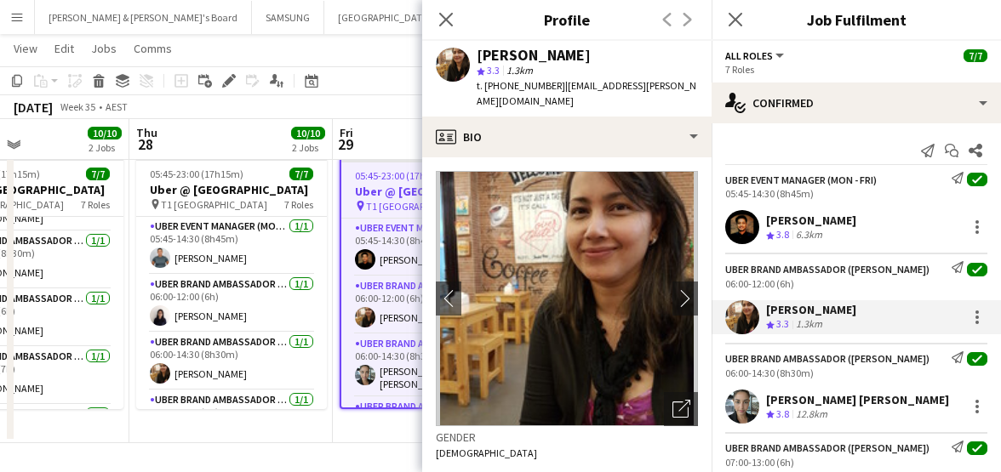
drag, startPoint x: 775, startPoint y: 398, endPoint x: 934, endPoint y: 402, distance: 159.2
click at [934, 402] on div "[PERSON_NAME] [PERSON_NAME]" at bounding box center [857, 399] width 183 height 15
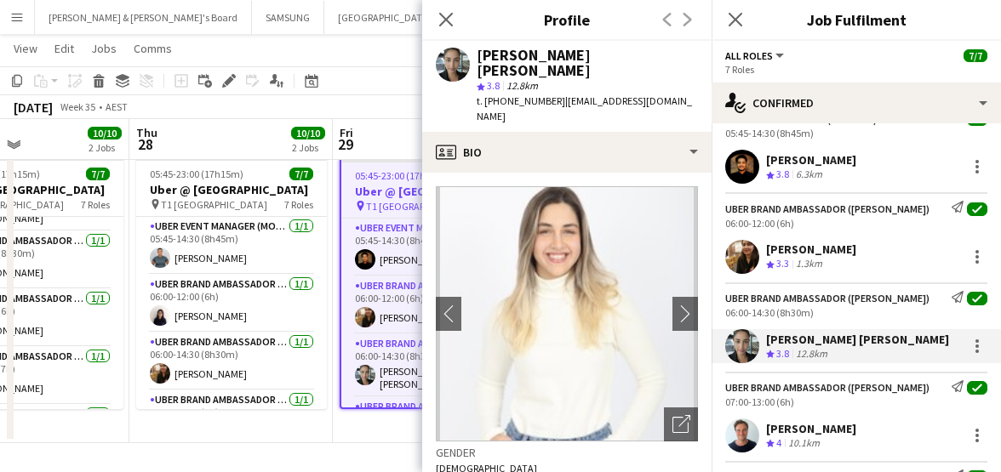
scroll to position [106, 0]
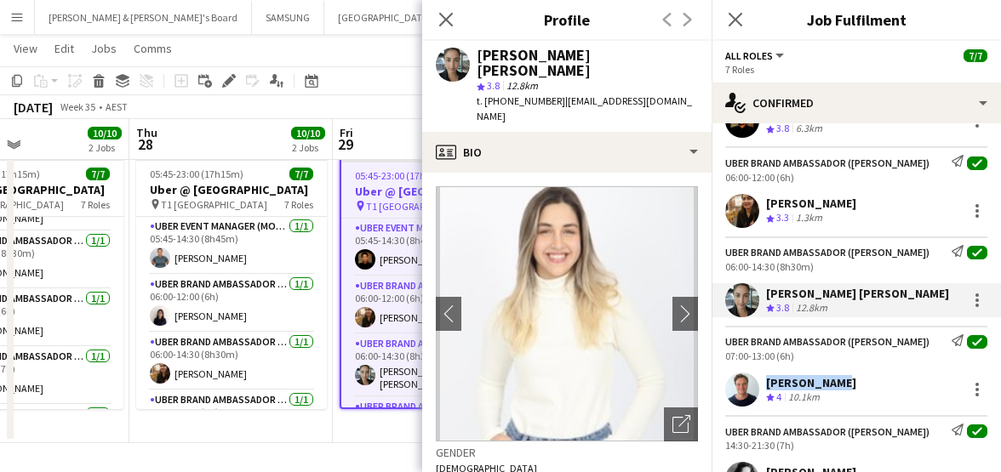
drag, startPoint x: 759, startPoint y: 383, endPoint x: 828, endPoint y: 384, distance: 68.9
click at [828, 384] on div "[PERSON_NAME] Crew rating 4 10.1km" at bounding box center [855, 390] width 289 height 34
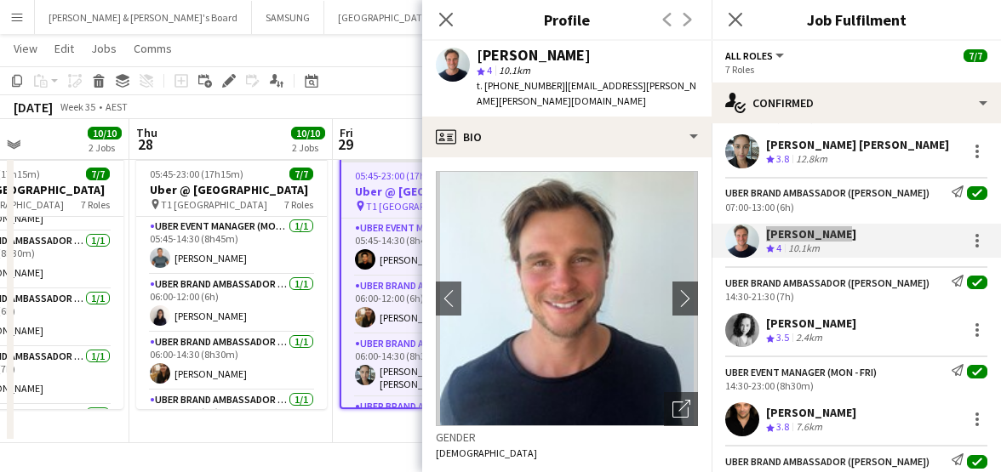
scroll to position [319, 0]
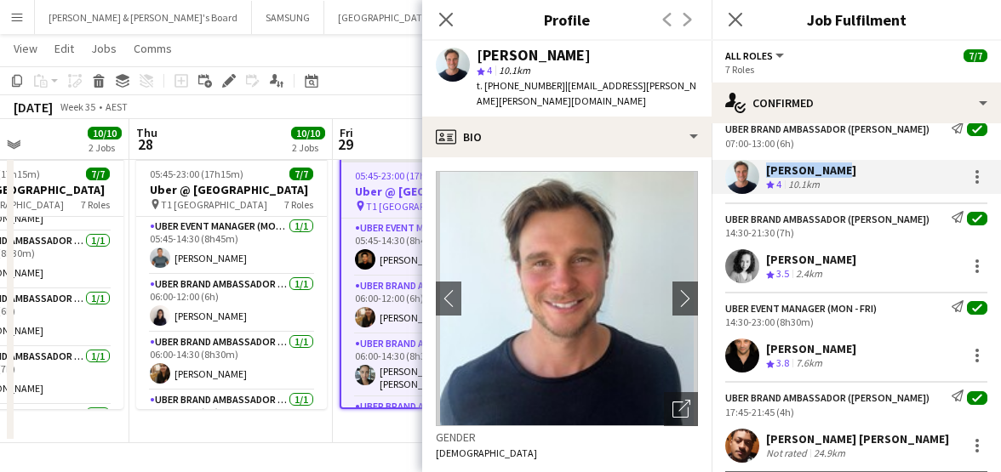
drag, startPoint x: 765, startPoint y: 254, endPoint x: 891, endPoint y: 265, distance: 126.4
click at [891, 265] on div "[PERSON_NAME] Crew rating 3.5 2.4km" at bounding box center [855, 266] width 289 height 34
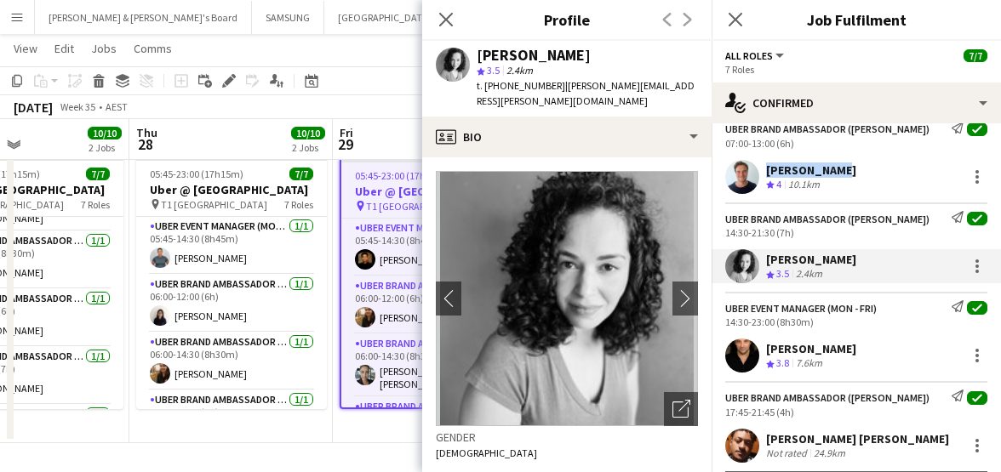
drag, startPoint x: 766, startPoint y: 347, endPoint x: 887, endPoint y: 353, distance: 121.8
click at [856, 353] on div "[PERSON_NAME]" at bounding box center [811, 348] width 90 height 15
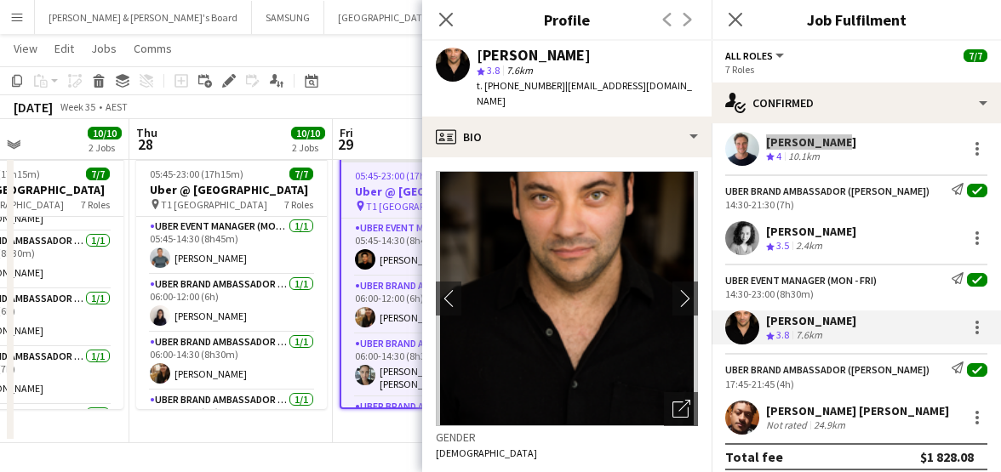
scroll to position [358, 0]
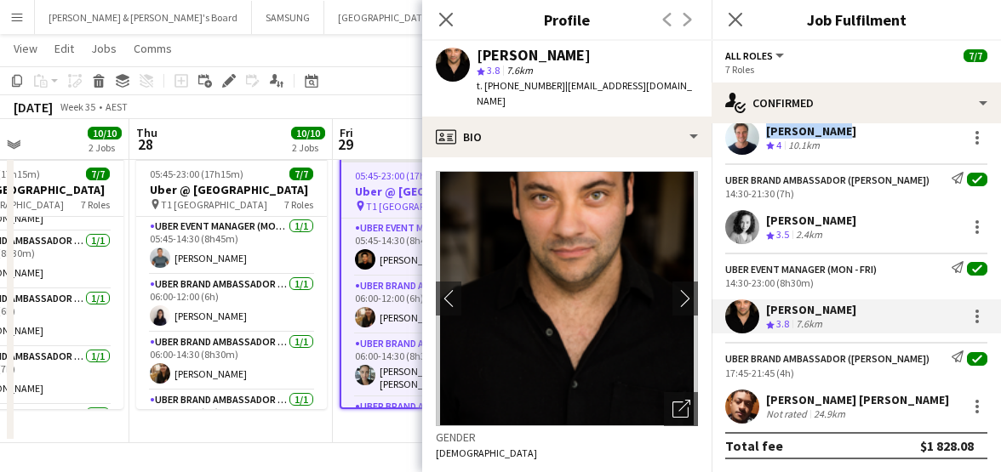
drag, startPoint x: 767, startPoint y: 397, endPoint x: 919, endPoint y: 404, distance: 152.5
click at [919, 404] on div "[PERSON_NAME] [PERSON_NAME]" at bounding box center [857, 399] width 183 height 15
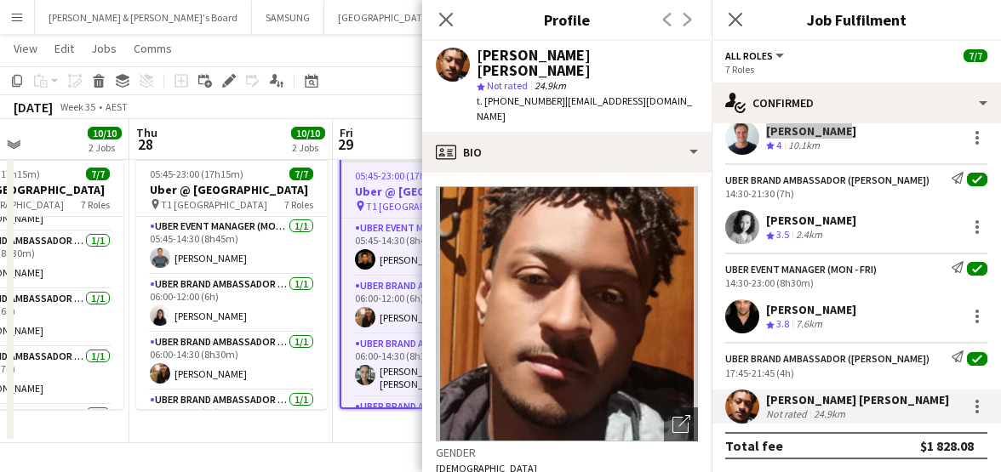
scroll to position [0, 0]
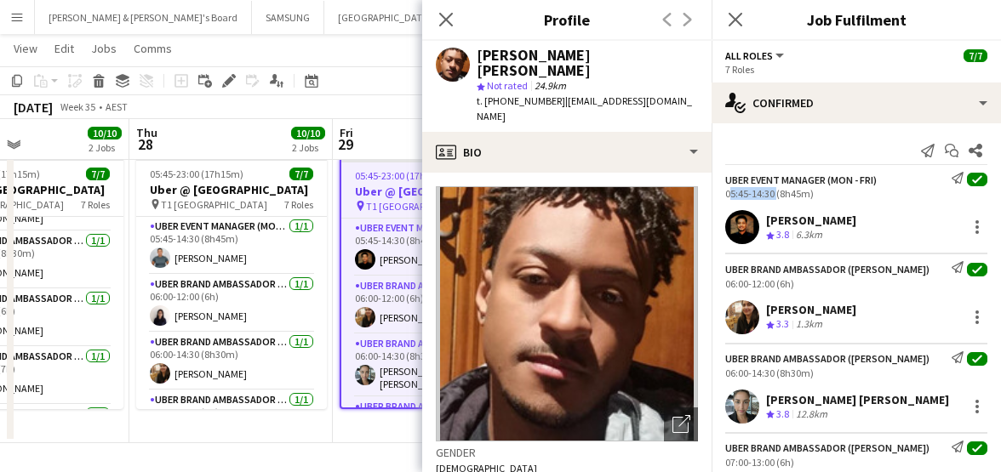
drag, startPoint x: 720, startPoint y: 189, endPoint x: 772, endPoint y: 196, distance: 52.3
click at [772, 196] on div "UBER Event Manager (Mon - Fri) Send notification check 05:45-14:30 (8h45m)" at bounding box center [855, 186] width 289 height 28
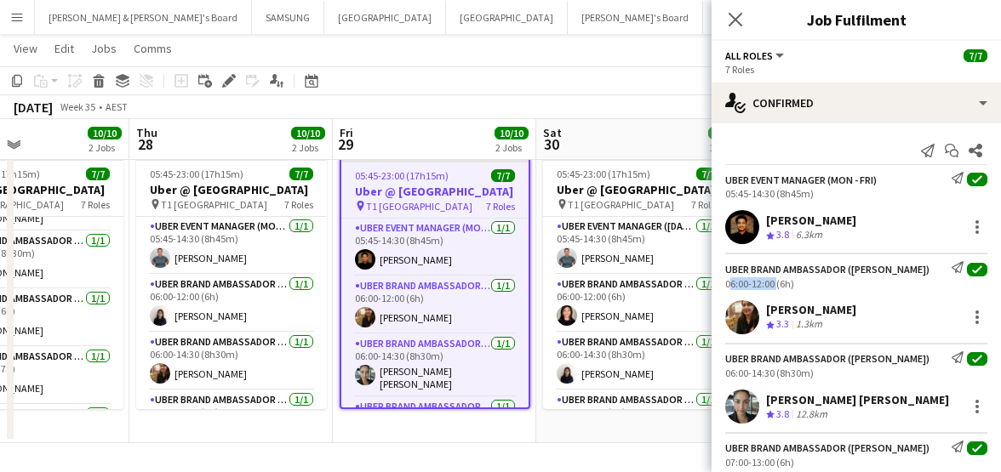
drag, startPoint x: 724, startPoint y: 284, endPoint x: 773, endPoint y: 287, distance: 48.6
click at [773, 287] on div "UBER Brand Ambassador ([PERSON_NAME]) Send notification check 06:00-12:00 (6h)" at bounding box center [855, 275] width 289 height 28
drag, startPoint x: 722, startPoint y: 378, endPoint x: 773, endPoint y: 376, distance: 51.1
click at [773, 376] on div "UBER Brand Ambassador ([PERSON_NAME]) Send notification check 06:00-14:30 (8h30…" at bounding box center [855, 365] width 289 height 28
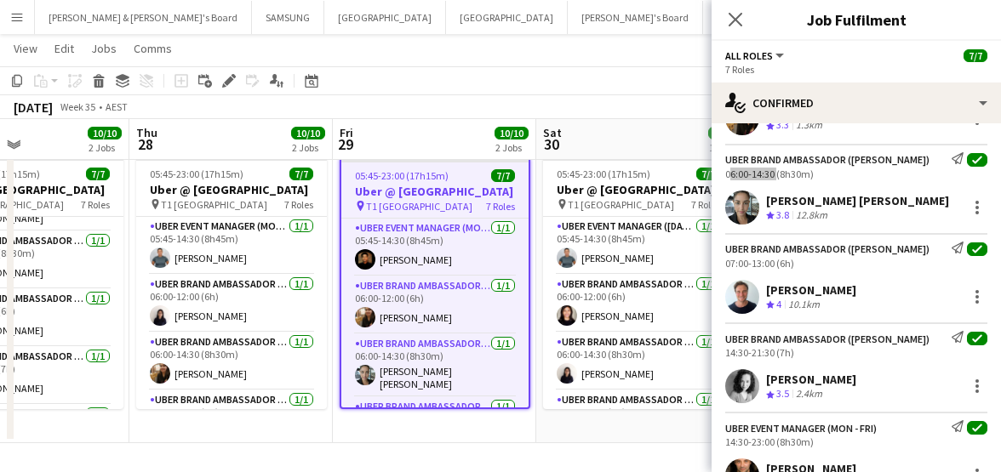
scroll to position [213, 0]
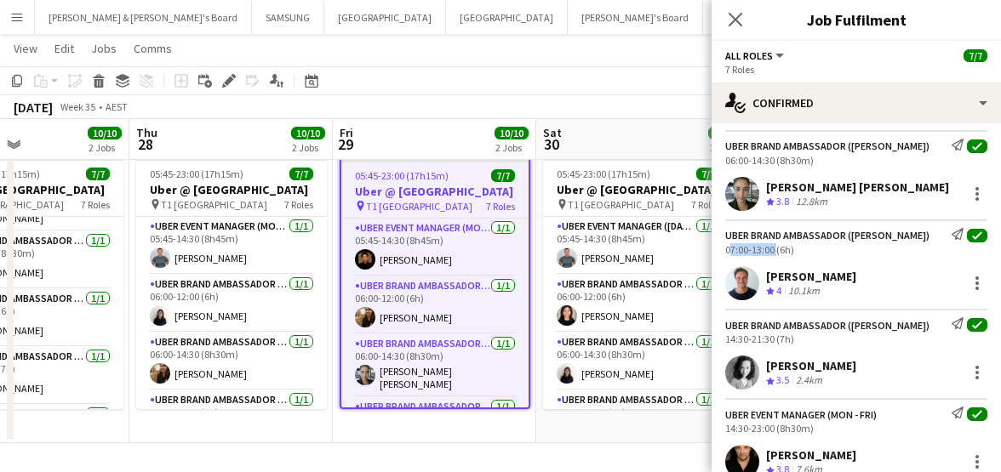
drag, startPoint x: 722, startPoint y: 249, endPoint x: 773, endPoint y: 254, distance: 51.2
click at [773, 254] on div "UBER Brand Ambassador ([PERSON_NAME]) Send notification check 07:00-13:00 (6h)" at bounding box center [855, 242] width 289 height 28
drag, startPoint x: 725, startPoint y: 336, endPoint x: 773, endPoint y: 342, distance: 48.9
click at [773, 342] on div "14:30-21:30 (7h)" at bounding box center [856, 339] width 262 height 13
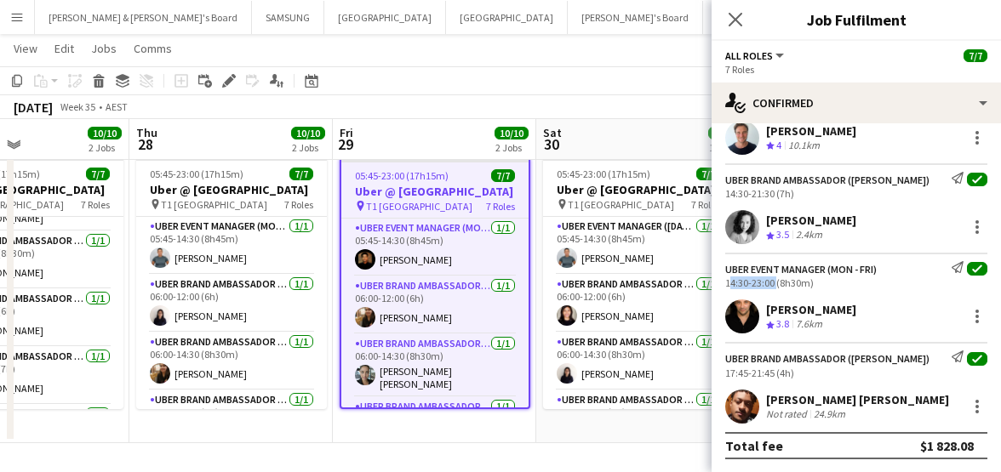
drag, startPoint x: 726, startPoint y: 282, endPoint x: 773, endPoint y: 284, distance: 46.8
click at [773, 284] on div "14:30-23:00 (8h30m)" at bounding box center [856, 283] width 262 height 13
drag, startPoint x: 722, startPoint y: 374, endPoint x: 772, endPoint y: 374, distance: 50.2
click at [772, 374] on div "UBER Brand Ambassador ([PERSON_NAME]) Send notification check 17:45-21:45 (4h)" at bounding box center [855, 365] width 289 height 28
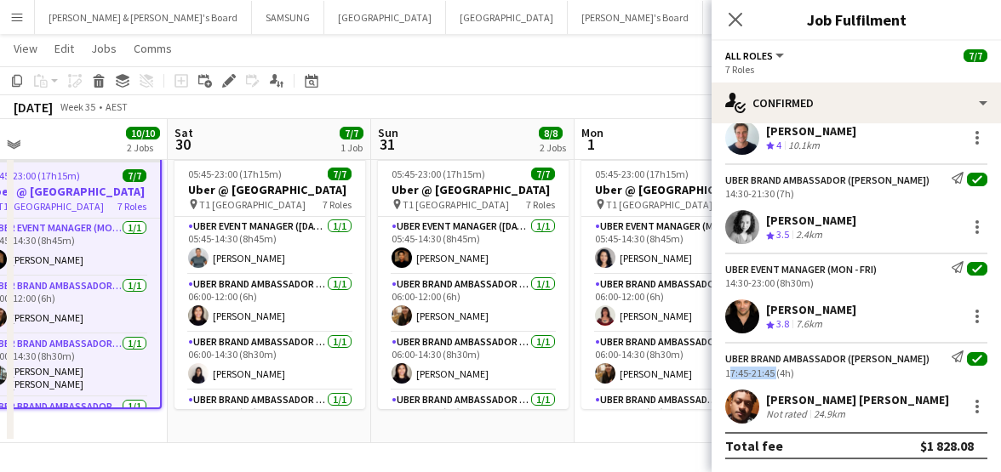
scroll to position [0, 441]
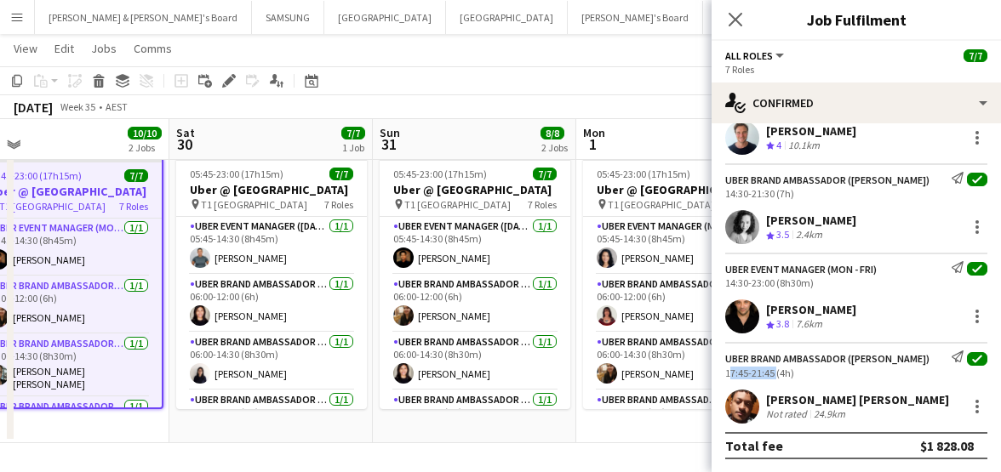
drag, startPoint x: 620, startPoint y: 312, endPoint x: 254, endPoint y: 309, distance: 366.7
click at [254, 309] on app-calendar-viewport "Wed 27 10/10 2 Jobs Thu 28 10/10 2 Jobs Fri 29 10/10 2 Jobs Sat 30 7/7 1 Job Su…" at bounding box center [500, 74] width 1001 height 737
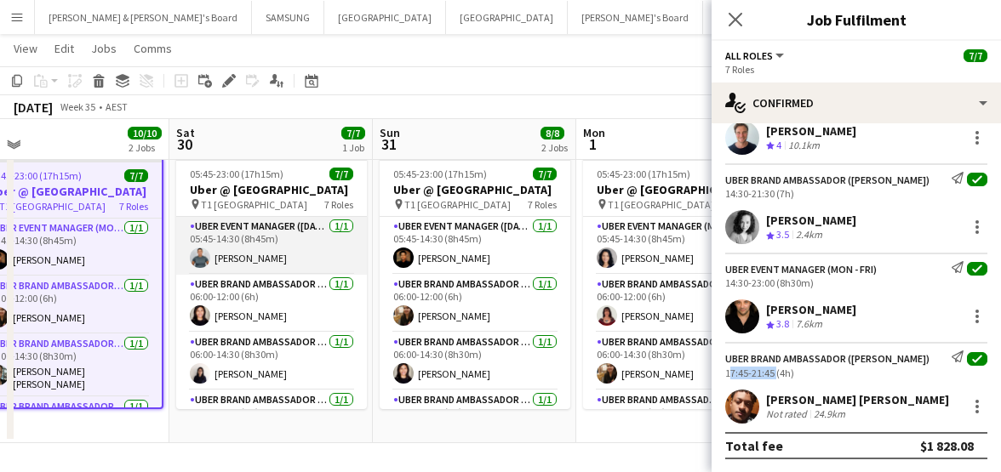
click at [276, 269] on app-card-role "UBER Event Manager ([DATE]) [DATE] 05:45-14:30 (8h45m) [PERSON_NAME]" at bounding box center [271, 246] width 191 height 58
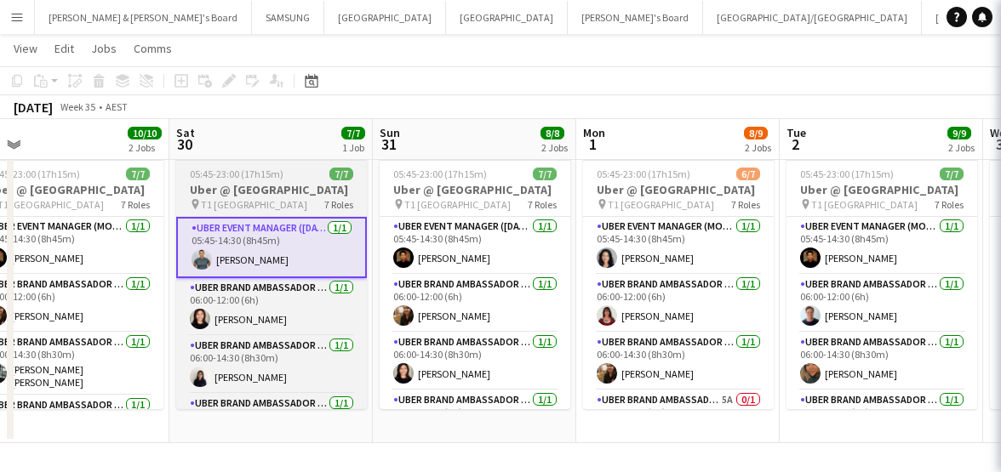
click at [249, 185] on h3 "Uber @ [GEOGRAPHIC_DATA]" at bounding box center [271, 189] width 191 height 15
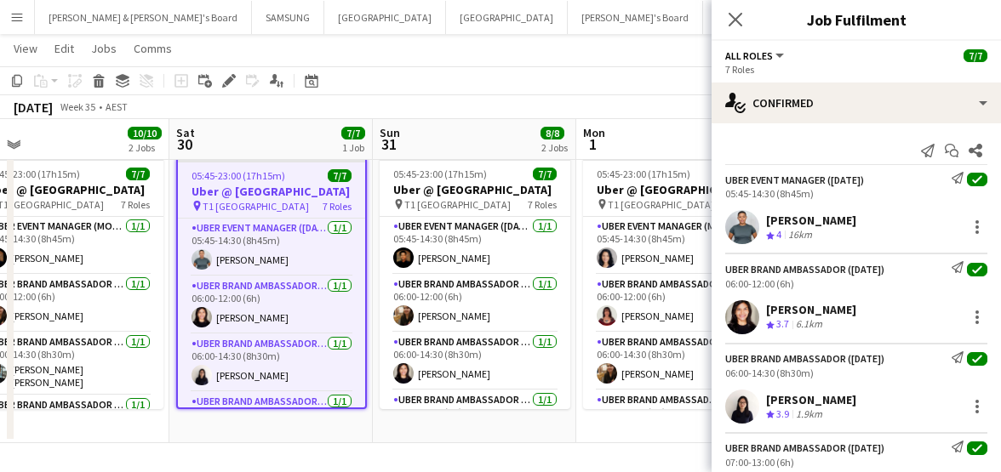
drag, startPoint x: 763, startPoint y: 214, endPoint x: 842, endPoint y: 217, distance: 78.3
click at [842, 217] on div "[PERSON_NAME] Crew rating 4 16km" at bounding box center [855, 227] width 289 height 34
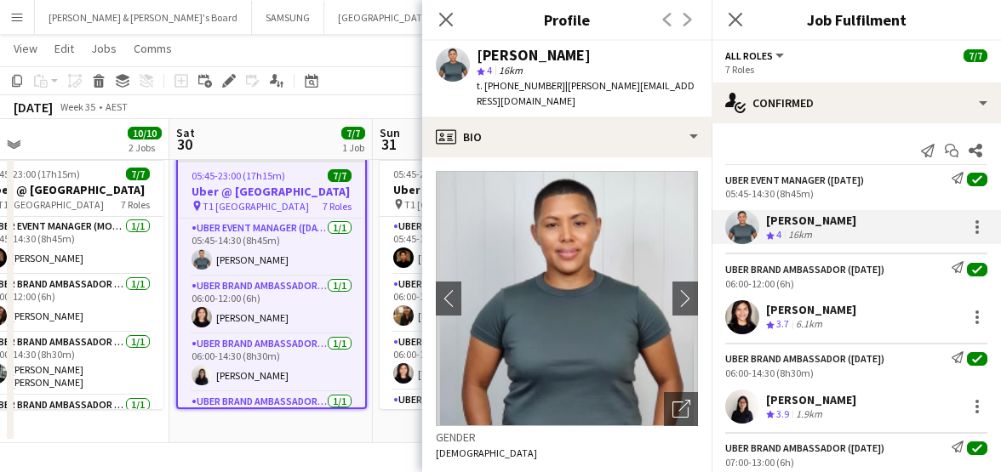
drag, startPoint x: 767, startPoint y: 311, endPoint x: 845, endPoint y: 311, distance: 78.3
click at [845, 311] on div "[PERSON_NAME] Crew rating 3.7 6.1km" at bounding box center [855, 317] width 289 height 34
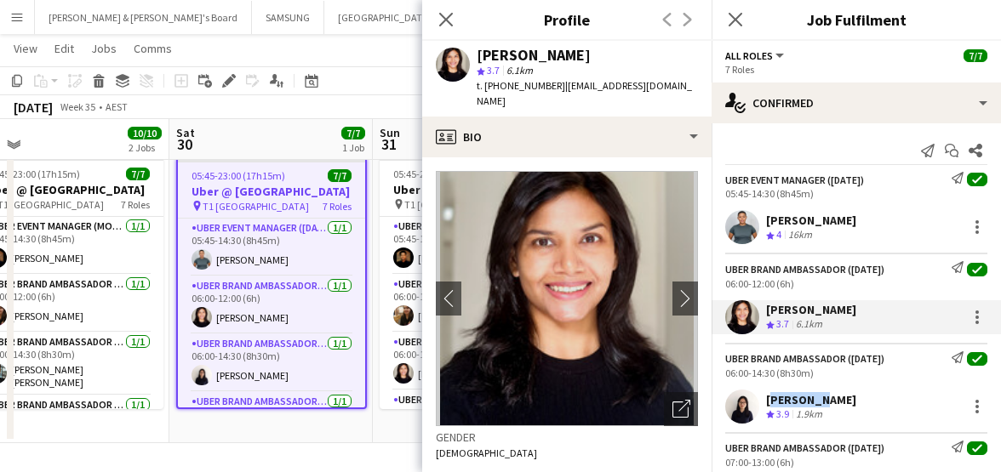
drag, startPoint x: 767, startPoint y: 398, endPoint x: 813, endPoint y: 404, distance: 46.3
click at [813, 404] on div "[PERSON_NAME] Crew rating 3.9 1.9km" at bounding box center [855, 407] width 289 height 34
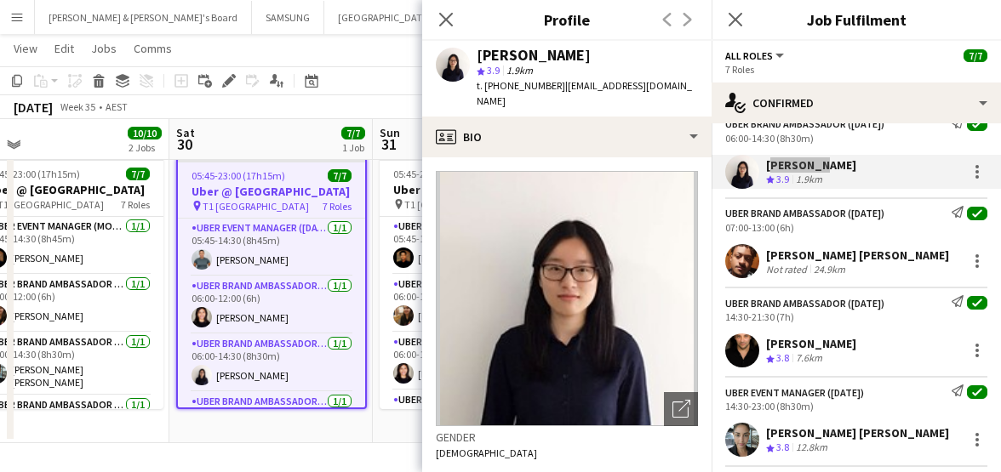
scroll to position [213, 0]
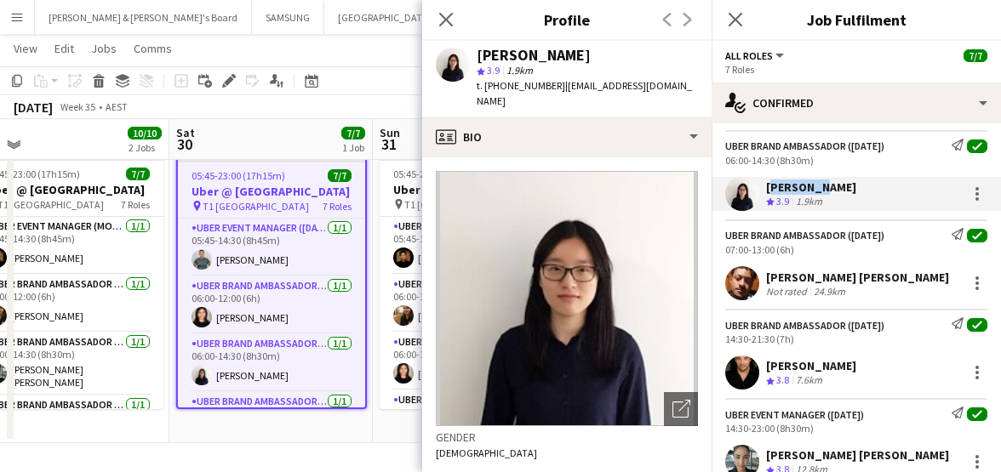
drag, startPoint x: 767, startPoint y: 280, endPoint x: 917, endPoint y: 278, distance: 149.8
click at [917, 278] on div "[PERSON_NAME] [PERSON_NAME]" at bounding box center [857, 277] width 183 height 15
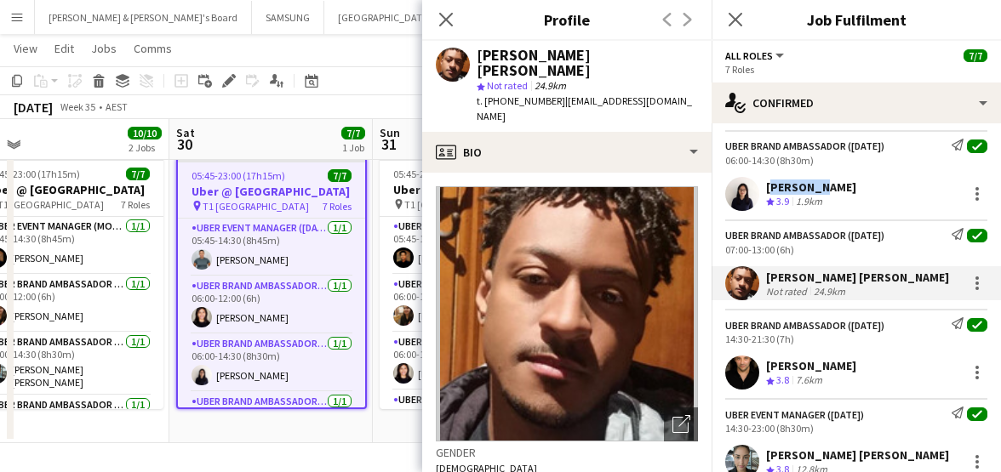
drag, startPoint x: 765, startPoint y: 366, endPoint x: 897, endPoint y: 366, distance: 131.9
click at [897, 366] on div "[PERSON_NAME] Crew rating 3.8 7.6km" at bounding box center [855, 373] width 289 height 34
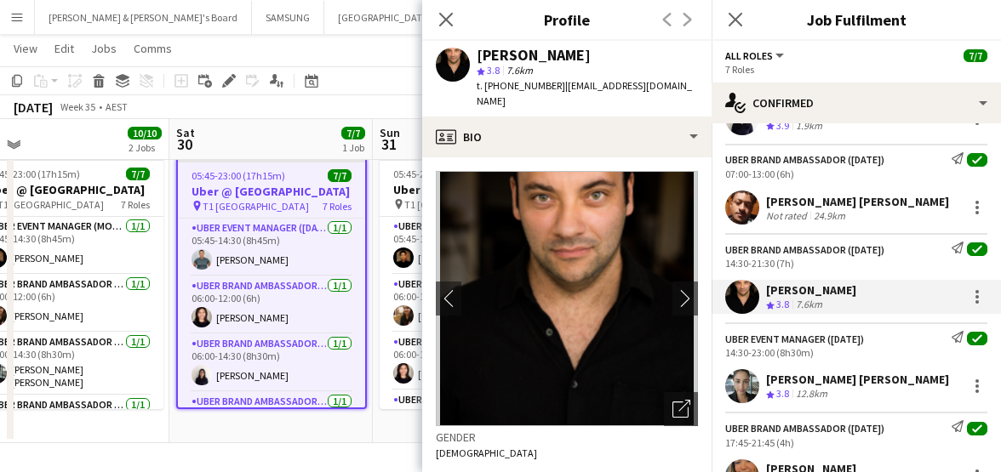
scroll to position [319, 0]
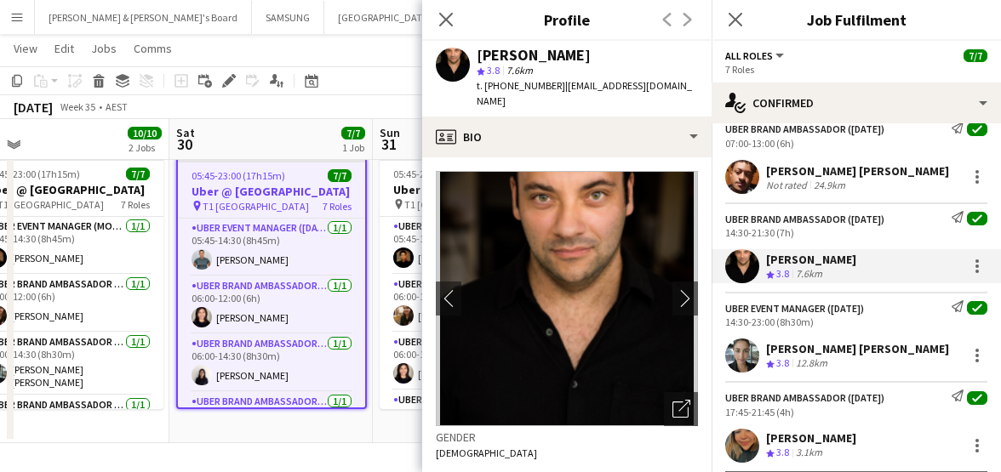
drag, startPoint x: 767, startPoint y: 342, endPoint x: 934, endPoint y: 345, distance: 167.7
click at [934, 345] on div "[PERSON_NAME] [PERSON_NAME] Crew rating 3.8 12.8km" at bounding box center [855, 356] width 289 height 34
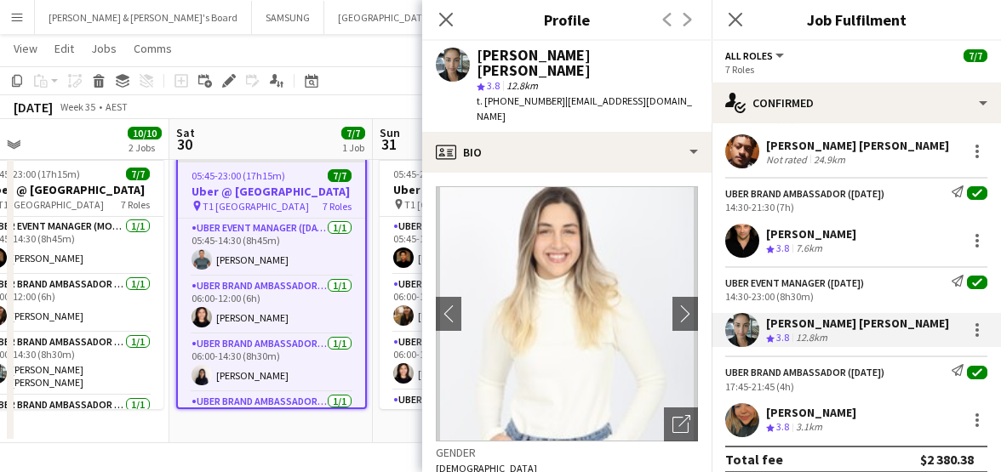
scroll to position [358, 0]
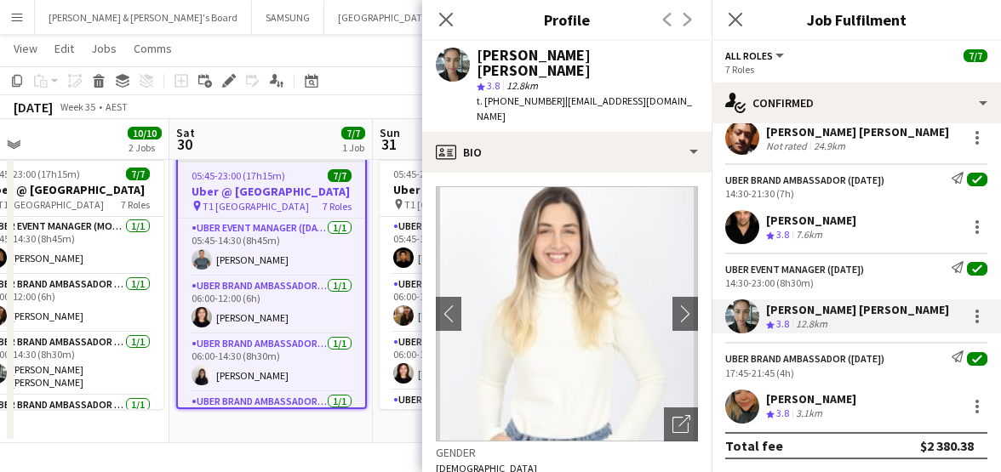
drag, startPoint x: 767, startPoint y: 396, endPoint x: 911, endPoint y: 397, distance: 144.7
click at [911, 397] on div "[PERSON_NAME] Crew rating 3.8 3.1km" at bounding box center [855, 407] width 289 height 34
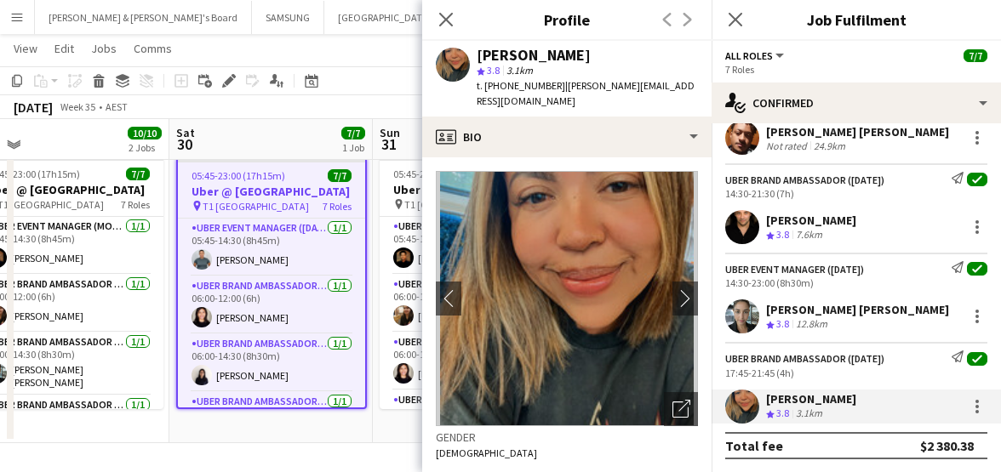
scroll to position [0, 0]
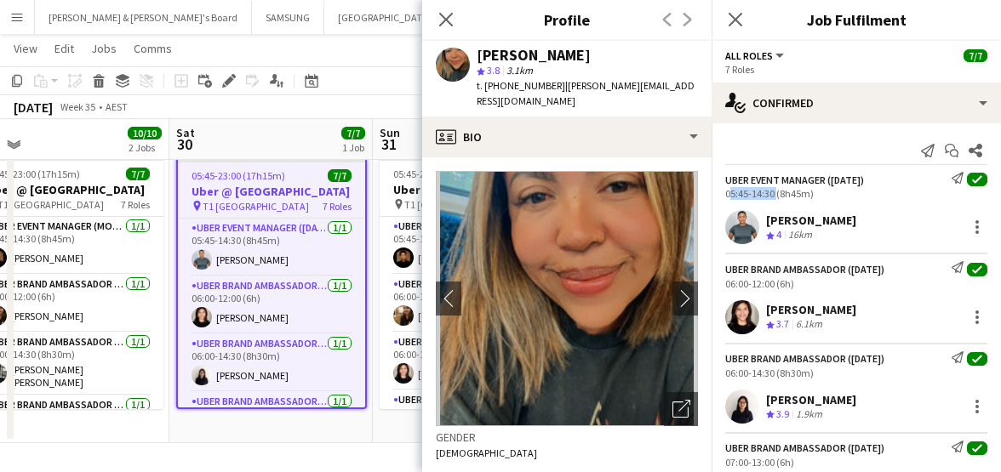
drag, startPoint x: 724, startPoint y: 193, endPoint x: 773, endPoint y: 197, distance: 48.7
click at [773, 197] on div "UBER Event Manager ([DATE]) Send notification check 05:45-14:30 (8h45m)" at bounding box center [855, 186] width 289 height 28
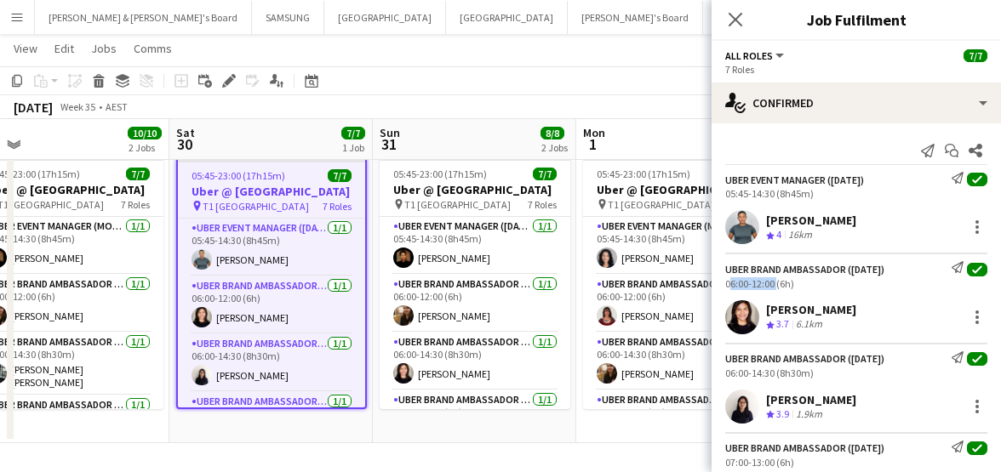
drag, startPoint x: 724, startPoint y: 282, endPoint x: 773, endPoint y: 286, distance: 48.6
click at [773, 286] on div "UBER Brand Ambassador ([DATE]) Send notification check 06:00-12:00 (6h)" at bounding box center [855, 275] width 289 height 28
drag, startPoint x: 725, startPoint y: 373, endPoint x: 773, endPoint y: 375, distance: 47.7
click at [773, 375] on div "06:00-14:30 (8h30m)" at bounding box center [856, 373] width 262 height 13
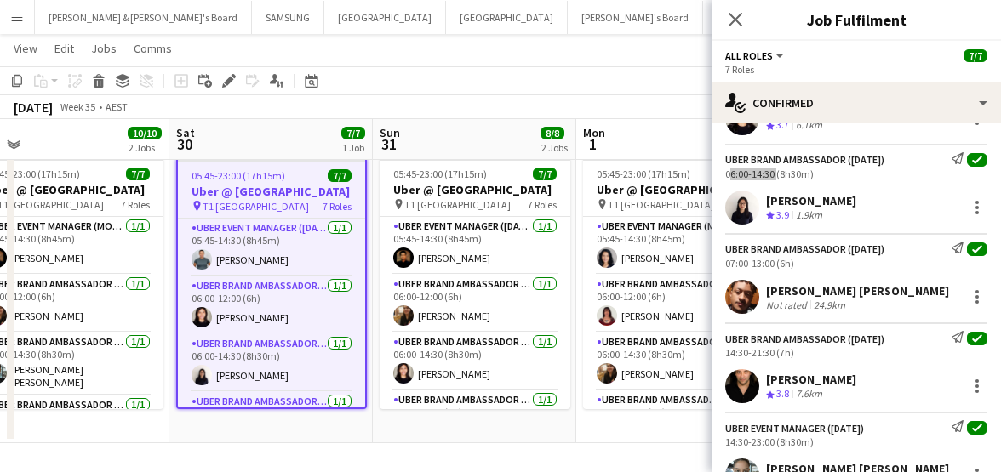
scroll to position [213, 0]
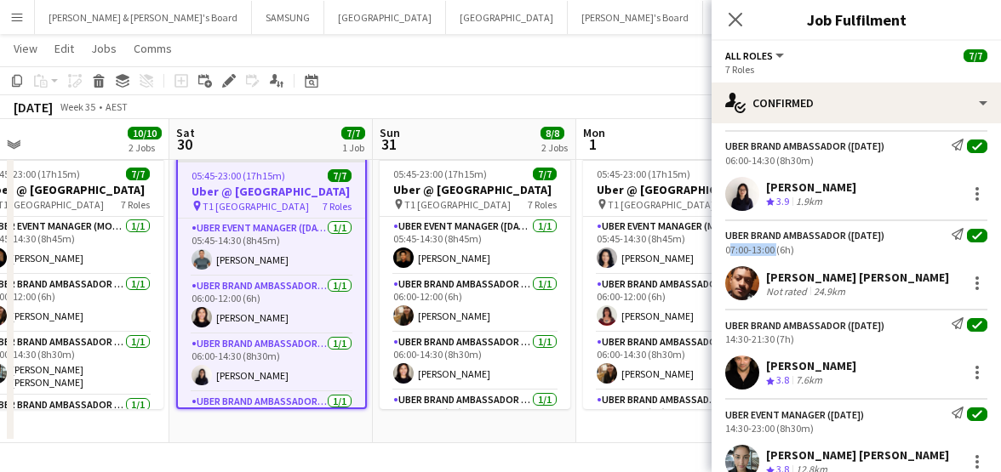
drag, startPoint x: 724, startPoint y: 248, endPoint x: 772, endPoint y: 254, distance: 47.9
click at [772, 254] on div "UBER Brand Ambassador ([DATE]) Send notification check 07:00-13:00 (6h)" at bounding box center [855, 242] width 289 height 28
drag, startPoint x: 722, startPoint y: 339, endPoint x: 773, endPoint y: 343, distance: 52.0
click at [773, 343] on div "UBER Brand Ambassador ([DATE]) Send notification check 14:30-21:30 (7h)" at bounding box center [855, 331] width 289 height 28
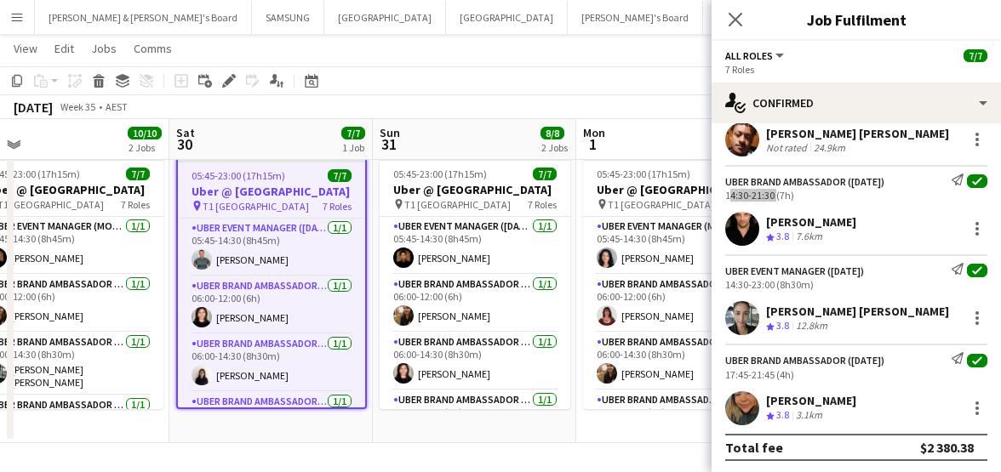
scroll to position [358, 0]
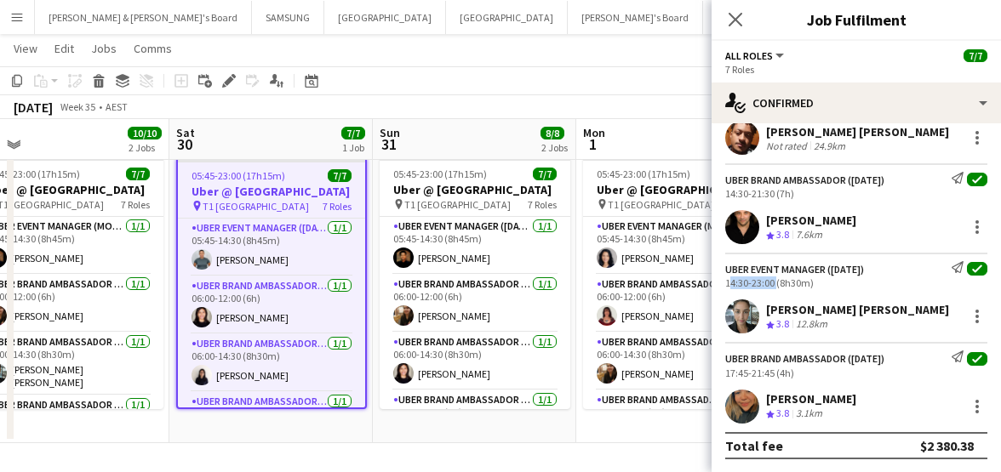
drag, startPoint x: 722, startPoint y: 281, endPoint x: 772, endPoint y: 286, distance: 50.5
click at [772, 286] on div "UBER Event Manager ([DATE]) Send notification check 14:30-23:00 (8h30m)" at bounding box center [855, 275] width 289 height 28
drag, startPoint x: 725, startPoint y: 371, endPoint x: 772, endPoint y: 374, distance: 46.9
click at [772, 374] on div "UBER Brand Ambassador ([DATE]) Send notification check 17:45-21:45 (4h)" at bounding box center [855, 365] width 289 height 28
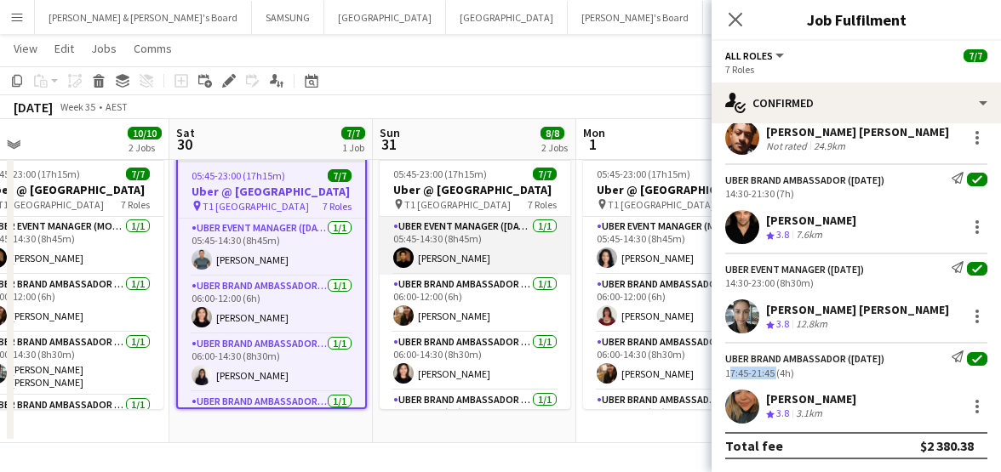
click at [425, 249] on app-card-role "UBER Event Manager ([DATE]) [DATE] 05:45-14:30 (8h45m) [PERSON_NAME]" at bounding box center [474, 246] width 191 height 58
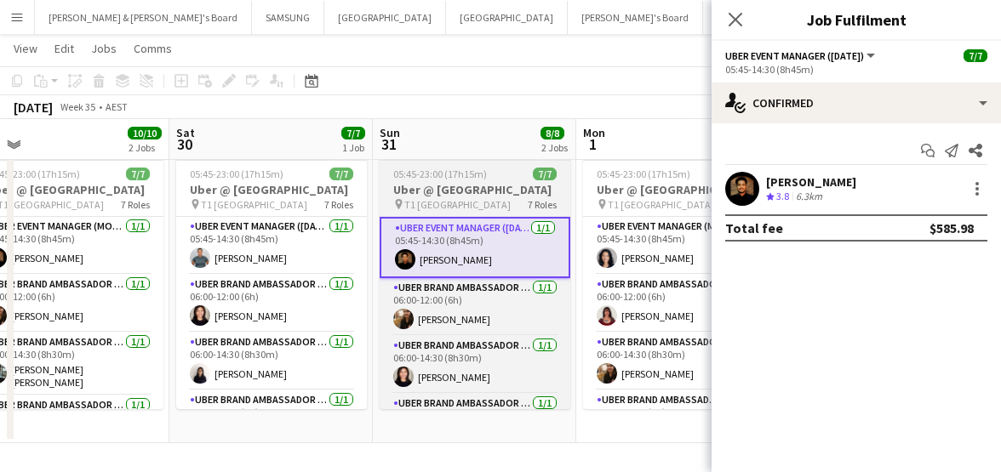
click at [436, 195] on h3 "Uber @ [GEOGRAPHIC_DATA]" at bounding box center [474, 189] width 191 height 15
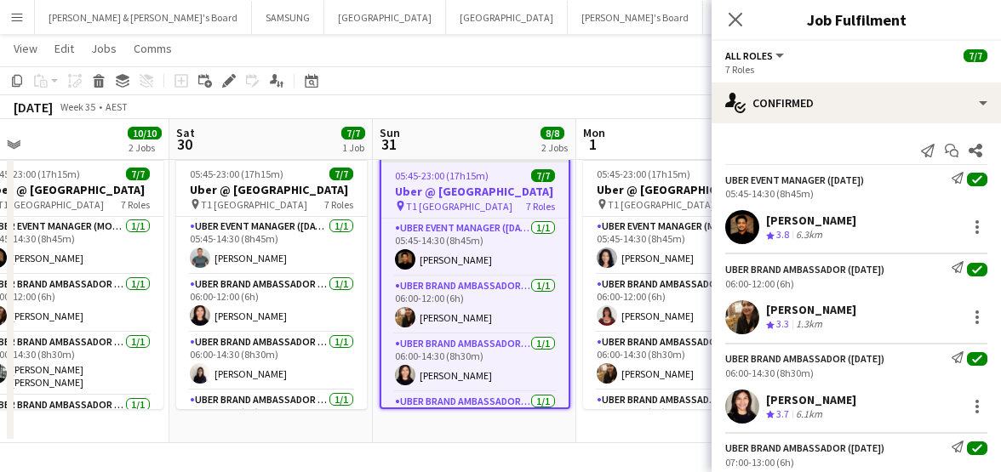
drag, startPoint x: 765, startPoint y: 212, endPoint x: 863, endPoint y: 220, distance: 98.1
click at [863, 220] on div "[PERSON_NAME] Crew rating 3.8 6.3km" at bounding box center [855, 227] width 289 height 34
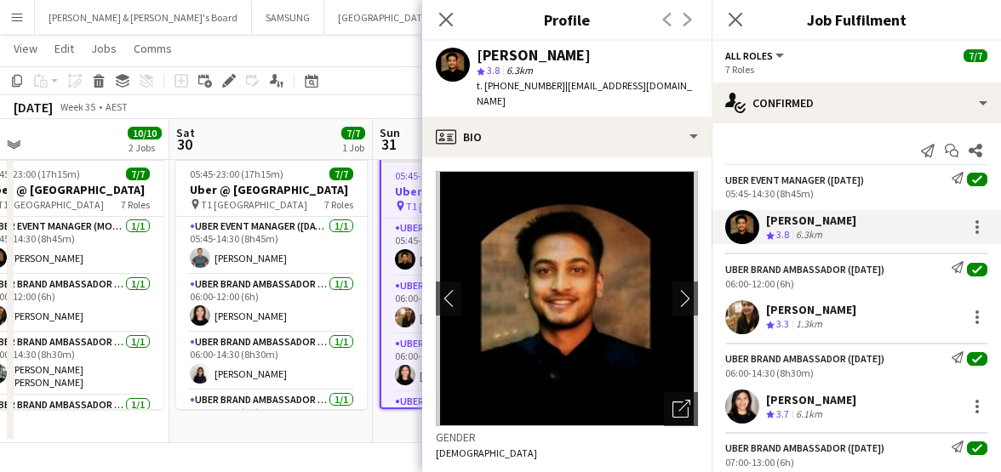
drag, startPoint x: 768, startPoint y: 311, endPoint x: 852, endPoint y: 309, distance: 83.4
click at [852, 309] on div "[PERSON_NAME] Crew rating 3.3 1.3km" at bounding box center [855, 317] width 289 height 34
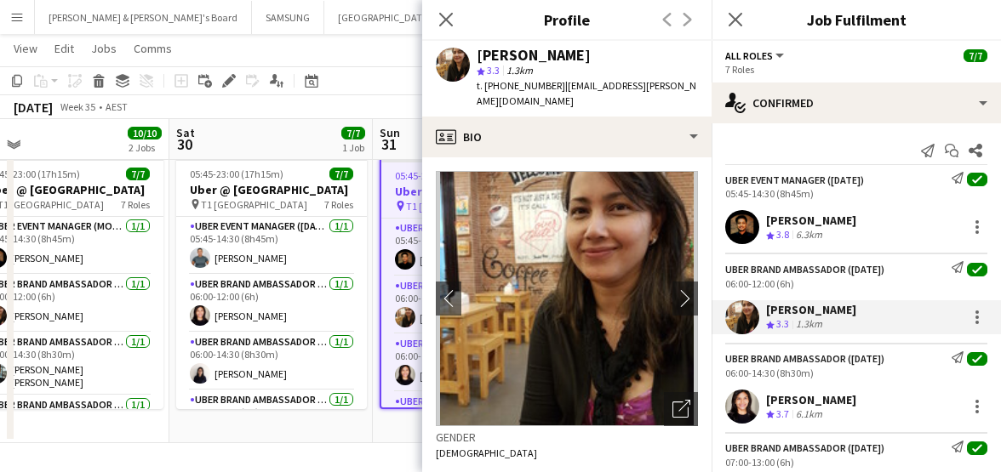
drag, startPoint x: 762, startPoint y: 397, endPoint x: 854, endPoint y: 397, distance: 91.9
click at [855, 397] on div "[PERSON_NAME] Crew rating 3.7 6.1km" at bounding box center [855, 407] width 289 height 34
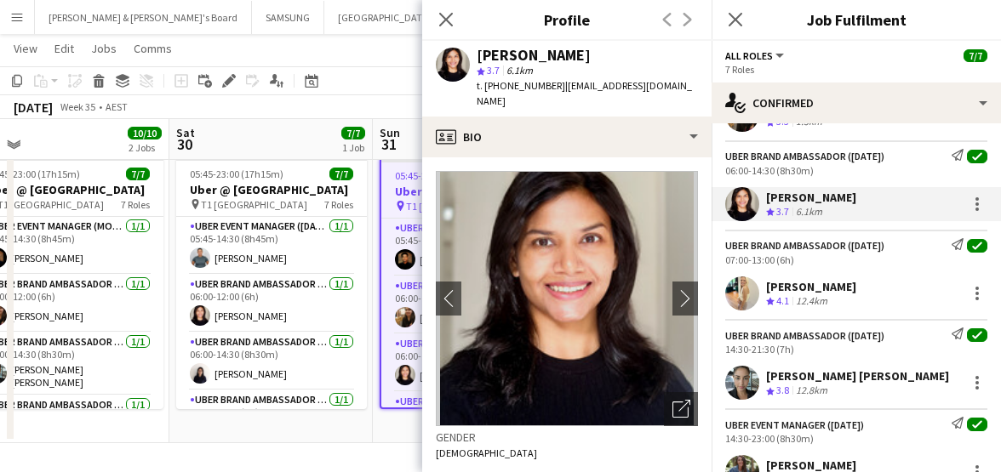
scroll to position [213, 0]
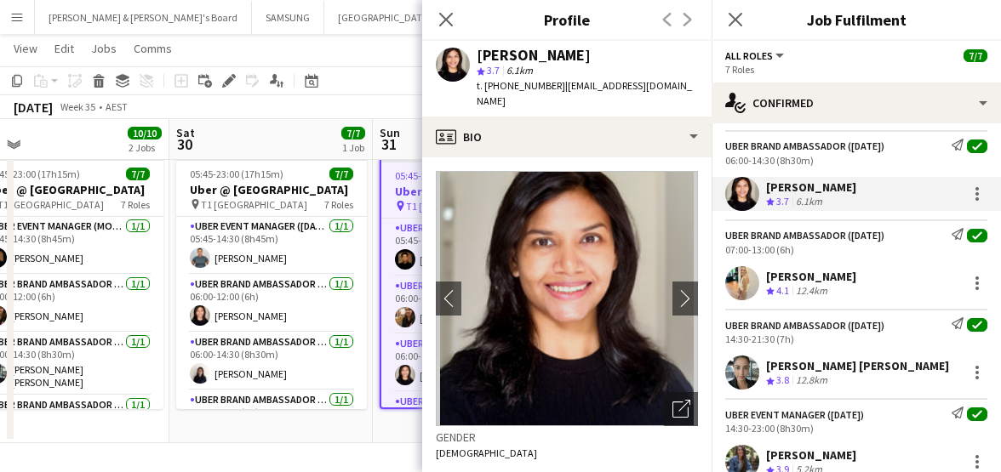
drag, startPoint x: 763, startPoint y: 272, endPoint x: 840, endPoint y: 279, distance: 76.9
click at [840, 279] on div "[PERSON_NAME] Crew rating 4.1 12.4km" at bounding box center [855, 283] width 289 height 34
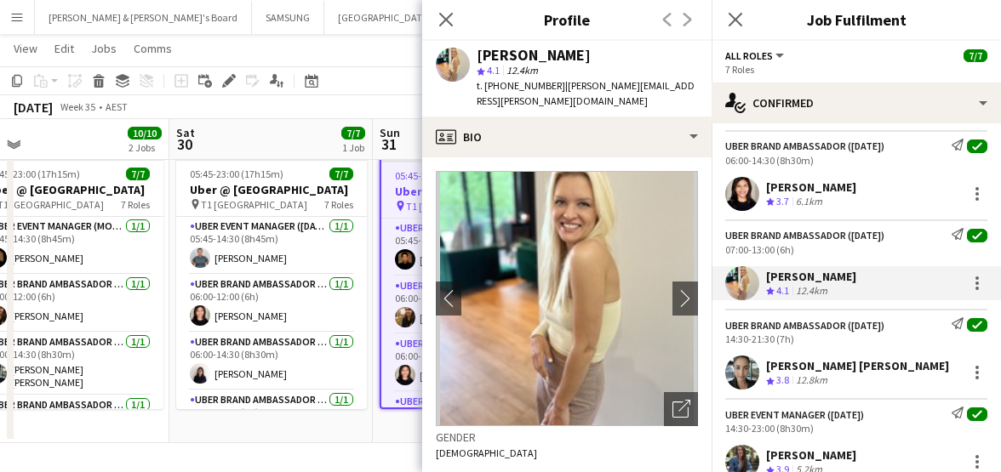
drag, startPoint x: 767, startPoint y: 366, endPoint x: 940, endPoint y: 365, distance: 172.7
click at [940, 365] on div "[PERSON_NAME] [PERSON_NAME] Crew rating 3.8 12.8km" at bounding box center [855, 373] width 289 height 34
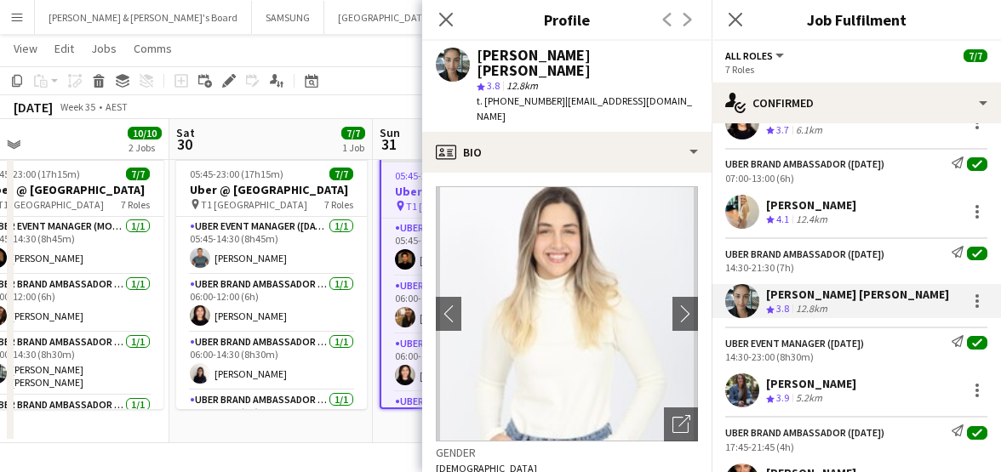
scroll to position [319, 0]
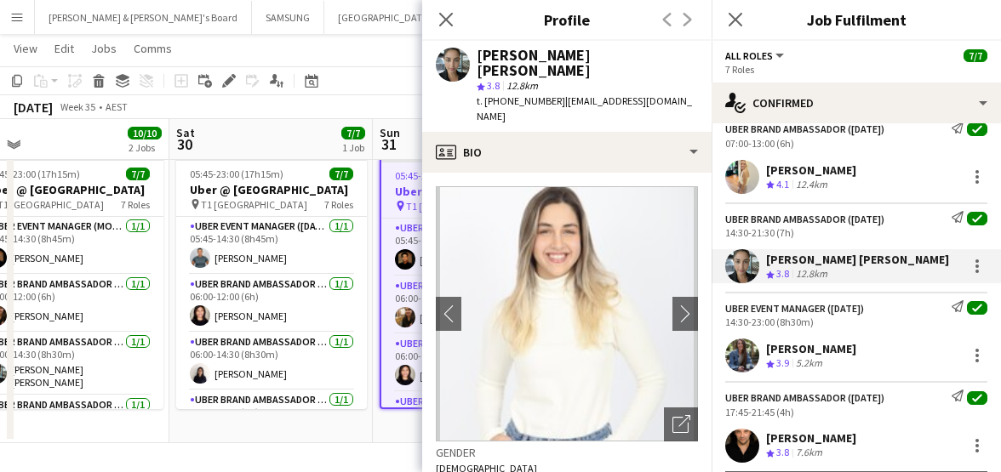
drag, startPoint x: 776, startPoint y: 346, endPoint x: 891, endPoint y: 353, distance: 115.1
click at [891, 353] on div "[PERSON_NAME] Crew rating 3.9 5.2km" at bounding box center [855, 356] width 289 height 34
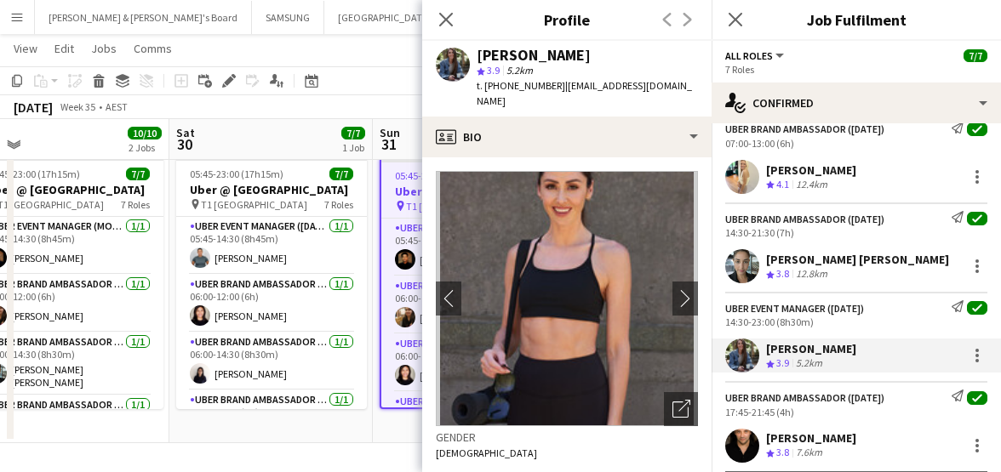
drag, startPoint x: 761, startPoint y: 350, endPoint x: 877, endPoint y: 353, distance: 116.6
click at [877, 353] on div "[PERSON_NAME] Crew rating 3.9 5.2km" at bounding box center [855, 356] width 289 height 34
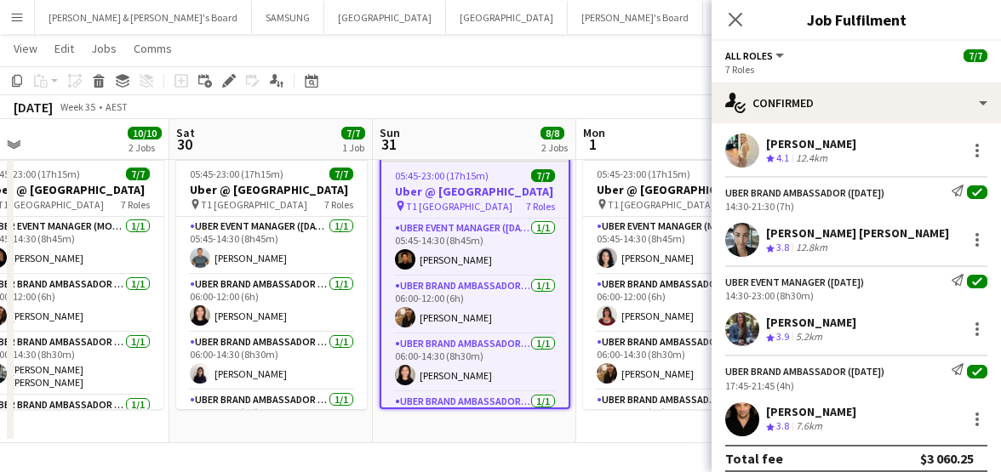
scroll to position [358, 0]
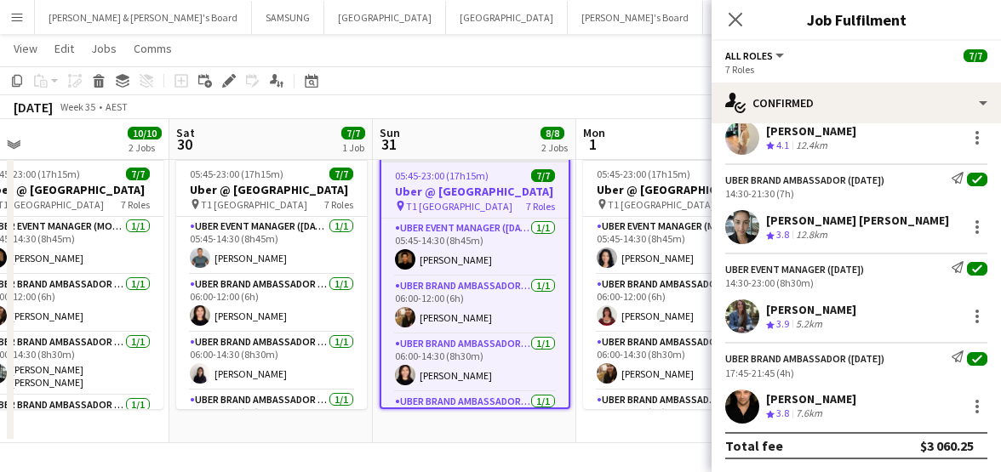
drag, startPoint x: 767, startPoint y: 396, endPoint x: 887, endPoint y: 395, distance: 120.0
click at [856, 395] on div "[PERSON_NAME]" at bounding box center [811, 398] width 90 height 15
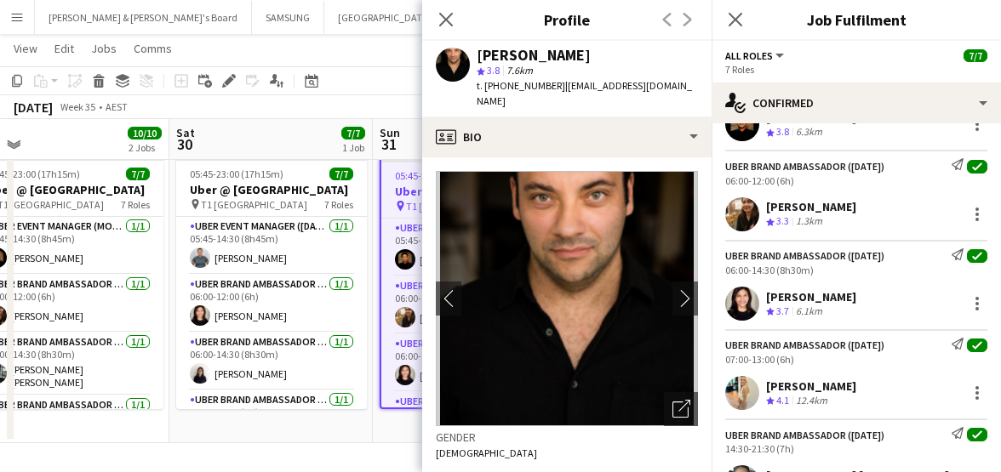
scroll to position [0, 0]
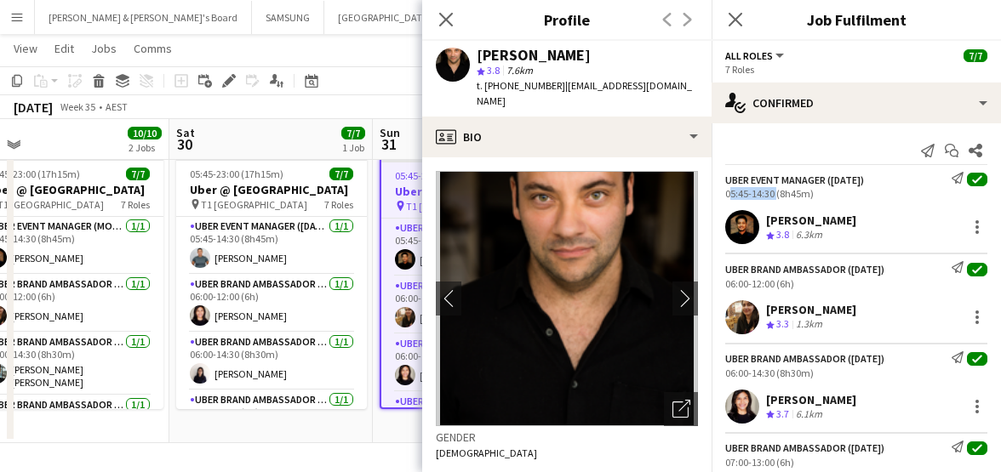
drag, startPoint x: 721, startPoint y: 191, endPoint x: 772, endPoint y: 199, distance: 51.8
click at [772, 199] on div "UBER Event Manager ([DATE]) Send notification check 05:45-14:30 (8h45m)" at bounding box center [855, 186] width 289 height 28
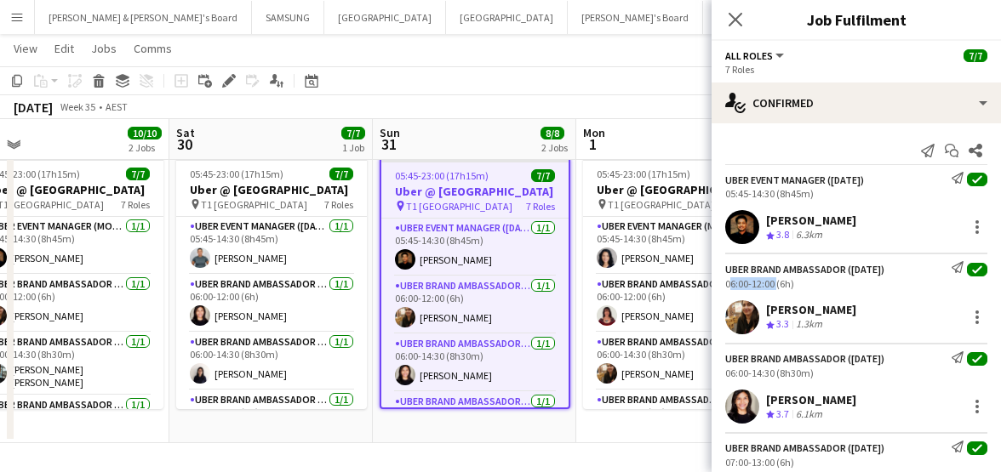
drag, startPoint x: 726, startPoint y: 285, endPoint x: 773, endPoint y: 286, distance: 46.8
click at [773, 286] on div "06:00-12:00 (6h)" at bounding box center [856, 283] width 262 height 13
drag, startPoint x: 721, startPoint y: 375, endPoint x: 772, endPoint y: 376, distance: 51.1
click at [772, 376] on div "UBER Brand Ambassador ([DATE]) Send notification check 06:00-14:30 (8h30m)" at bounding box center [855, 365] width 289 height 28
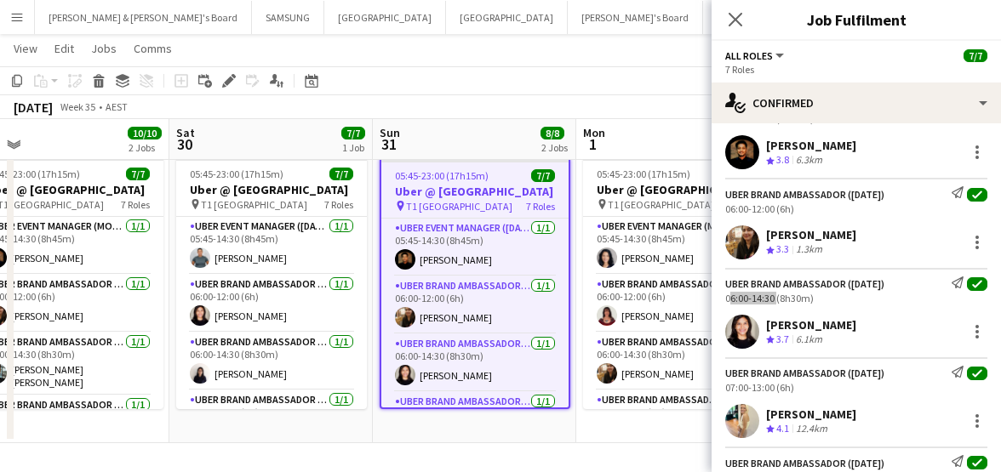
scroll to position [106, 0]
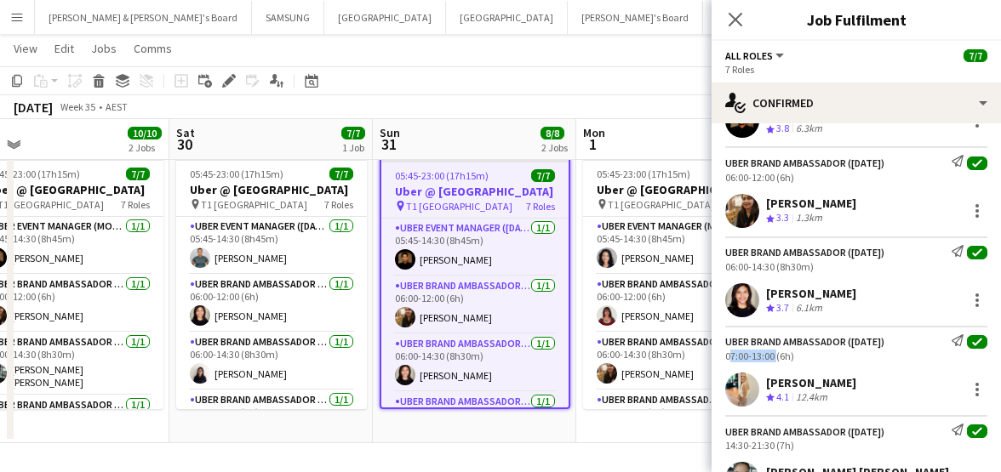
drag, startPoint x: 718, startPoint y: 351, endPoint x: 773, endPoint y: 361, distance: 56.1
click at [773, 361] on div "UBER Brand Ambassador ([DATE]) Send notification check 07:00-13:00 (6h)" at bounding box center [855, 348] width 289 height 28
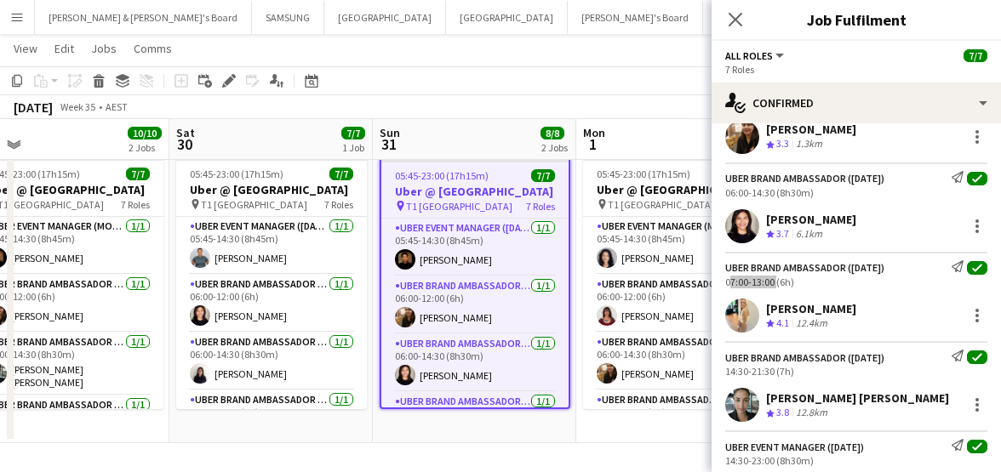
scroll to position [213, 0]
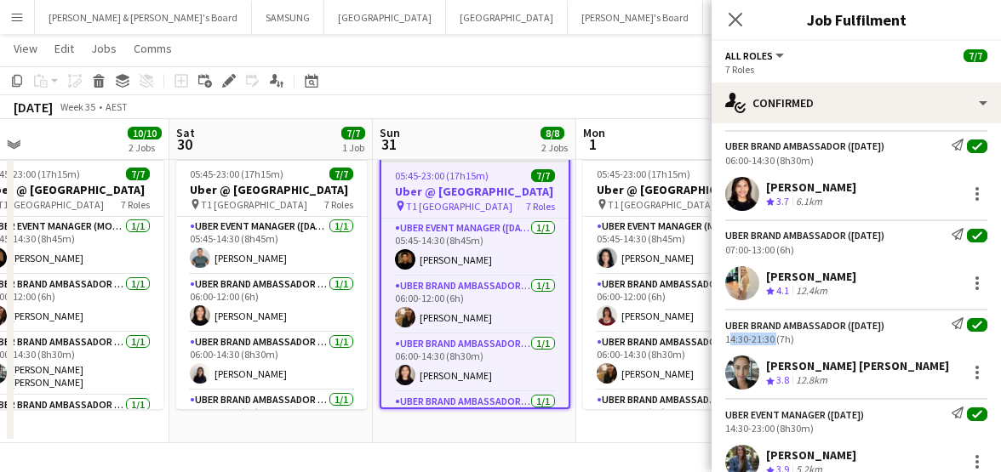
drag, startPoint x: 726, startPoint y: 339, endPoint x: 773, endPoint y: 342, distance: 46.9
click at [773, 342] on div "14:30-21:30 (7h)" at bounding box center [856, 339] width 262 height 13
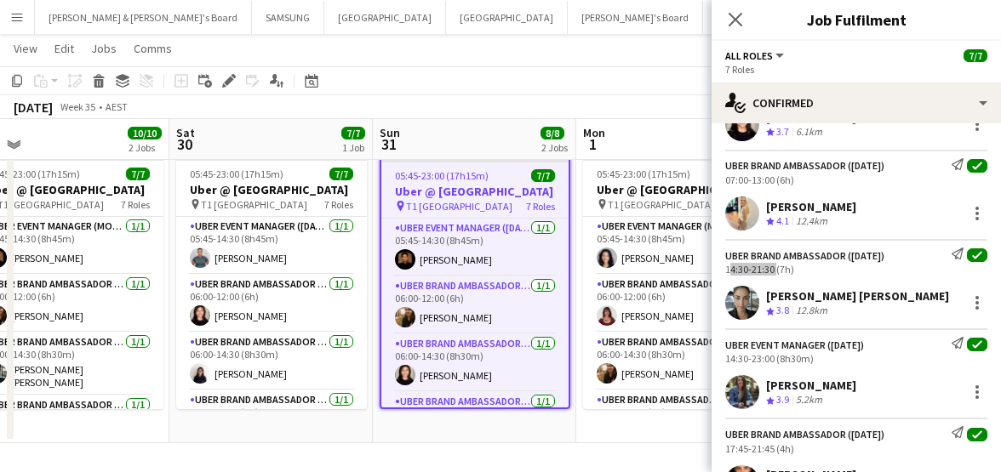
scroll to position [358, 0]
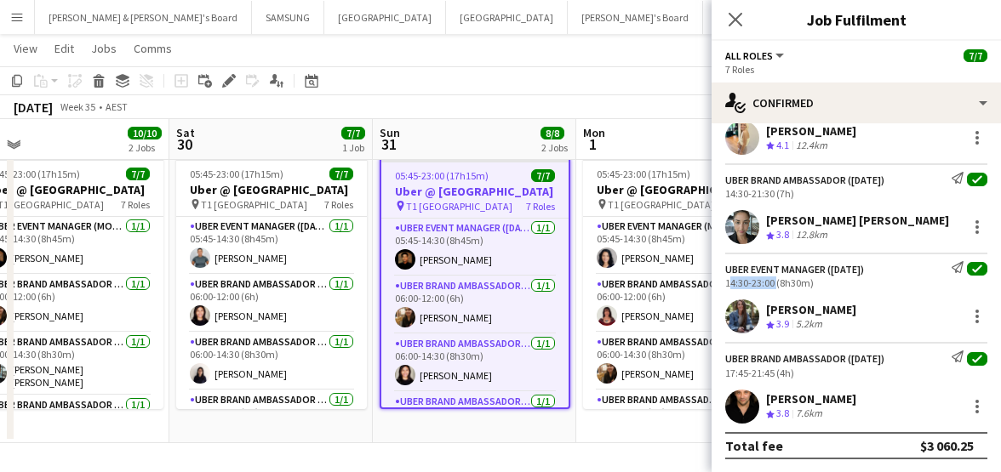
drag, startPoint x: 720, startPoint y: 282, endPoint x: 773, endPoint y: 284, distance: 53.7
click at [773, 284] on div "UBER Event Manager ([DATE]) Send notification check 14:30-23:00 (8h30m)" at bounding box center [855, 275] width 289 height 28
drag, startPoint x: 723, startPoint y: 370, endPoint x: 773, endPoint y: 373, distance: 49.4
click at [773, 373] on div "UBER Brand Ambassador ([DATE]) Send notification check 17:45-21:45 (4h)" at bounding box center [855, 365] width 289 height 28
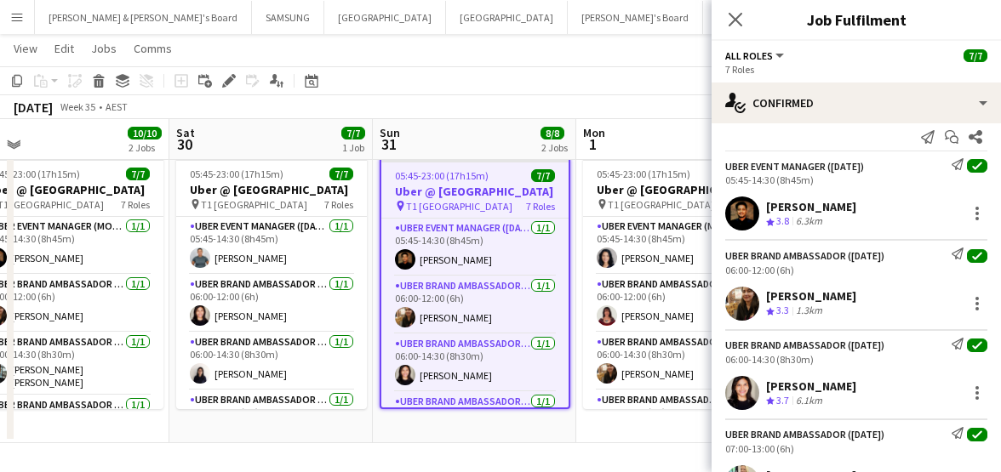
scroll to position [0, 0]
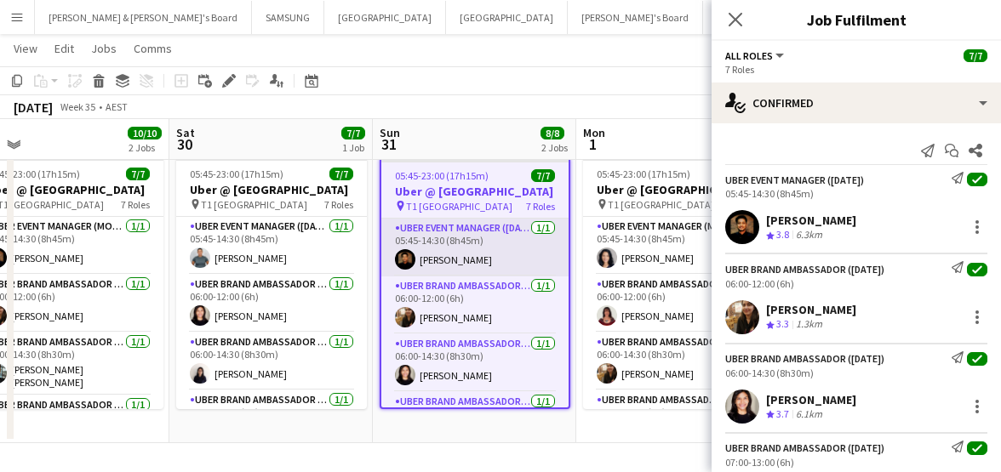
click at [425, 271] on app-card-role "UBER Event Manager ([DATE]) [DATE] 05:45-14:30 (8h45m) [PERSON_NAME]" at bounding box center [474, 248] width 187 height 58
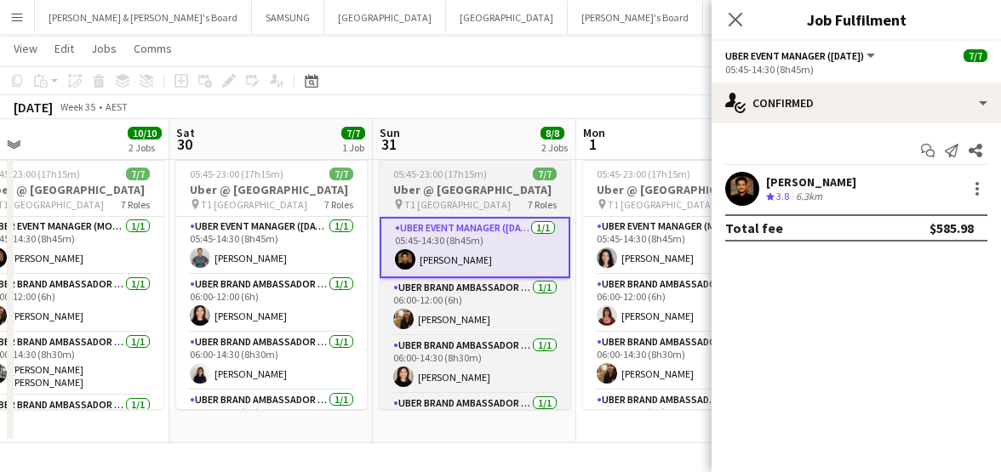
click at [422, 191] on h3 "Uber @ [GEOGRAPHIC_DATA]" at bounding box center [474, 189] width 191 height 15
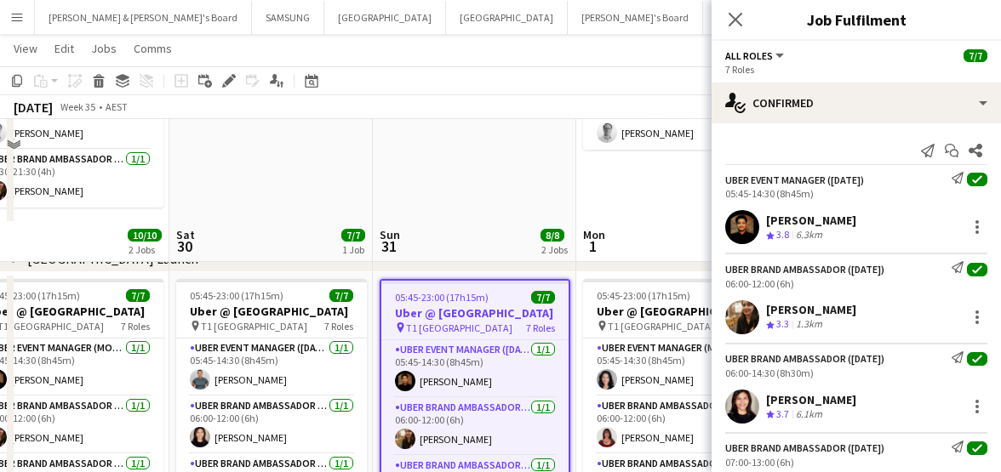
scroll to position [360, 0]
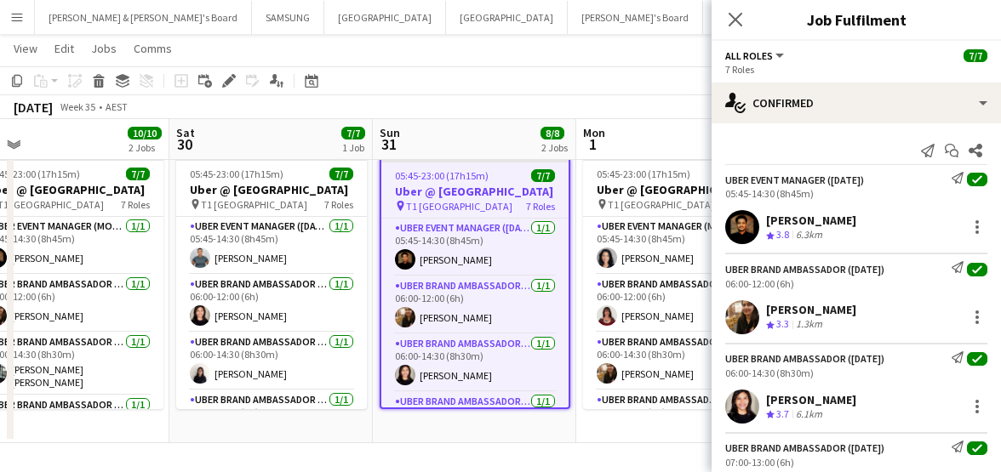
drag, startPoint x: 766, startPoint y: 215, endPoint x: 865, endPoint y: 225, distance: 100.0
click at [865, 225] on div "[PERSON_NAME] Crew rating 3.8 6.3km" at bounding box center [855, 227] width 289 height 34
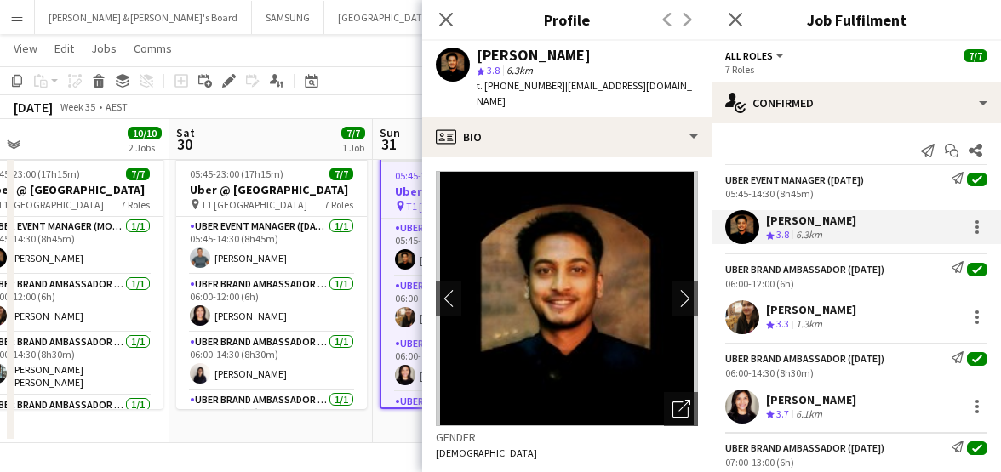
click at [298, 425] on app-date-cell "05:45-23:00 (17h15m) 7/7 Uber @ [GEOGRAPHIC_DATA] pin T1 [GEOGRAPHIC_DATA] 7 Ro…" at bounding box center [270, 297] width 203 height 293
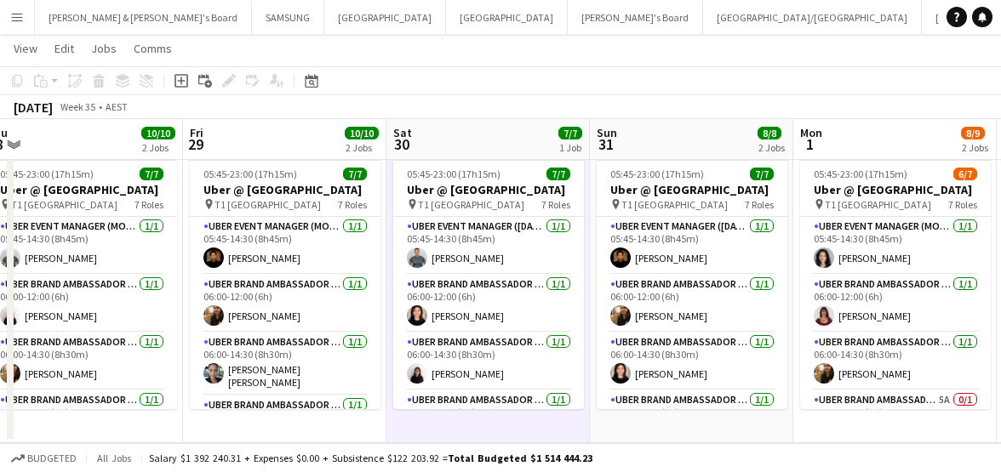
drag, startPoint x: 134, startPoint y: 314, endPoint x: 425, endPoint y: 318, distance: 291.0
click at [425, 318] on app-calendar-viewport "Tue 26 9/9 2 Jobs Wed 27 10/10 2 Jobs Thu 28 10/10 2 Jobs Fri 29 10/10 2 Jobs S…" at bounding box center [500, 74] width 1001 height 737
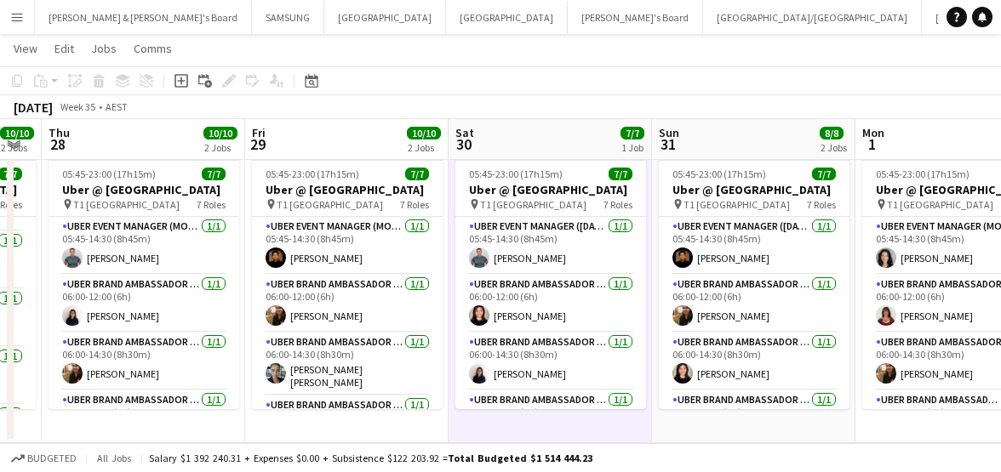
drag, startPoint x: 145, startPoint y: 306, endPoint x: 370, endPoint y: 311, distance: 224.7
click at [369, 311] on app-calendar-viewport "Tue 26 9/9 2 Jobs Wed 27 10/10 2 Jobs Thu 28 10/10 2 Jobs Fri 29 10/10 2 Jobs S…" at bounding box center [500, 74] width 1001 height 737
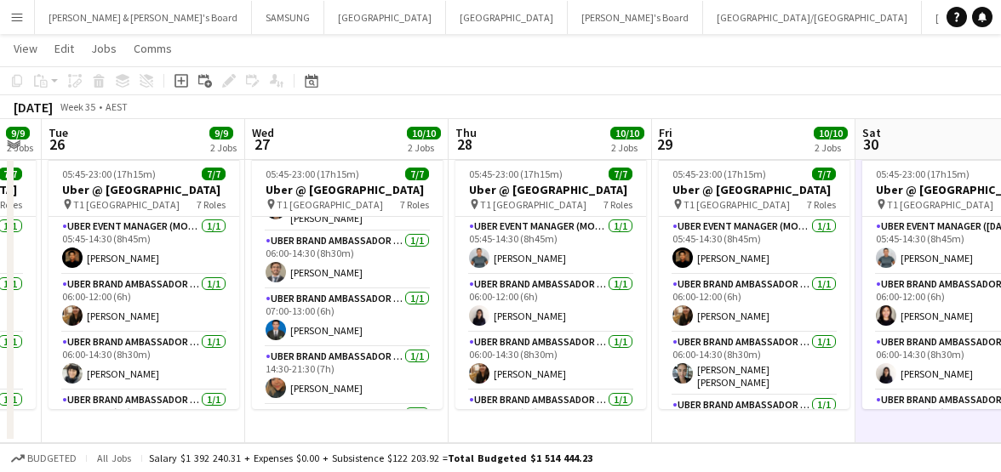
scroll to position [0, 536]
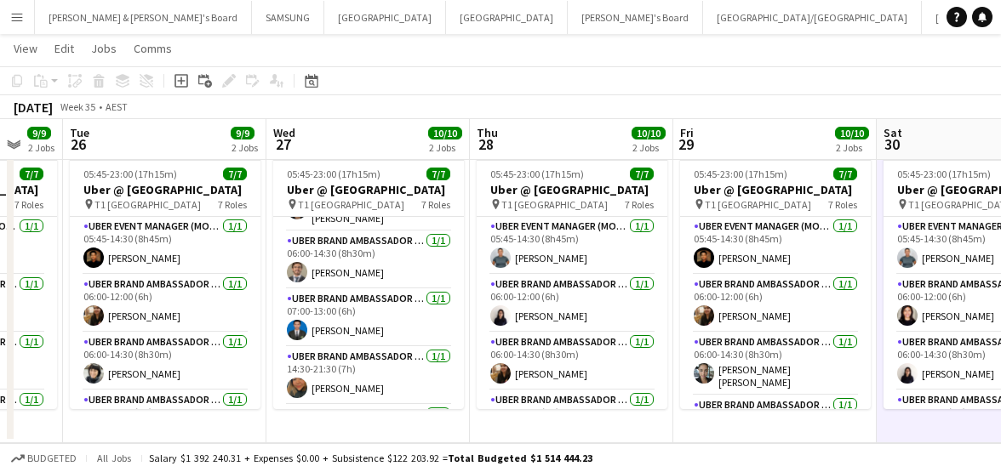
drag, startPoint x: 154, startPoint y: 309, endPoint x: 346, endPoint y: 308, distance: 192.3
click at [346, 308] on app-calendar-viewport "Sun 24 8/8 2 Jobs Mon 25 9/9 2 Jobs Tue 26 9/9 2 Jobs Wed 27 10/10 2 Jobs Thu 2…" at bounding box center [500, 74] width 1001 height 737
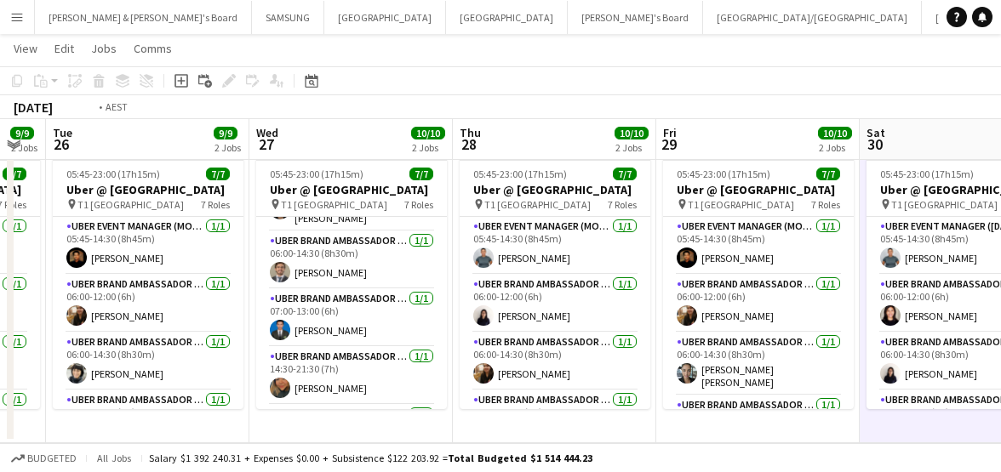
drag, startPoint x: 175, startPoint y: 309, endPoint x: 382, endPoint y: 313, distance: 206.8
click at [382, 313] on app-calendar-viewport "Sun 24 8/8 2 Jobs Mon 25 9/9 2 Jobs Tue 26 9/9 2 Jobs Wed 27 10/10 2 Jobs Thu 2…" at bounding box center [500, 74] width 1001 height 737
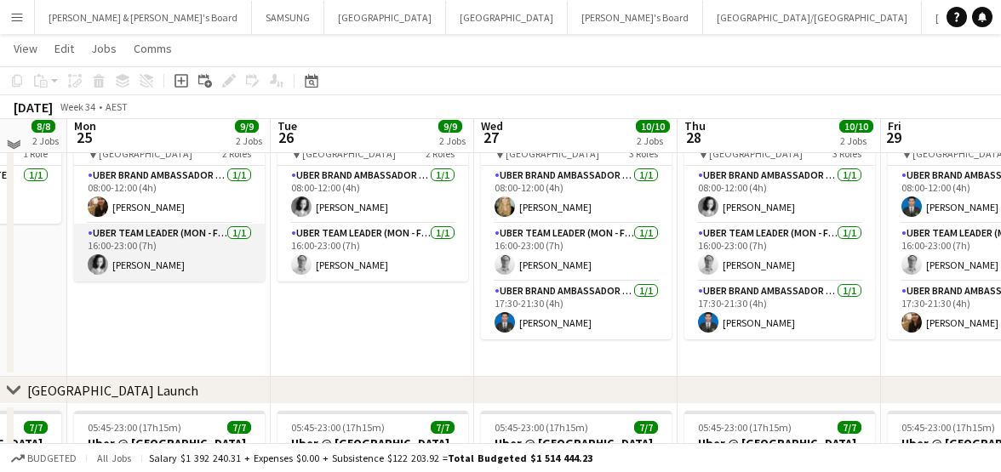
scroll to position [0, 0]
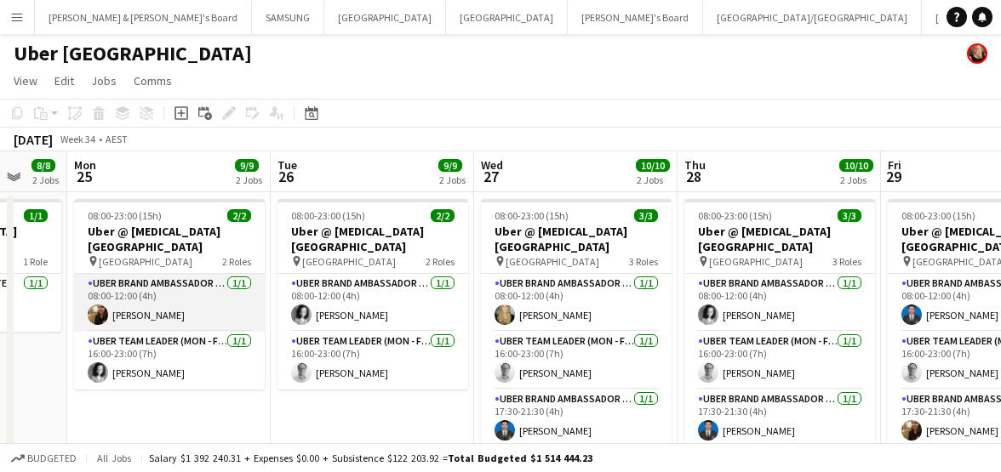
click at [151, 293] on app-card-role "UBER Brand Ambassador (Mon - Fri) [DATE] 08:00-12:00 (4h) [PERSON_NAME]" at bounding box center [169, 303] width 191 height 58
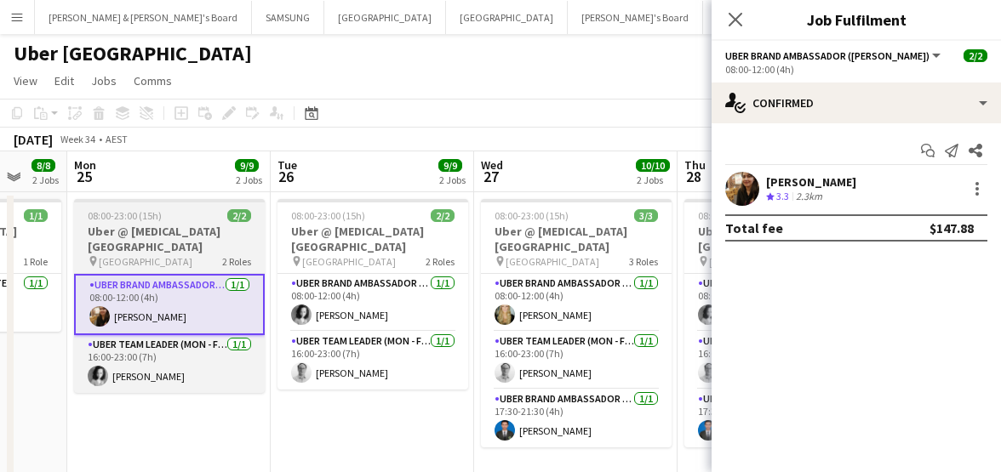
click at [152, 241] on h3 "Uber @ [MEDICAL_DATA][GEOGRAPHIC_DATA]" at bounding box center [169, 239] width 191 height 31
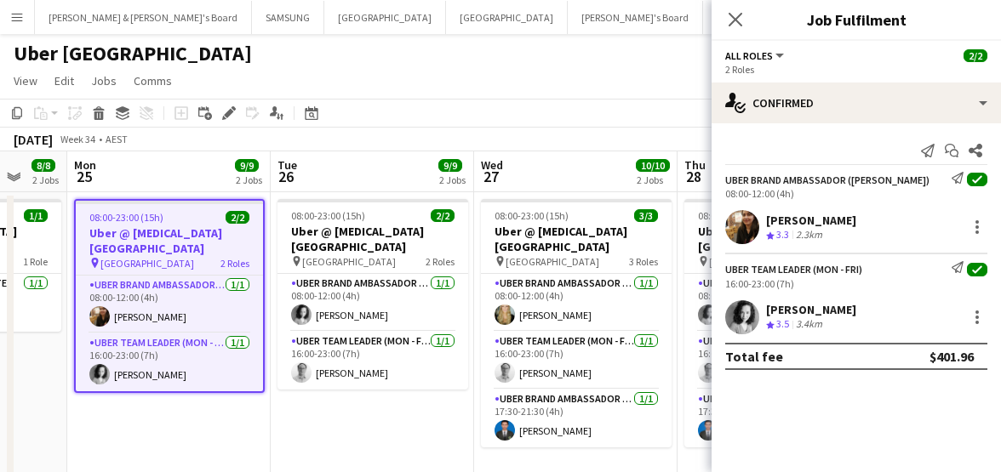
drag, startPoint x: 862, startPoint y: 220, endPoint x: 767, endPoint y: 218, distance: 94.5
click at [767, 218] on div "[PERSON_NAME] Crew rating 3.3 2.3km" at bounding box center [855, 227] width 289 height 34
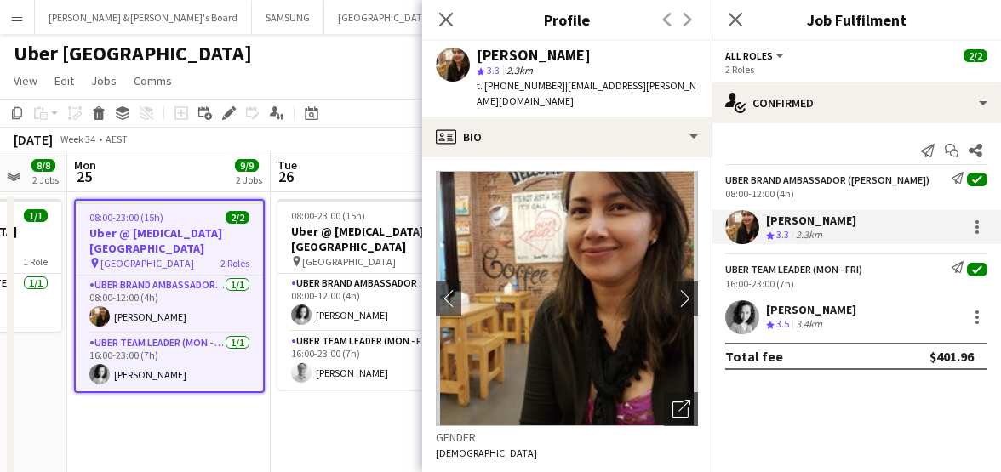
drag, startPoint x: 898, startPoint y: 308, endPoint x: 767, endPoint y: 311, distance: 130.2
click at [767, 311] on div "[PERSON_NAME] Crew rating 3.5 3.4km" at bounding box center [855, 317] width 289 height 34
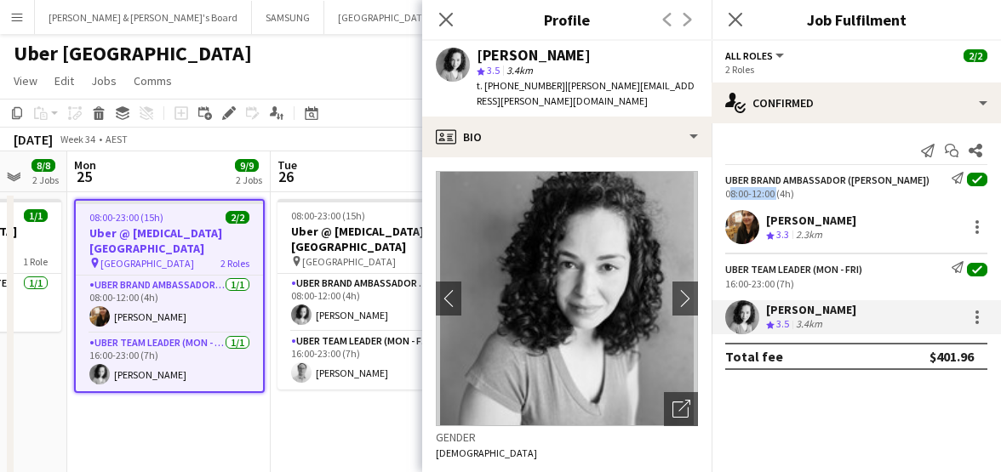
drag, startPoint x: 720, startPoint y: 195, endPoint x: 773, endPoint y: 195, distance: 52.8
click at [773, 195] on div "UBER Brand Ambassador ([PERSON_NAME]) Send notification check 08:00-12:00 (4h)" at bounding box center [855, 186] width 289 height 28
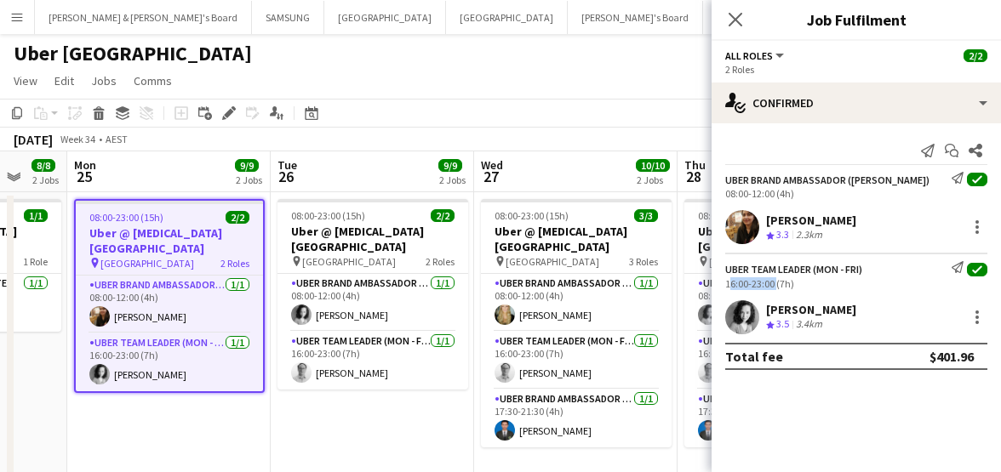
drag, startPoint x: 773, startPoint y: 283, endPoint x: 721, endPoint y: 280, distance: 52.9
click at [721, 280] on div "Uber Team Leader (Mon - Fri) Send notification check 16:00-23:00 (7h)" at bounding box center [855, 275] width 289 height 28
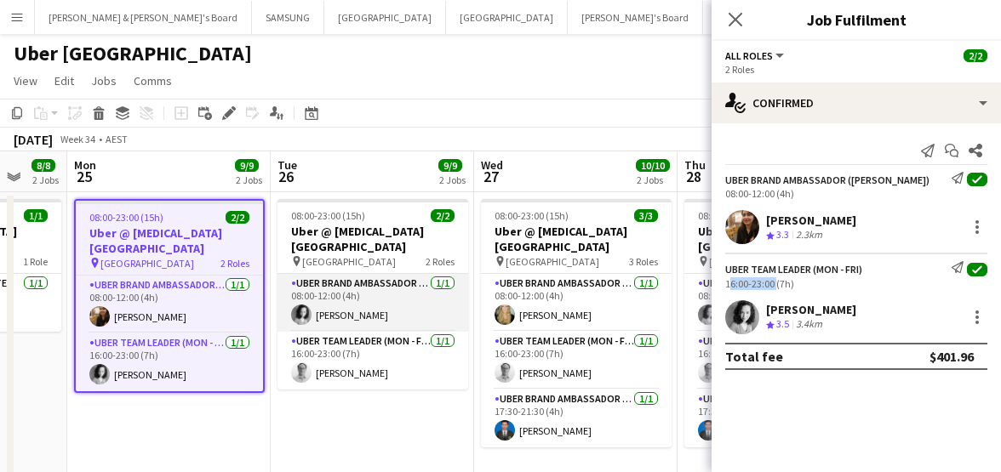
click at [341, 284] on app-card-role "UBER Brand Ambassador (Mon - Fri) [DATE] 08:00-12:00 (4h) [PERSON_NAME]" at bounding box center [372, 303] width 191 height 58
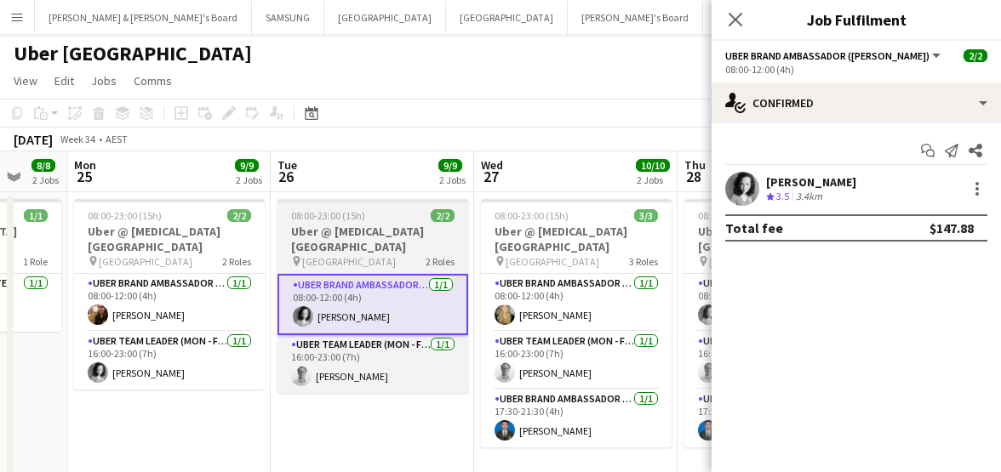
click at [332, 236] on h3 "Uber @ [MEDICAL_DATA][GEOGRAPHIC_DATA]" at bounding box center [372, 239] width 191 height 31
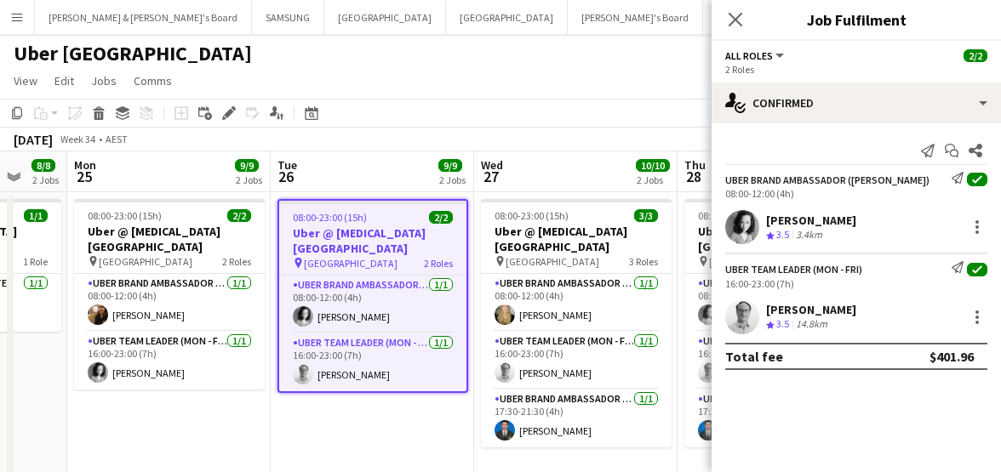
drag, startPoint x: 893, startPoint y: 219, endPoint x: 768, endPoint y: 221, distance: 125.1
click at [768, 221] on div "[PERSON_NAME] Crew rating 3.5 3.4km" at bounding box center [855, 227] width 289 height 34
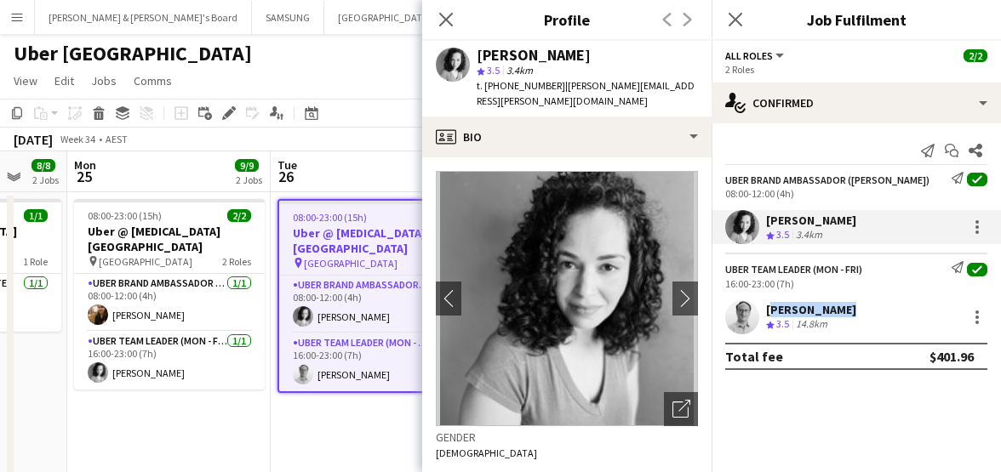
drag, startPoint x: 843, startPoint y: 314, endPoint x: 768, endPoint y: 310, distance: 75.0
click at [768, 310] on div "[PERSON_NAME] Crew rating 3.5 14.8km" at bounding box center [855, 317] width 289 height 34
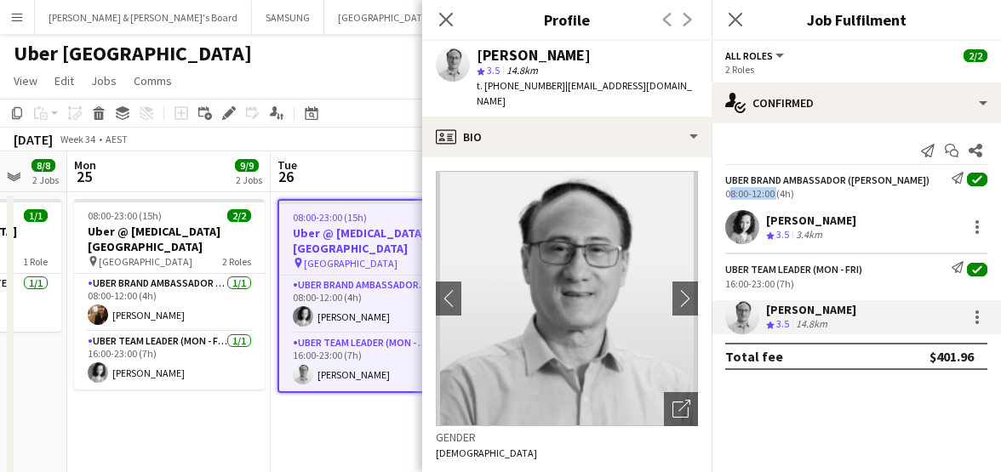
drag, startPoint x: 722, startPoint y: 194, endPoint x: 773, endPoint y: 191, distance: 51.1
click at [773, 191] on div "UBER Brand Ambassador ([PERSON_NAME]) Send notification check 08:00-12:00 (4h)" at bounding box center [855, 186] width 289 height 28
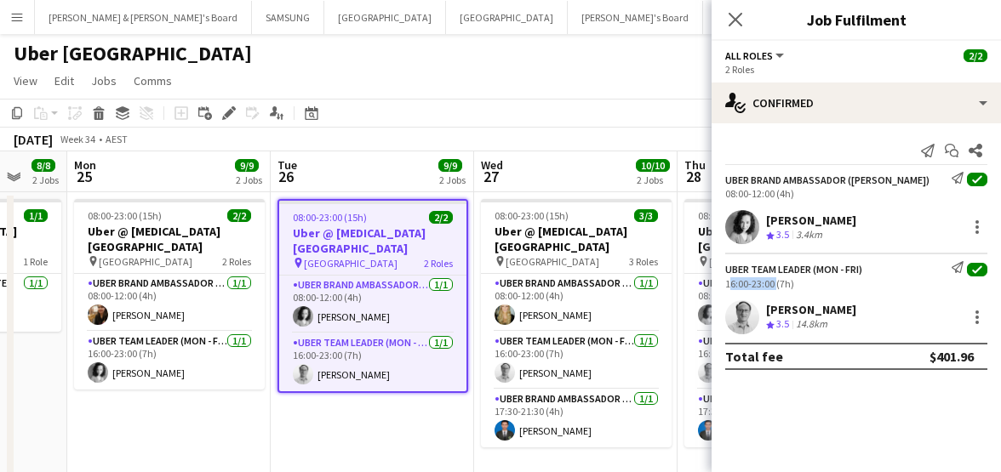
drag, startPoint x: 722, startPoint y: 282, endPoint x: 773, endPoint y: 287, distance: 50.5
click at [773, 287] on div "Uber Team Leader (Mon - Fri) Send notification check 16:00-23:00 (7h)" at bounding box center [855, 275] width 289 height 28
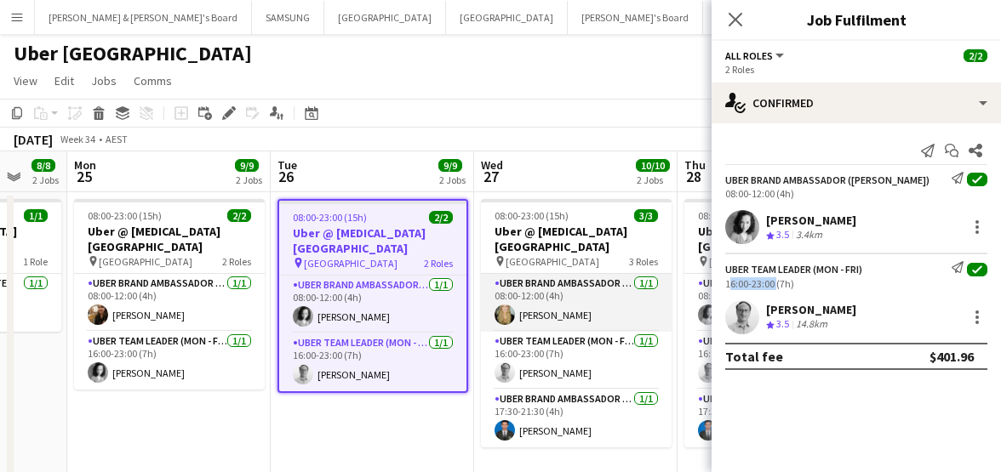
click at [555, 295] on app-card-role "UBER Brand Ambassador (Mon - Fri) [DATE] 08:00-12:00 (4h) [PERSON_NAME]" at bounding box center [576, 303] width 191 height 58
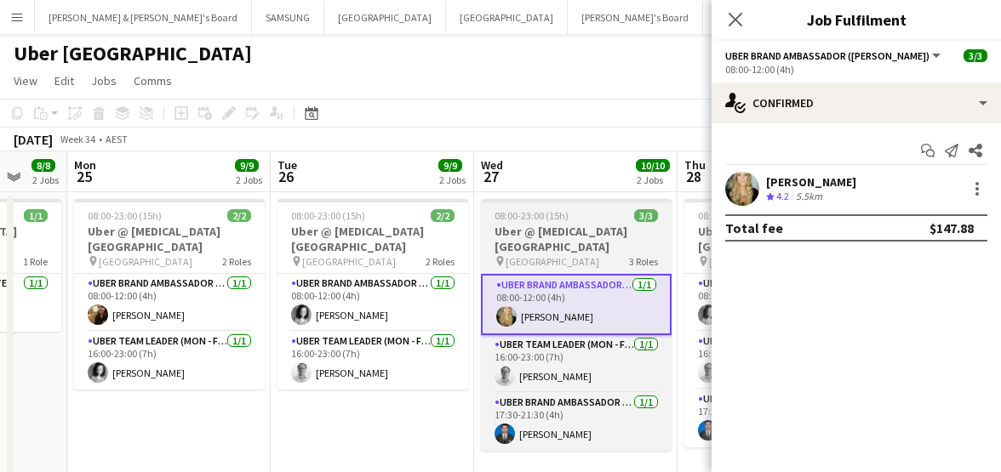
click at [549, 237] on h3 "Uber @ [MEDICAL_DATA][GEOGRAPHIC_DATA]" at bounding box center [576, 239] width 191 height 31
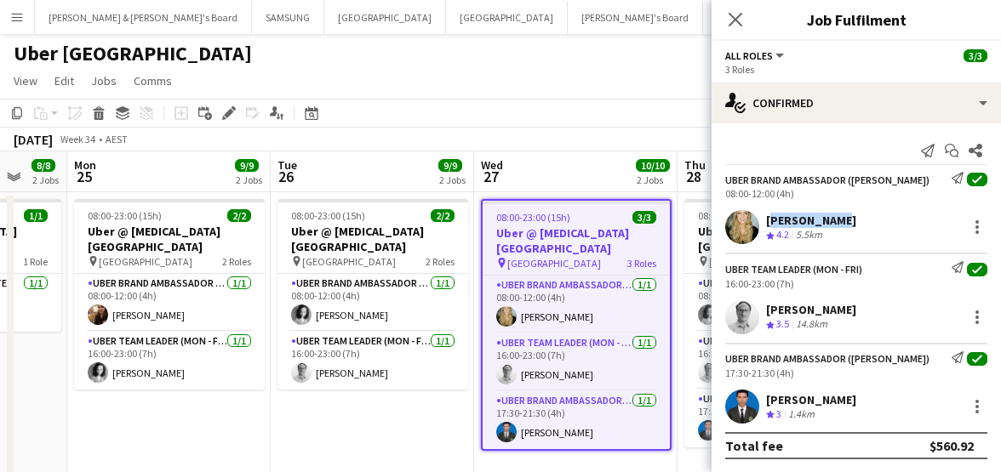
drag, startPoint x: 765, startPoint y: 220, endPoint x: 840, endPoint y: 224, distance: 75.0
click at [840, 224] on div "[PERSON_NAME] Crew rating 4.2 5.5km" at bounding box center [855, 227] width 289 height 34
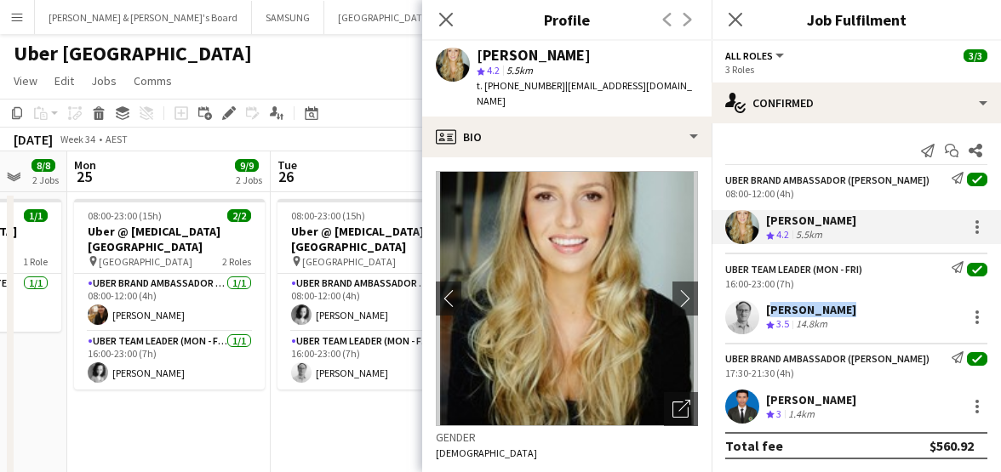
drag, startPoint x: 769, startPoint y: 308, endPoint x: 837, endPoint y: 315, distance: 68.4
click at [837, 315] on div "[PERSON_NAME] Crew rating 3.5 14.8km" at bounding box center [855, 317] width 289 height 34
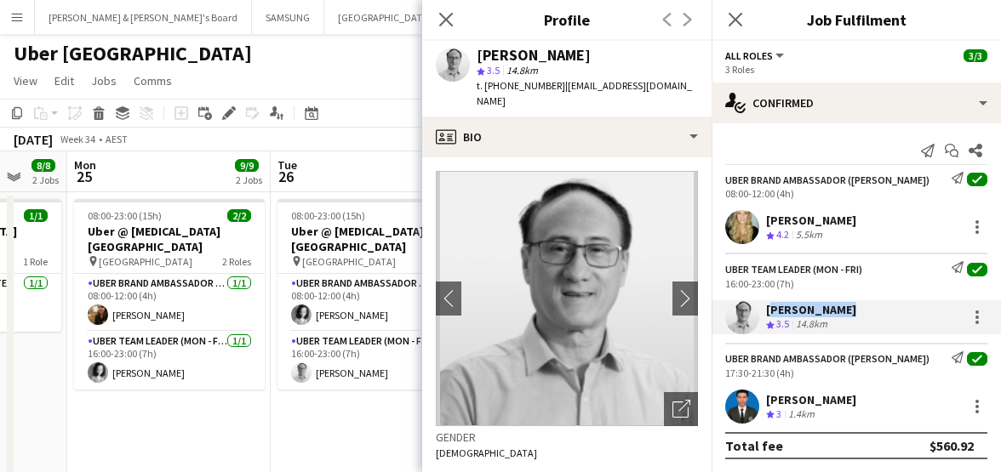
drag, startPoint x: 771, startPoint y: 395, endPoint x: 853, endPoint y: 403, distance: 82.1
click at [853, 403] on div "[PERSON_NAME] Crew rating 3 1.4km" at bounding box center [855, 407] width 289 height 34
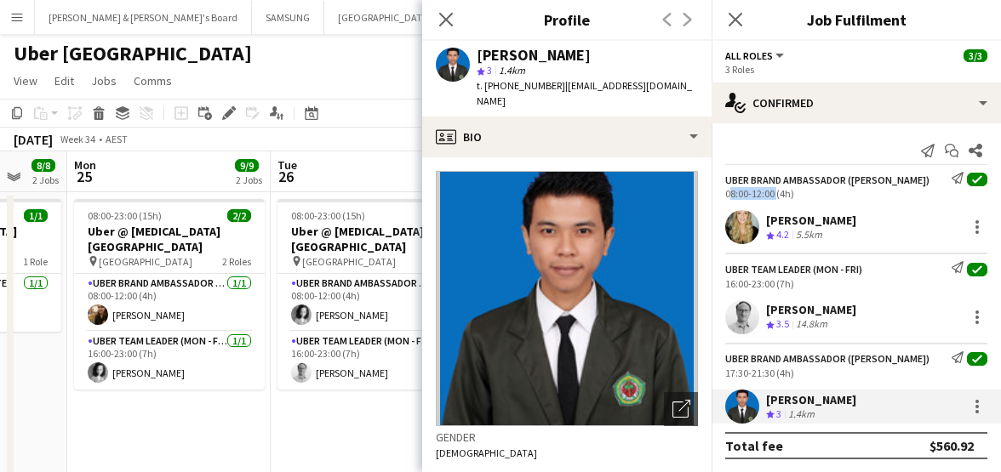
drag, startPoint x: 726, startPoint y: 196, endPoint x: 773, endPoint y: 197, distance: 47.7
click at [773, 197] on div "08:00-12:00 (4h)" at bounding box center [856, 193] width 262 height 13
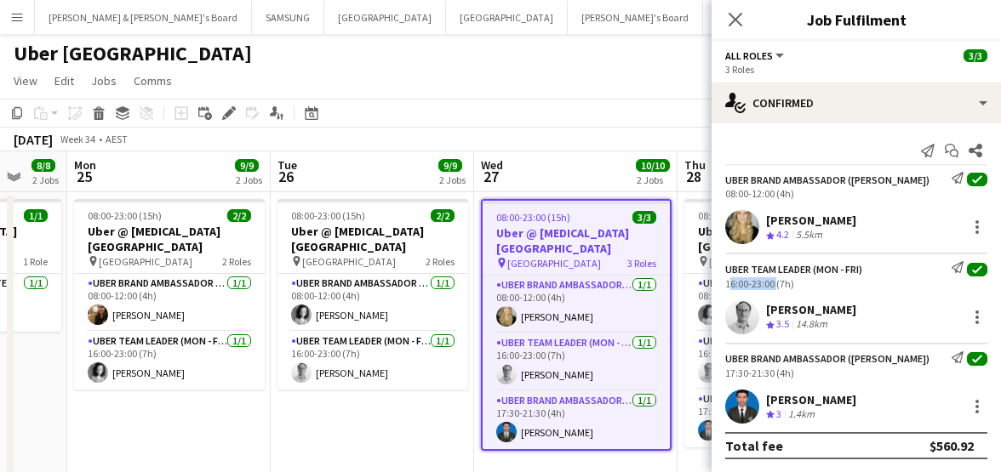
drag, startPoint x: 722, startPoint y: 285, endPoint x: 772, endPoint y: 285, distance: 50.2
click at [772, 285] on div "Uber Team Leader (Mon - Fri) Send notification check 16:00-23:00 (7h)" at bounding box center [855, 275] width 289 height 28
drag, startPoint x: 725, startPoint y: 373, endPoint x: 772, endPoint y: 375, distance: 46.9
click at [772, 375] on div "17:30-21:30 (4h)" at bounding box center [856, 373] width 262 height 13
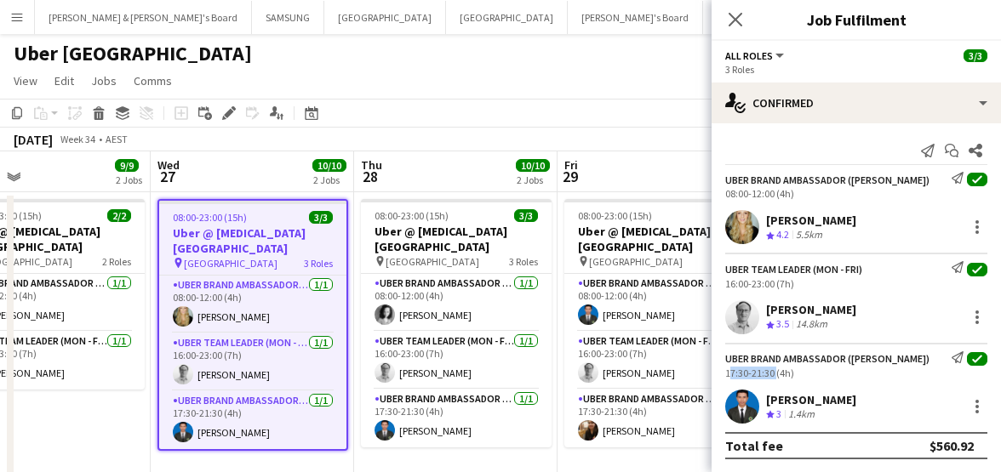
drag, startPoint x: 598, startPoint y: 279, endPoint x: 272, endPoint y: 294, distance: 326.2
click at [272, 294] on app-calendar-viewport "Sat 23 7/7 1 Job Sun 24 8/8 2 Jobs Mon 25 9/9 2 Jobs Tue 26 9/9 2 Jobs Wed 27 1…" at bounding box center [500, 477] width 1001 height 653
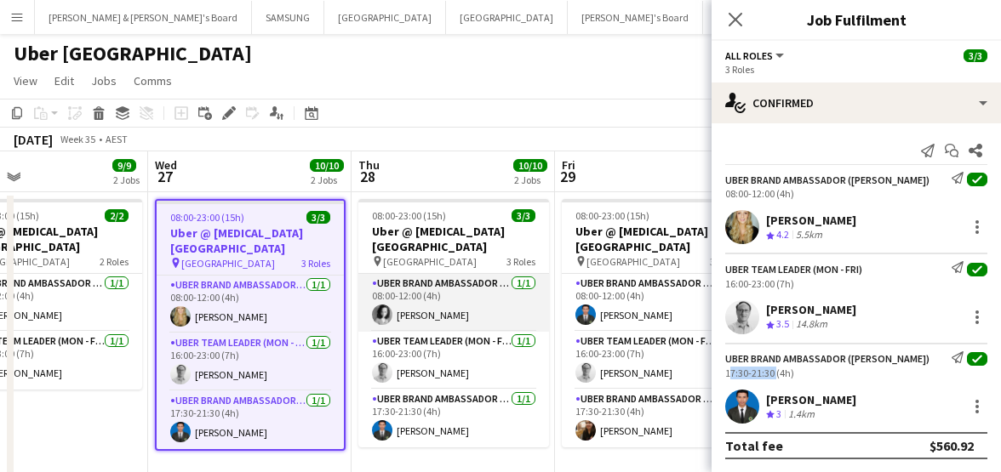
click at [399, 311] on app-card-role "UBER Brand Ambassador (Mon - Fri) [DATE] 08:00-12:00 (4h) [PERSON_NAME]" at bounding box center [453, 303] width 191 height 58
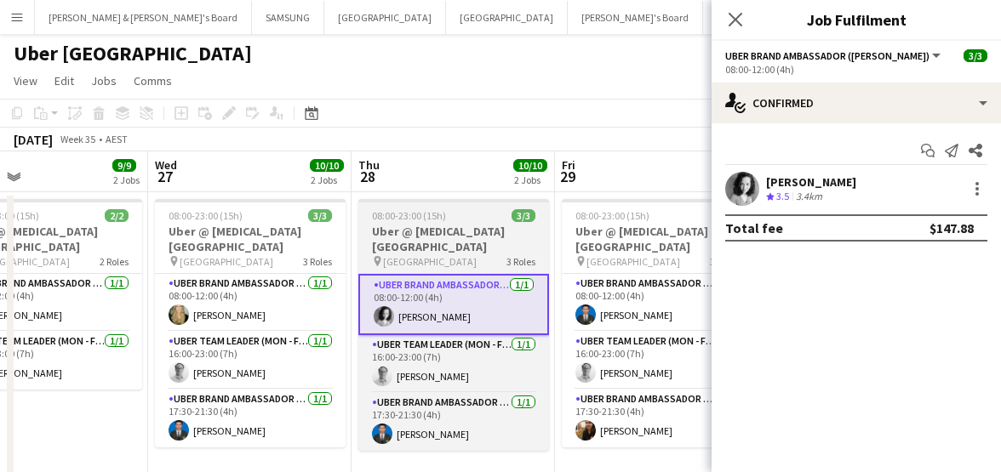
click at [404, 257] on span "[GEOGRAPHIC_DATA]" at bounding box center [430, 261] width 94 height 13
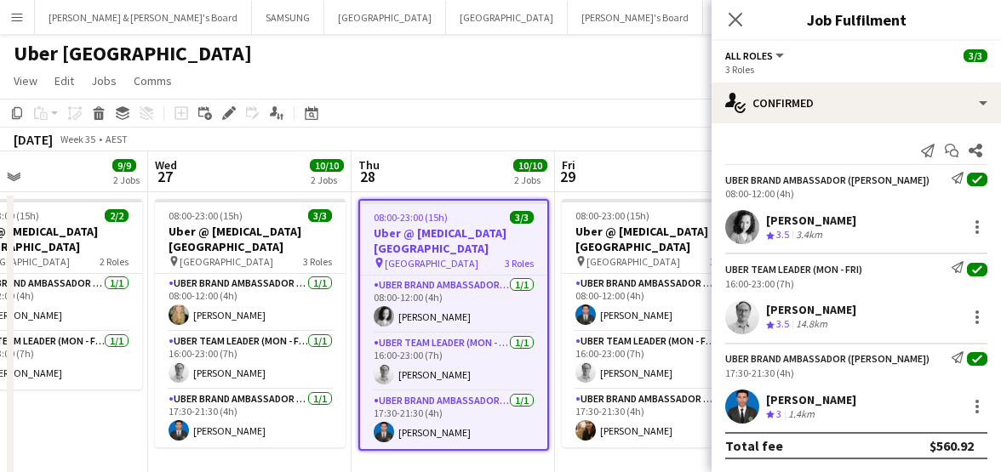
drag, startPoint x: 765, startPoint y: 222, endPoint x: 890, endPoint y: 225, distance: 125.1
click at [890, 225] on div "[PERSON_NAME] Crew rating 3.5 3.4km" at bounding box center [855, 227] width 289 height 34
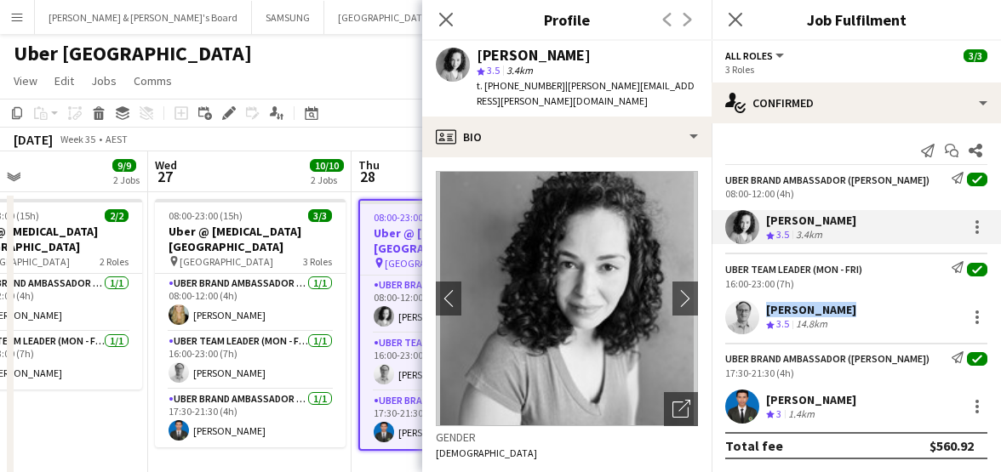
drag, startPoint x: 761, startPoint y: 307, endPoint x: 836, endPoint y: 311, distance: 75.8
click at [836, 311] on div "[PERSON_NAME] Crew rating 3.5 14.8km" at bounding box center [855, 317] width 289 height 34
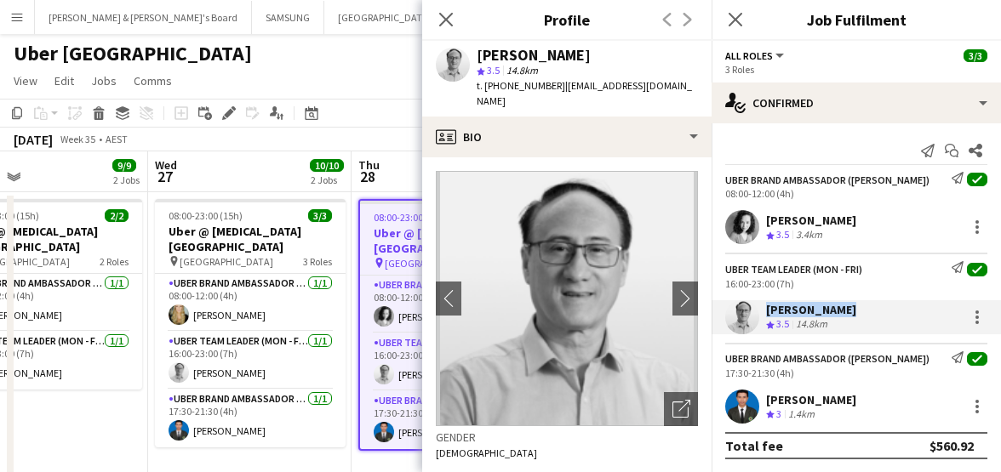
drag, startPoint x: 767, startPoint y: 399, endPoint x: 853, endPoint y: 399, distance: 85.1
click at [853, 399] on div "[PERSON_NAME] Crew rating 3 1.4km" at bounding box center [855, 407] width 289 height 34
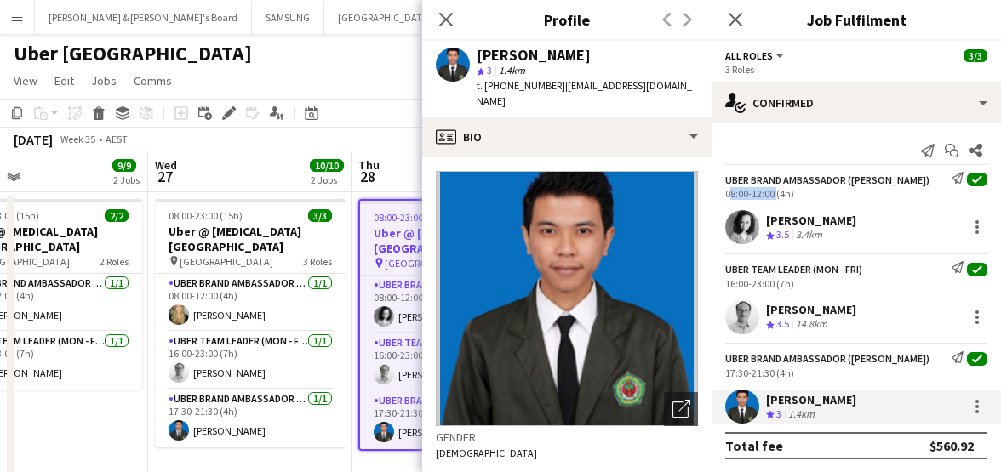
drag, startPoint x: 722, startPoint y: 195, endPoint x: 772, endPoint y: 198, distance: 50.3
click at [772, 198] on div "UBER Brand Ambassador ([PERSON_NAME]) Send notification check 08:00-12:00 (4h)" at bounding box center [855, 186] width 289 height 28
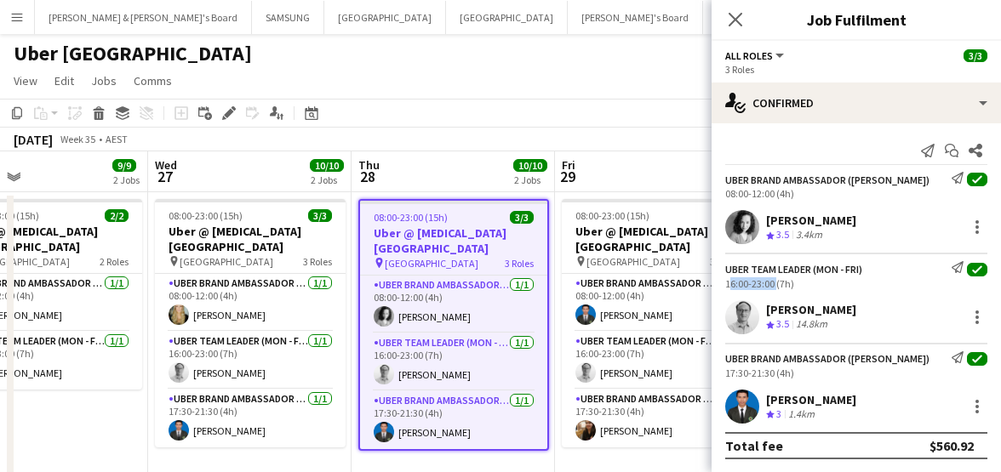
drag, startPoint x: 725, startPoint y: 283, endPoint x: 772, endPoint y: 288, distance: 47.1
click at [772, 288] on div "16:00-23:00 (7h)" at bounding box center [856, 283] width 262 height 13
drag, startPoint x: 725, startPoint y: 374, endPoint x: 773, endPoint y: 376, distance: 48.6
click at [773, 376] on div "17:30-21:30 (4h)" at bounding box center [856, 373] width 262 height 13
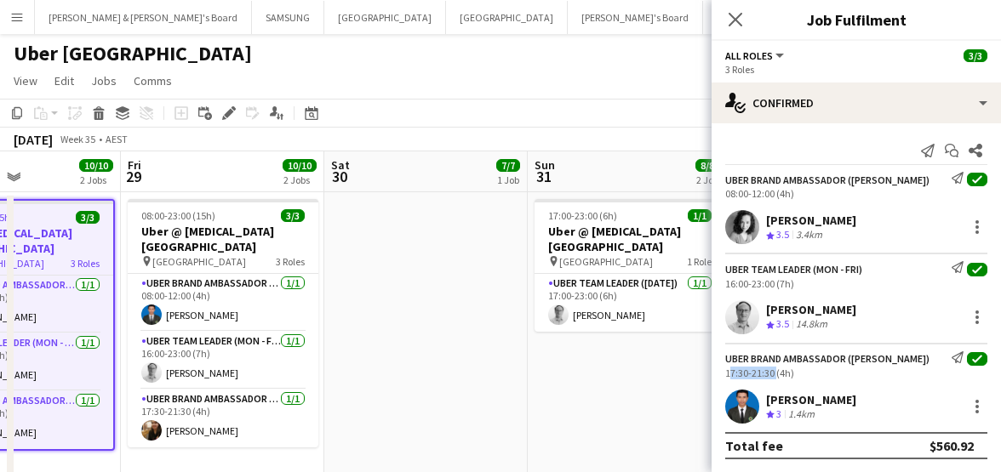
scroll to position [0, 489]
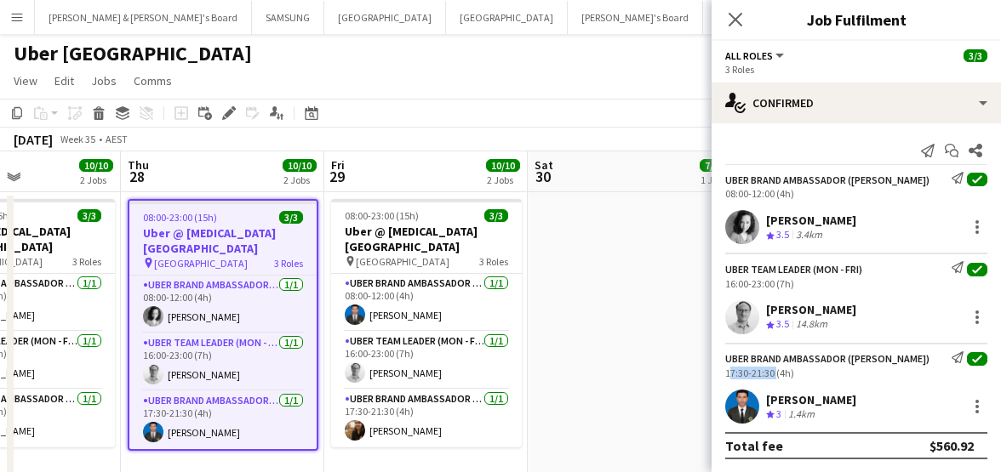
drag, startPoint x: 619, startPoint y: 297, endPoint x: 388, endPoint y: 292, distance: 230.6
click at [388, 292] on app-calendar-viewport "Mon 25 9/9 2 Jobs Tue 26 9/9 2 Jobs Wed 27 10/10 2 Jobs Thu 28 10/10 2 Jobs Fri…" at bounding box center [500, 477] width 1001 height 653
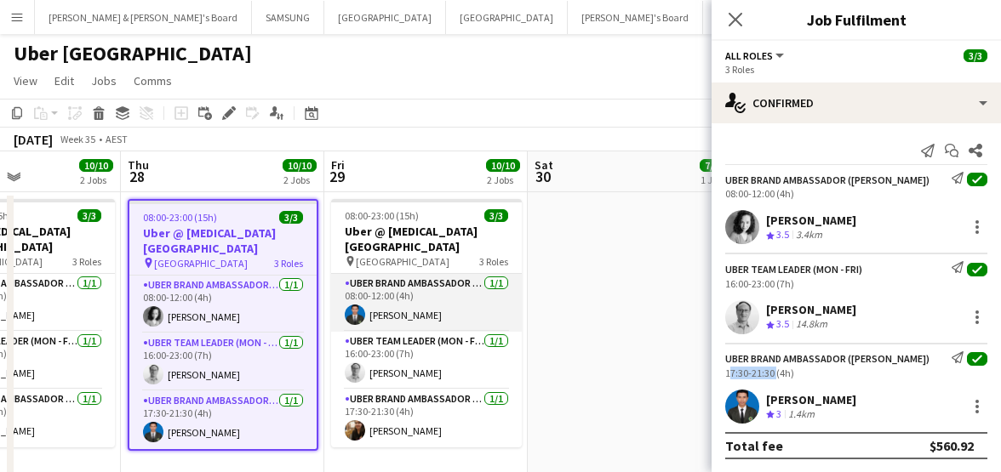
click at [420, 290] on app-card-role "UBER Brand Ambassador (Mon - Fri) [DATE] 08:00-12:00 (4h) [PERSON_NAME]" at bounding box center [426, 303] width 191 height 58
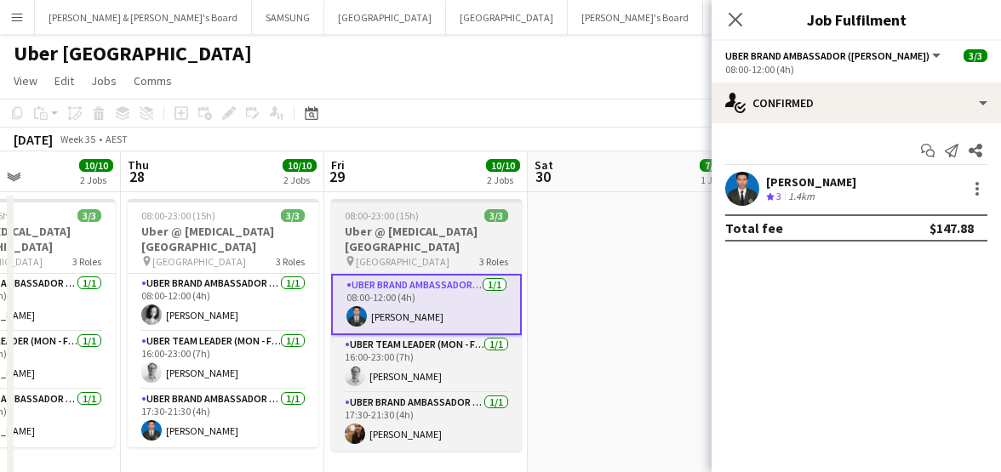
click at [410, 237] on h3 "Uber @ [MEDICAL_DATA][GEOGRAPHIC_DATA]" at bounding box center [426, 239] width 191 height 31
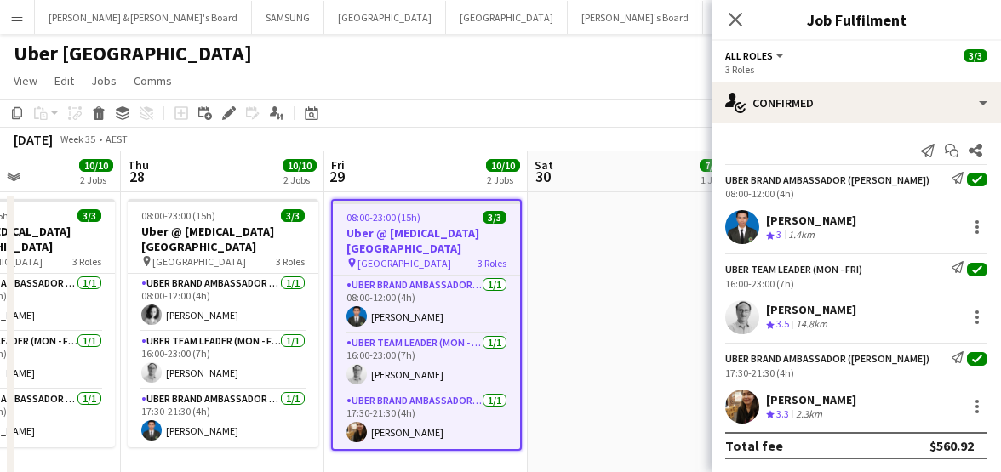
drag, startPoint x: 761, startPoint y: 214, endPoint x: 854, endPoint y: 221, distance: 93.8
click at [854, 221] on div "[PERSON_NAME] Crew rating 3 1.4km" at bounding box center [855, 227] width 289 height 34
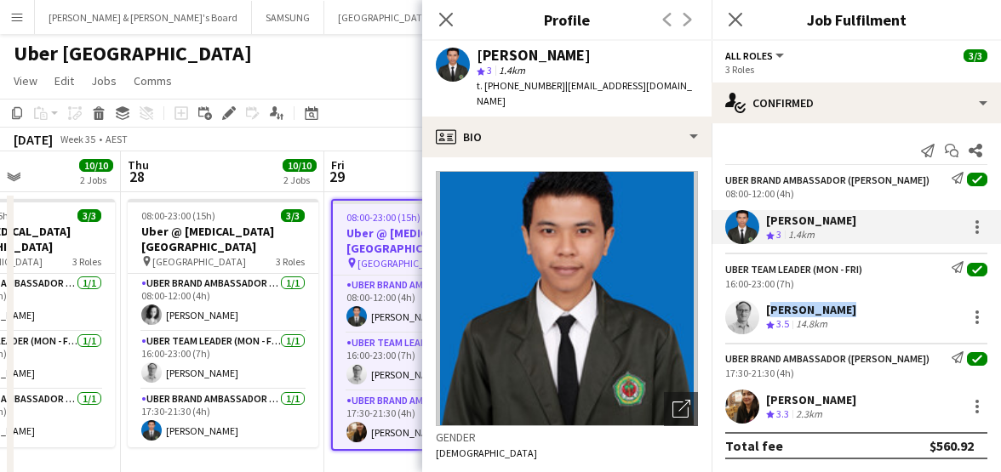
drag, startPoint x: 764, startPoint y: 306, endPoint x: 844, endPoint y: 310, distance: 80.1
click at [844, 310] on div "[PERSON_NAME] Crew rating 3.5 14.8km" at bounding box center [855, 317] width 289 height 34
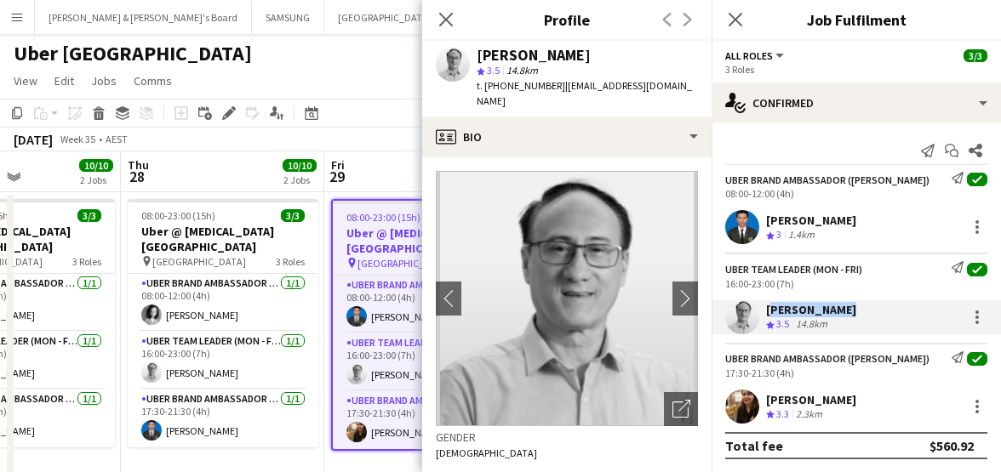
drag, startPoint x: 767, startPoint y: 398, endPoint x: 850, endPoint y: 401, distance: 83.4
click at [850, 401] on div "[PERSON_NAME] Crew rating 3.3 2.3km" at bounding box center [855, 407] width 289 height 34
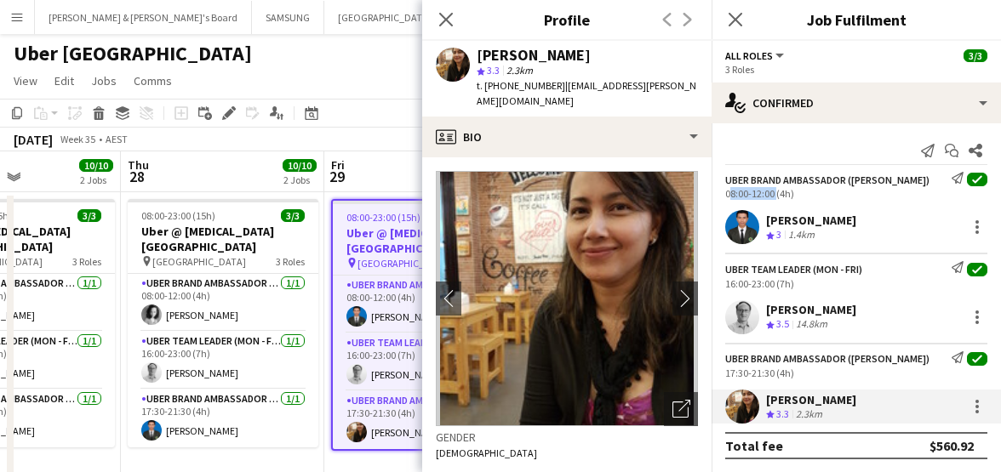
drag, startPoint x: 725, startPoint y: 195, endPoint x: 773, endPoint y: 194, distance: 47.7
click at [773, 194] on div "08:00-12:00 (4h)" at bounding box center [856, 193] width 262 height 13
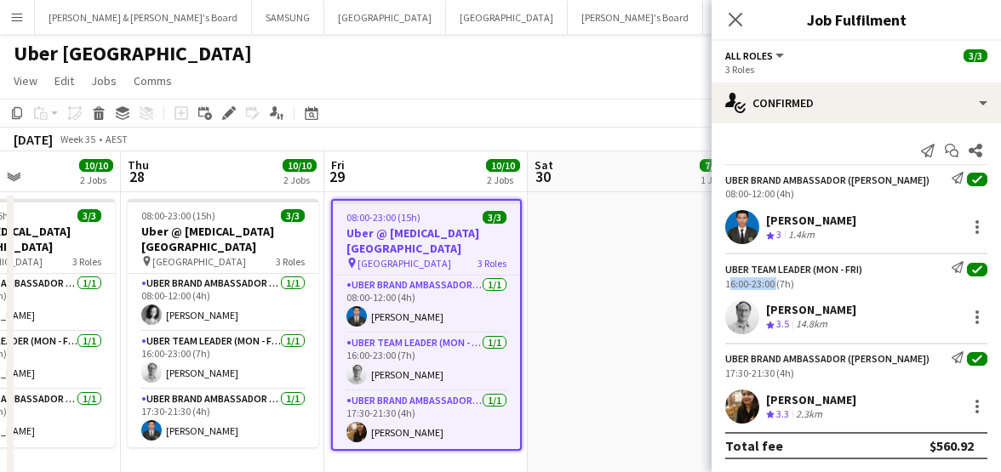
drag, startPoint x: 722, startPoint y: 282, endPoint x: 773, endPoint y: 288, distance: 50.5
click at [773, 288] on div "Uber Team Leader (Mon - Fri) Send notification check 16:00-23:00 (7h)" at bounding box center [855, 275] width 289 height 28
drag, startPoint x: 729, startPoint y: 369, endPoint x: 772, endPoint y: 377, distance: 43.2
click at [772, 377] on div "UBER Brand Ambassador ([PERSON_NAME]) Send notification check 17:30-21:30 (4h)" at bounding box center [855, 365] width 289 height 28
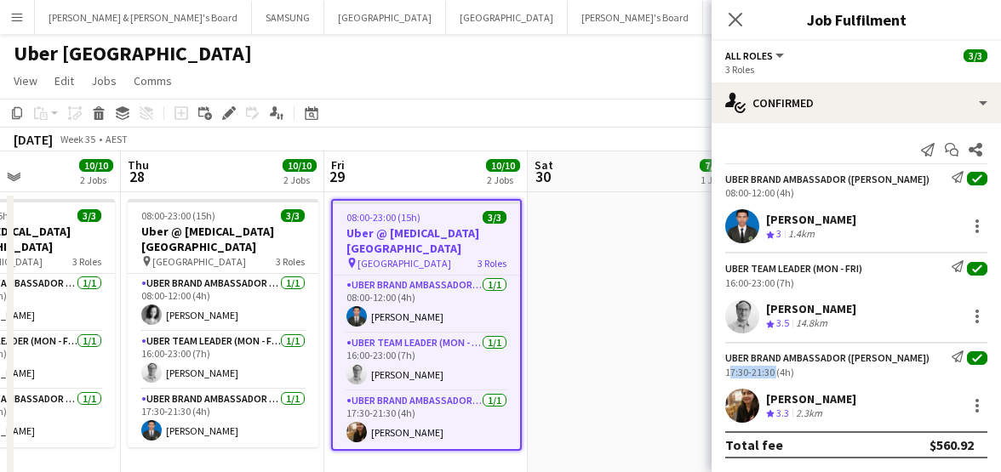
click at [632, 299] on app-date-cell at bounding box center [629, 338] width 203 height 293
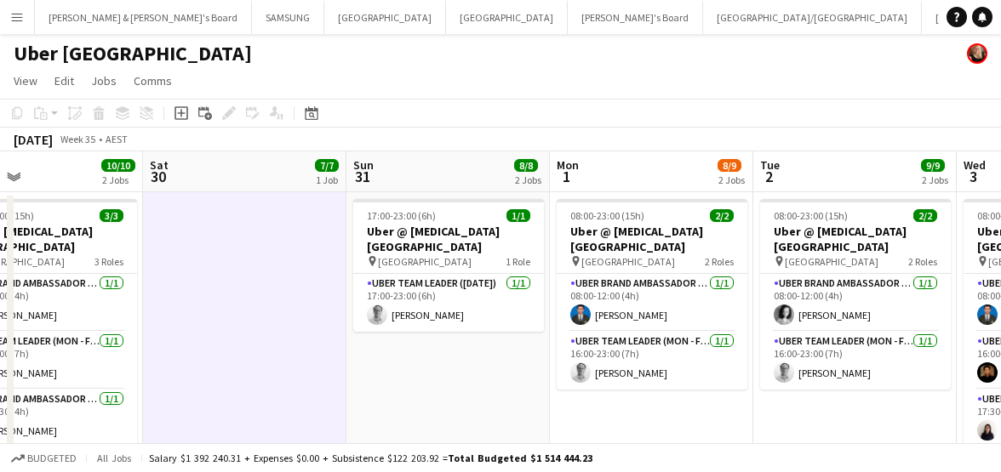
drag, startPoint x: 632, startPoint y: 299, endPoint x: 246, endPoint y: 298, distance: 386.3
click at [246, 298] on app-calendar-viewport "Tue 26 9/9 2 Jobs Wed 27 10/10 2 Jobs Thu 28 10/10 2 Jobs Fri 29 10/10 2 Jobs S…" at bounding box center [500, 477] width 1001 height 653
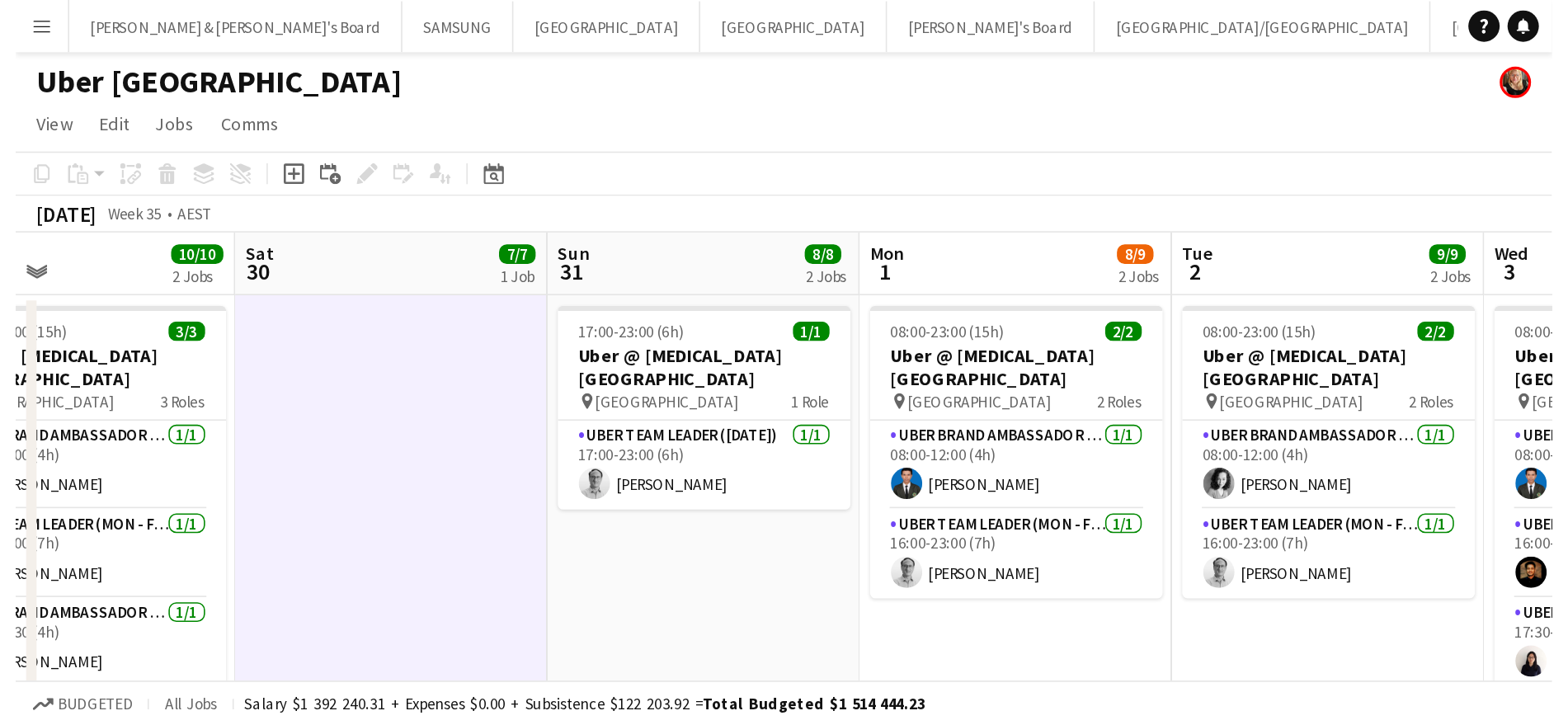
scroll to position [0, 651]
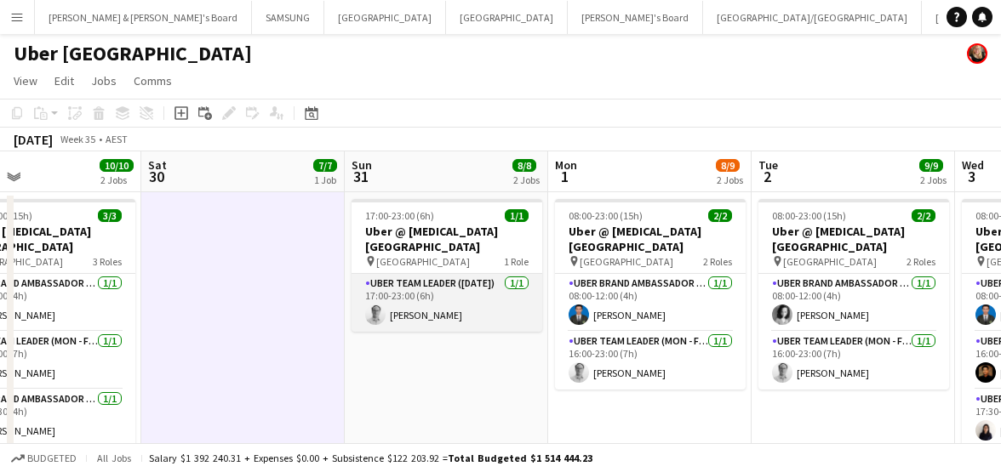
click at [424, 297] on app-card-role "Uber Team Leader ([DATE]) [DATE] 17:00-23:00 (6h) [PERSON_NAME]" at bounding box center [446, 303] width 191 height 58
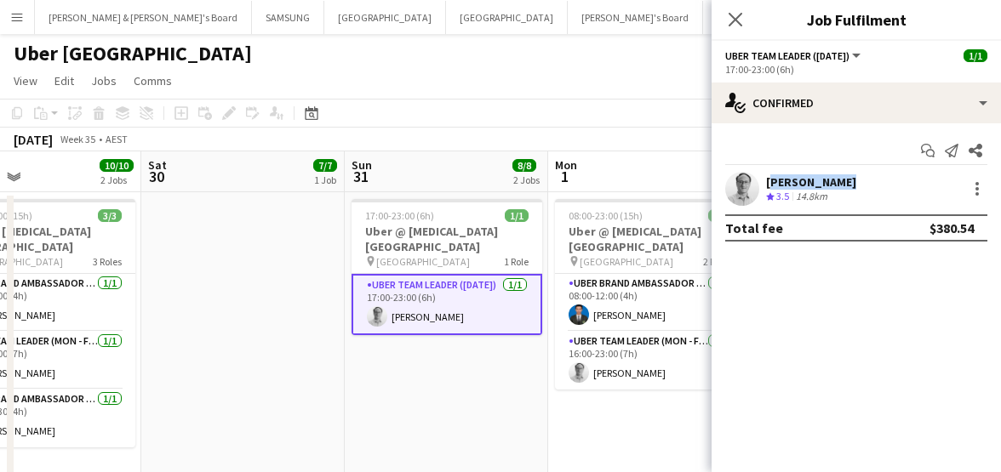
drag, startPoint x: 767, startPoint y: 181, endPoint x: 838, endPoint y: 186, distance: 70.8
click at [838, 186] on div "[PERSON_NAME]" at bounding box center [811, 181] width 90 height 15
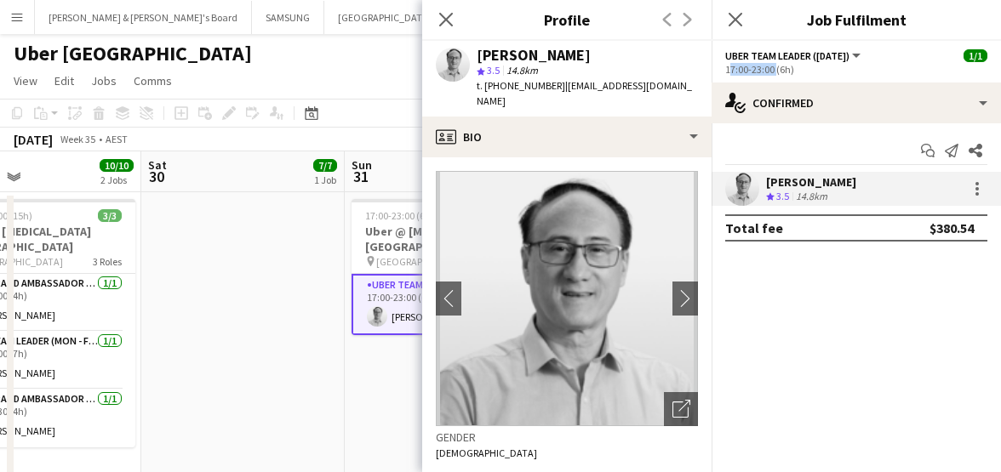
drag, startPoint x: 725, startPoint y: 71, endPoint x: 773, endPoint y: 74, distance: 47.7
click at [773, 74] on div "17:00-23:00 (6h)" at bounding box center [856, 69] width 262 height 13
